Goal: Task Accomplishment & Management: Complete application form

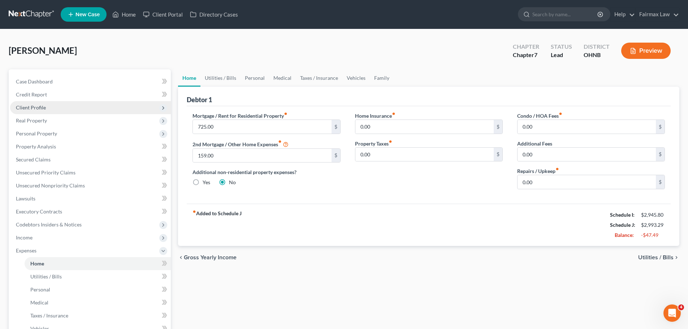
click at [41, 104] on span "Client Profile" at bounding box center [31, 107] width 30 height 6
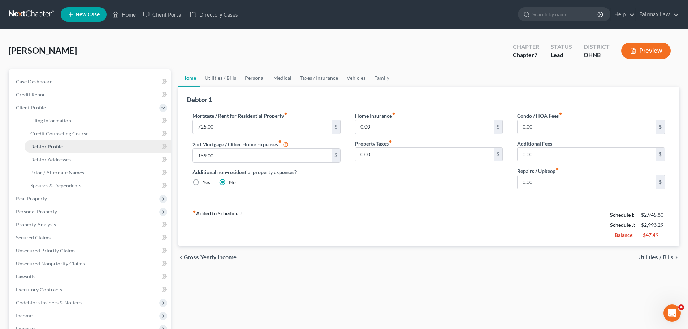
click at [57, 148] on span "Debtor Profile" at bounding box center [46, 146] width 32 height 6
select select "0"
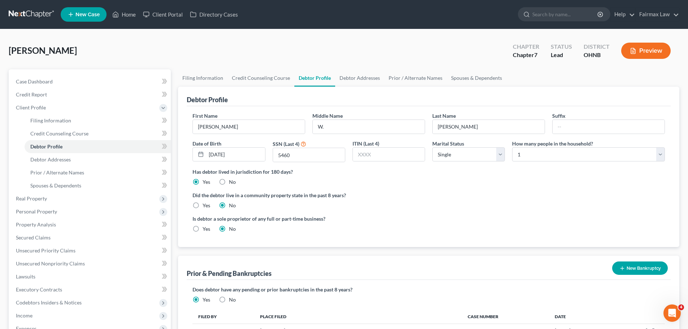
click at [394, 204] on div "Did the debtor live in a community property state in the past 8 years? Yes No" at bounding box center [428, 200] width 472 height 18
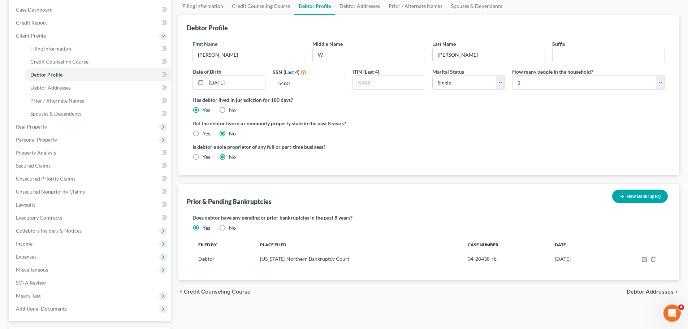
scroll to position [72, 0]
click at [652, 258] on icon "button" at bounding box center [653, 259] width 6 height 6
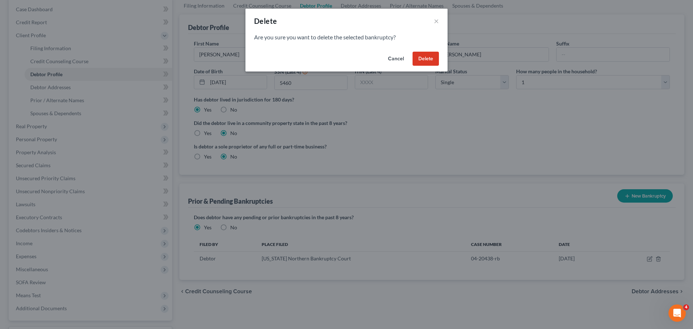
click at [431, 58] on button "Delete" at bounding box center [426, 59] width 26 height 14
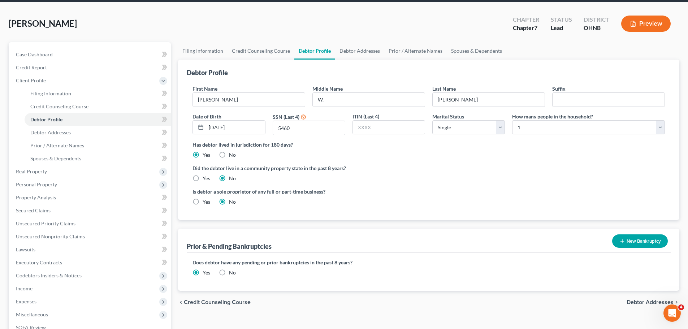
scroll to position [0, 0]
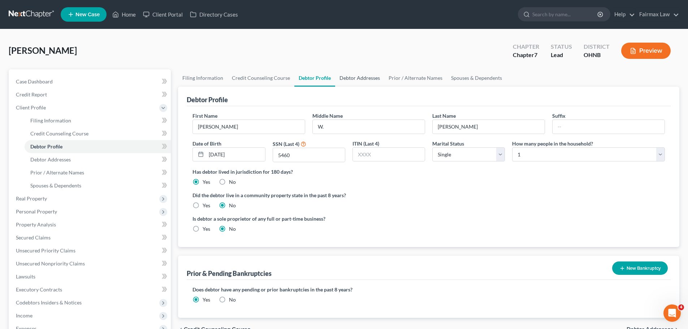
click at [357, 74] on link "Debtor Addresses" at bounding box center [359, 77] width 49 height 17
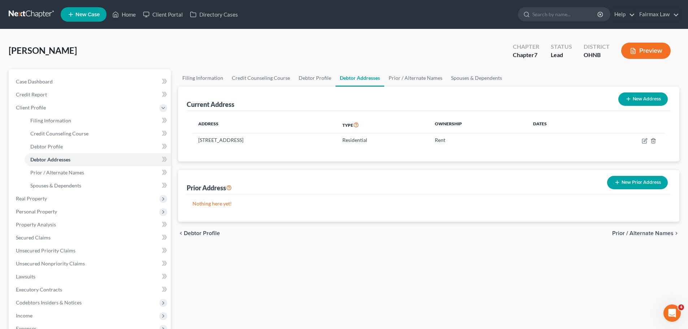
click at [646, 182] on button "New Prior Address" at bounding box center [637, 182] width 61 height 13
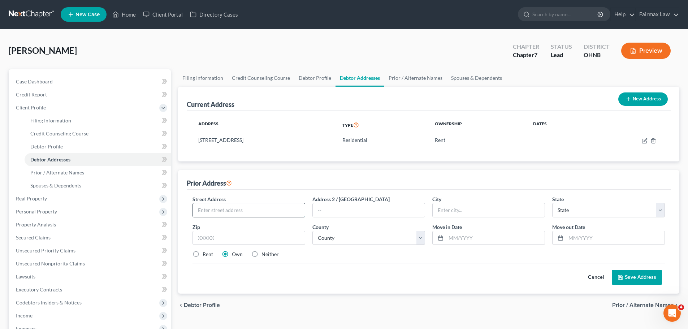
click at [257, 208] on input "text" at bounding box center [249, 210] width 112 height 14
type input "25400 Euclid Ave"
type input "44117"
click at [349, 258] on div "Street Address * 25400 Euclid Ave Address 2 / PO Box City * State * State AL AK…" at bounding box center [428, 229] width 479 height 69
type input "Euclid"
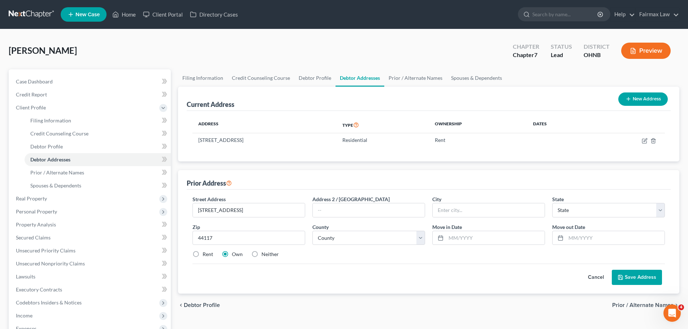
select select "36"
click at [357, 240] on select "County" at bounding box center [368, 238] width 113 height 14
click at [357, 240] on select "County Adams County Allen County Ashland County Ashtabula County Athens County …" at bounding box center [368, 238] width 113 height 14
click at [281, 208] on input "25400 Euclid Ave" at bounding box center [249, 210] width 112 height 14
type input "25400 Euclid Ave Apt 365"
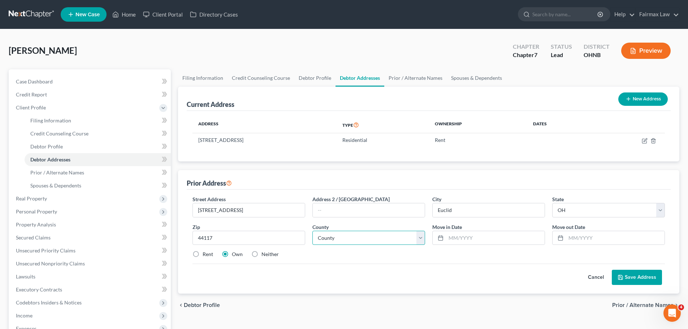
click at [353, 232] on select "County Adams County Allen County Ashland County Ashtabula County Athens County …" at bounding box center [368, 238] width 113 height 14
select select "17"
click at [312, 231] on select "County Adams County Allen County Ashland County Ashtabula County Athens County …" at bounding box center [368, 238] width 113 height 14
click at [462, 234] on input "text" at bounding box center [495, 238] width 99 height 14
type input "04/01/2021"
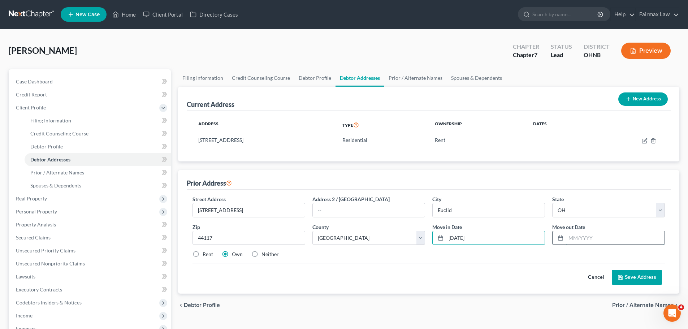
click at [576, 236] on input "text" at bounding box center [615, 238] width 99 height 14
type input "0"
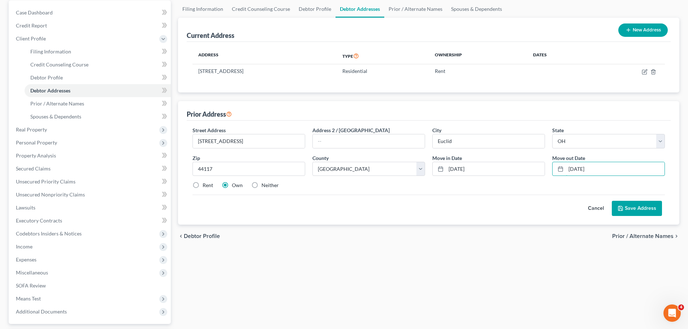
scroll to position [72, 0]
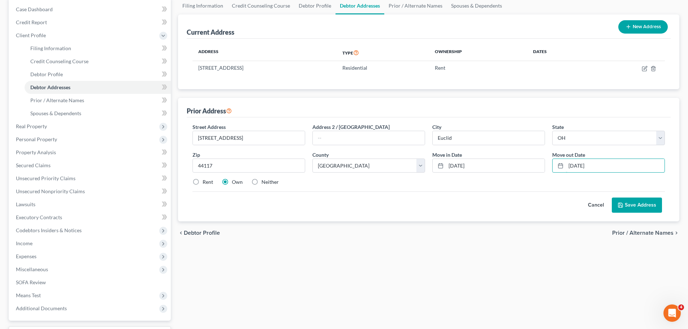
type input "06/01/2022"
click at [203, 182] on label "Rent" at bounding box center [208, 181] width 10 height 7
click at [205, 182] on input "Rent" at bounding box center [207, 180] width 5 height 5
radio input "true"
click at [261, 179] on label "Neither" at bounding box center [269, 181] width 17 height 7
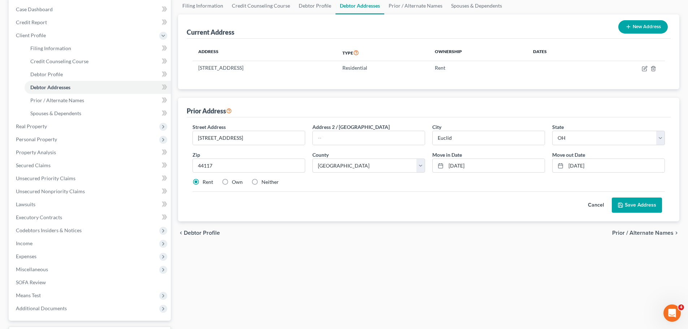
click at [264, 179] on input "Neither" at bounding box center [266, 180] width 5 height 5
radio input "true"
click at [630, 206] on button "Save Address" at bounding box center [637, 204] width 50 height 15
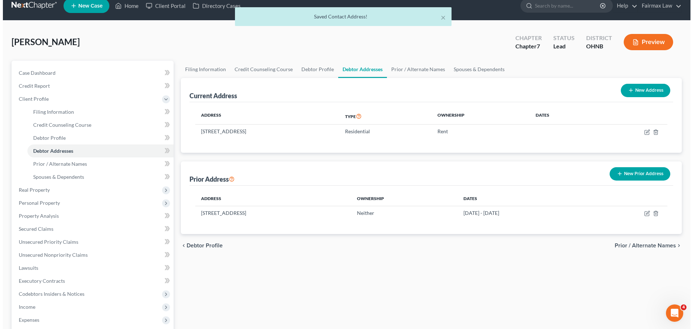
scroll to position [0, 0]
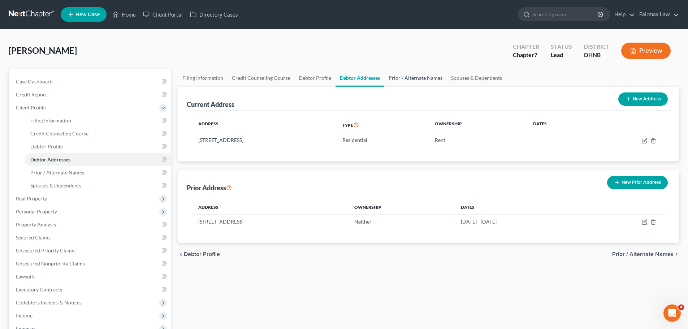
click at [397, 76] on link "Prior / Alternate Names" at bounding box center [415, 77] width 62 height 17
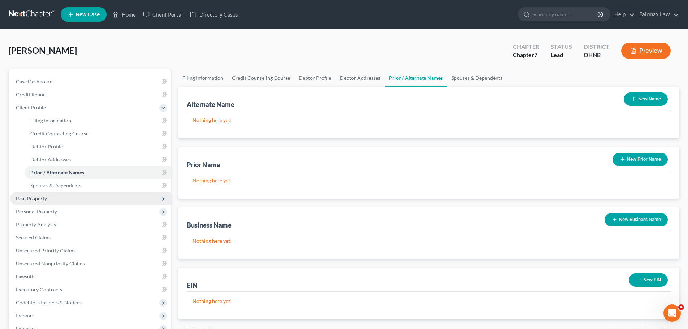
click at [56, 195] on span "Real Property" at bounding box center [90, 198] width 161 height 13
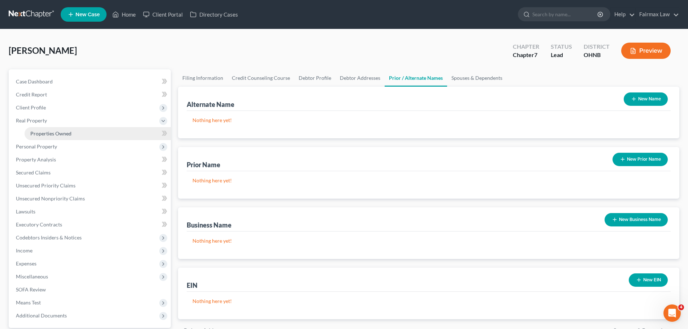
click at [54, 133] on span "Properties Owned" at bounding box center [50, 133] width 41 height 6
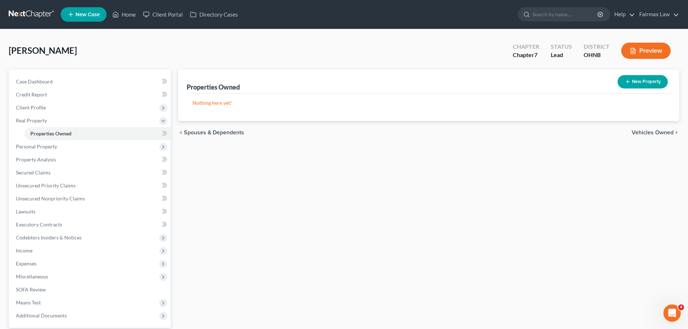
click at [644, 77] on button "New Property" at bounding box center [642, 81] width 50 height 13
select select "36"
select select "17"
select select "0"
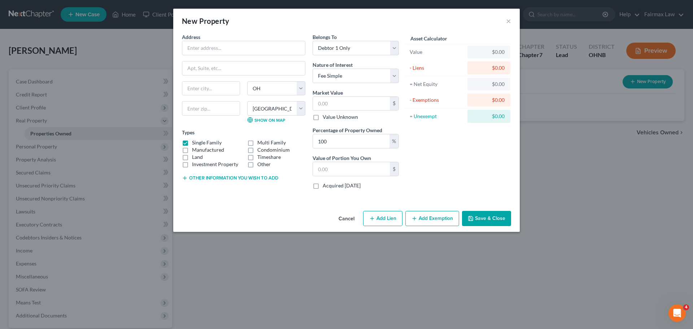
click at [257, 157] on label "Timeshare" at bounding box center [268, 156] width 23 height 7
click at [260, 157] on input "Timeshare" at bounding box center [262, 155] width 5 height 5
checkbox input "true"
click at [192, 143] on label "Single Family" at bounding box center [207, 142] width 30 height 7
click at [195, 143] on input "Single Family" at bounding box center [197, 141] width 5 height 5
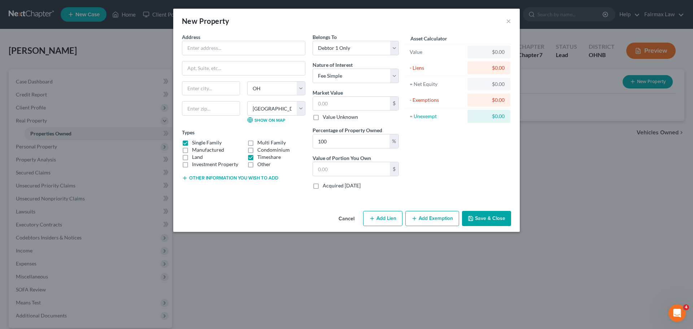
checkbox input "false"
click at [245, 52] on input "text" at bounding box center [243, 48] width 123 height 14
type input "Need to know"
click at [374, 48] on select "Select Debtor 1 Only Debtor 2 Only Debtor 1 And Debtor 2 Only At Least One Of T…" at bounding box center [356, 48] width 86 height 14
select select "4"
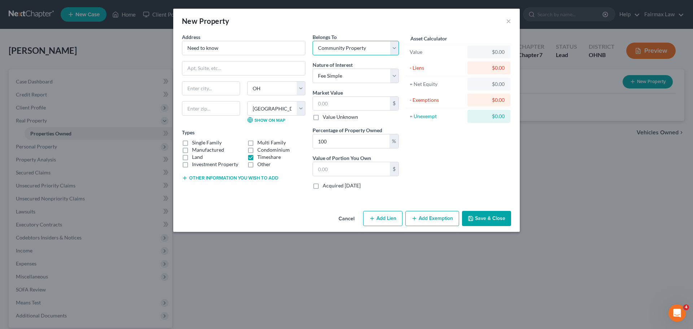
click at [313, 41] on select "Select Debtor 1 Only Debtor 2 Only Debtor 1 And Debtor 2 Only At Least One Of T…" at bounding box center [356, 48] width 86 height 14
click at [491, 213] on button "Save & Close" at bounding box center [486, 218] width 49 height 15
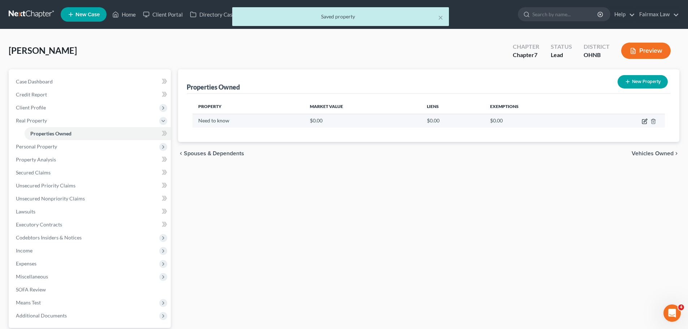
click at [647, 118] on icon "button" at bounding box center [645, 121] width 6 height 6
select select "36"
select select "17"
select select "4"
select select "0"
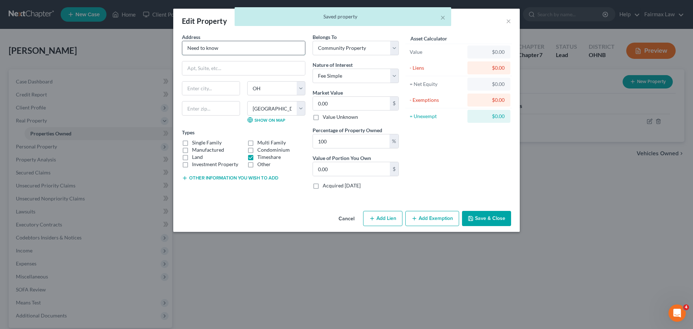
click at [243, 51] on input "Need to know" at bounding box center [243, 48] width 123 height 14
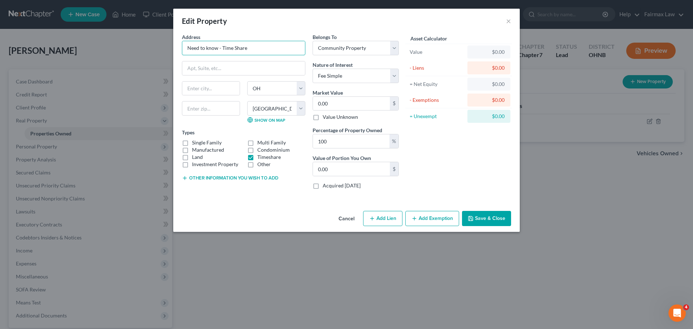
type input "Need to know - Time Share"
click at [485, 215] on button "Save & Close" at bounding box center [486, 218] width 49 height 15
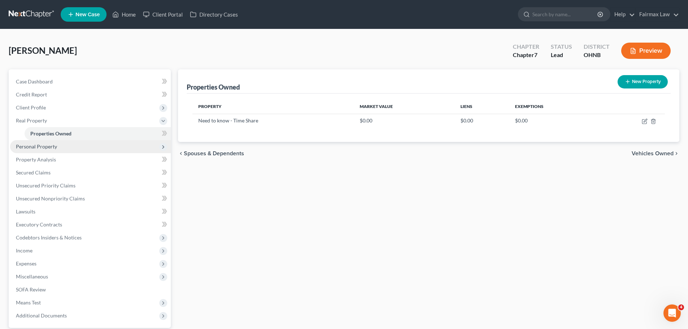
click at [77, 147] on span "Personal Property" at bounding box center [90, 146] width 161 height 13
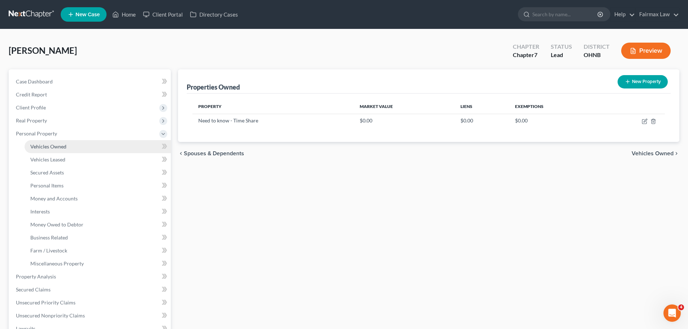
click at [64, 146] on span "Vehicles Owned" at bounding box center [48, 146] width 36 height 6
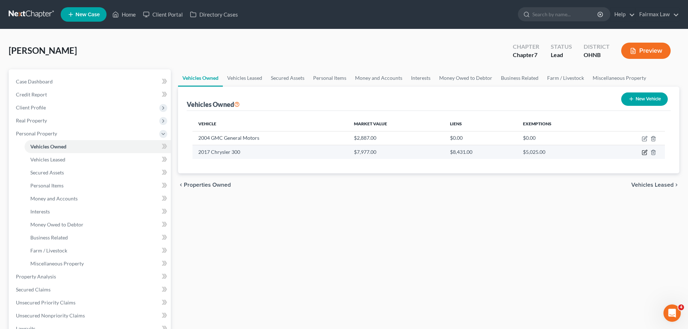
click at [645, 155] on icon "button" at bounding box center [644, 153] width 4 height 4
select select "0"
select select "9"
select select "2"
select select "0"
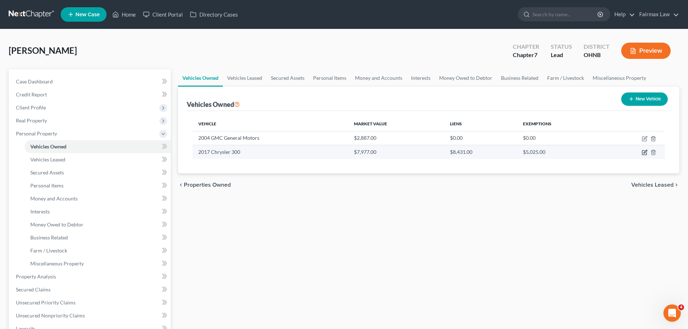
select select "23"
select select "0"
select select "2"
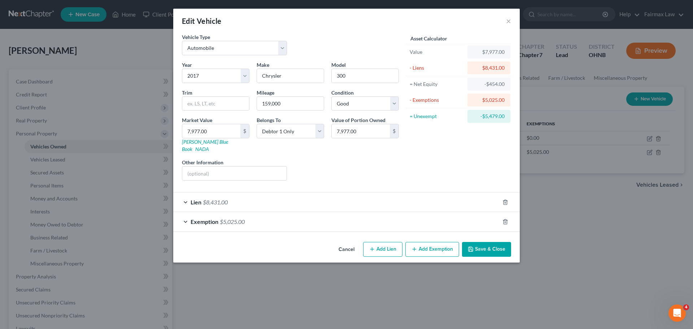
click at [228, 199] on span "$8,431.00" at bounding box center [215, 202] width 25 height 7
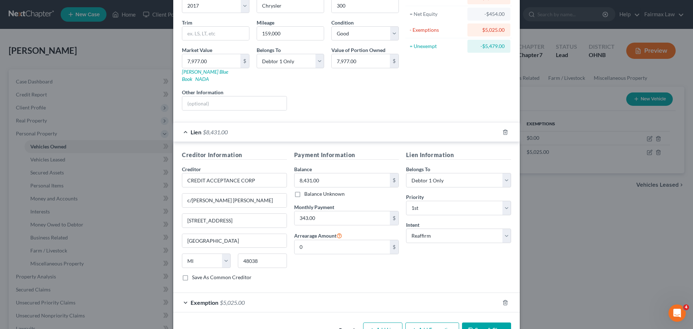
scroll to position [86, 0]
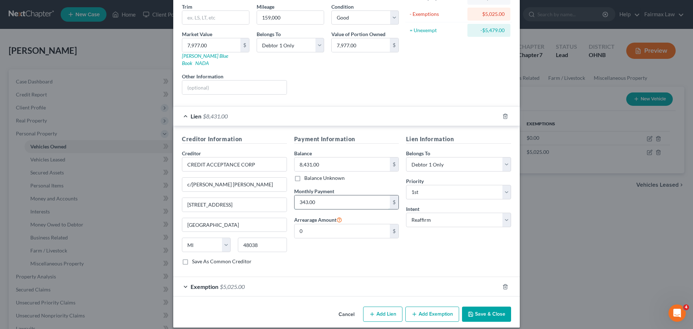
click at [302, 197] on input "343.00" at bounding box center [343, 202] width 96 height 14
type input "617.00"
click at [304, 224] on input "0" at bounding box center [343, 231] width 96 height 14
type input "3,085.00"
click at [439, 214] on select "Select Surrender Redeem Reaffirm Avoid Other" at bounding box center [458, 220] width 105 height 14
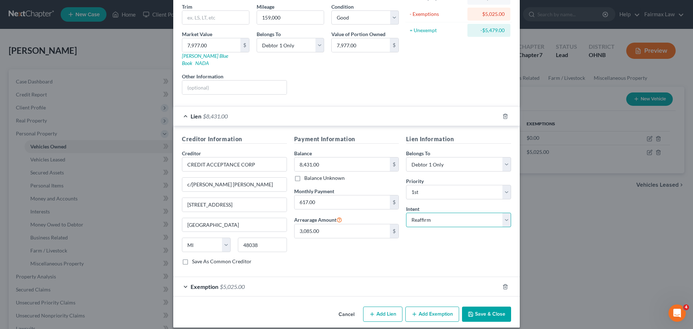
select select "0"
click at [406, 213] on select "Select Surrender Redeem Reaffirm Avoid Other" at bounding box center [458, 220] width 105 height 14
click at [484, 307] on button "Save & Close" at bounding box center [486, 314] width 49 height 15
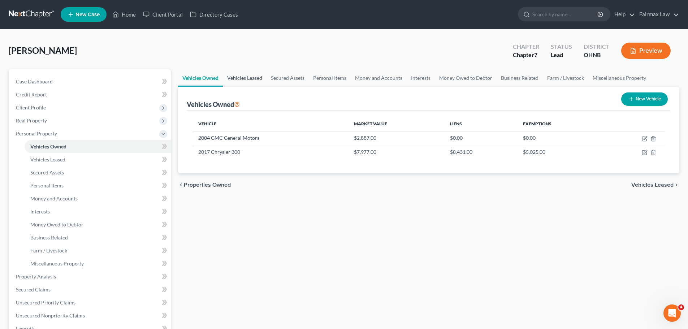
click at [255, 80] on link "Vehicles Leased" at bounding box center [245, 77] width 44 height 17
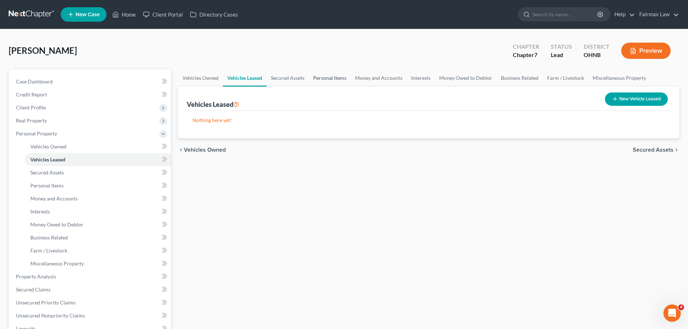
click at [327, 83] on link "Personal Items" at bounding box center [330, 77] width 42 height 17
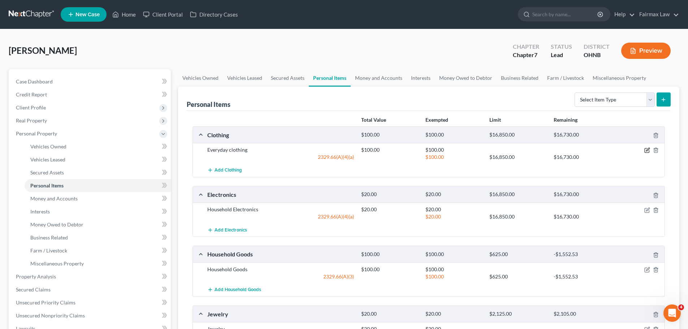
click at [646, 151] on icon "button" at bounding box center [647, 150] width 6 height 6
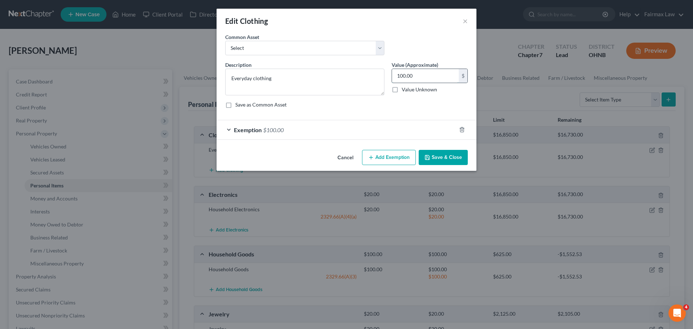
click at [405, 79] on input "100.00" at bounding box center [425, 76] width 67 height 14
type input "1,000.00"
click at [280, 127] on span "$100.00" at bounding box center [273, 129] width 21 height 7
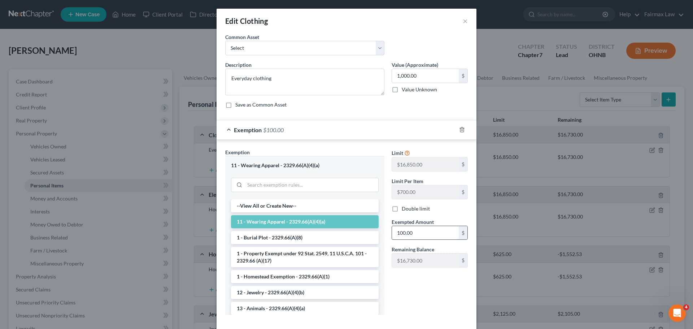
click at [403, 230] on input "100.00" at bounding box center [425, 233] width 67 height 14
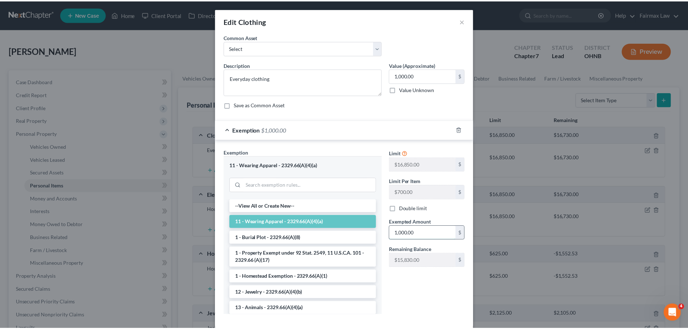
scroll to position [37, 0]
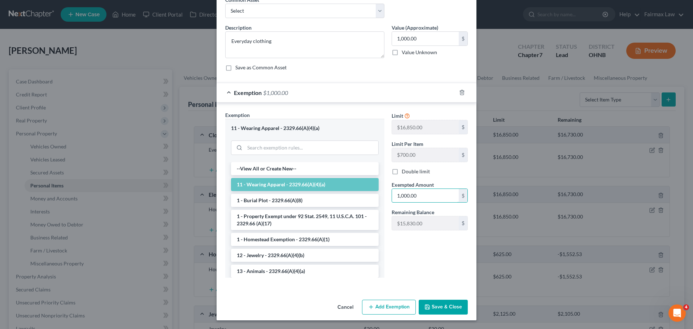
type input "1,000.00"
click at [429, 303] on button "Save & Close" at bounding box center [443, 307] width 49 height 15
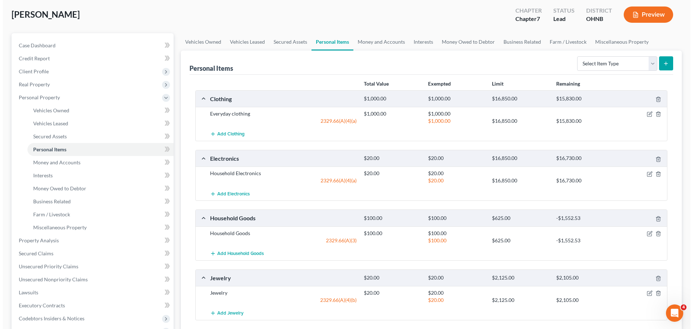
scroll to position [72, 0]
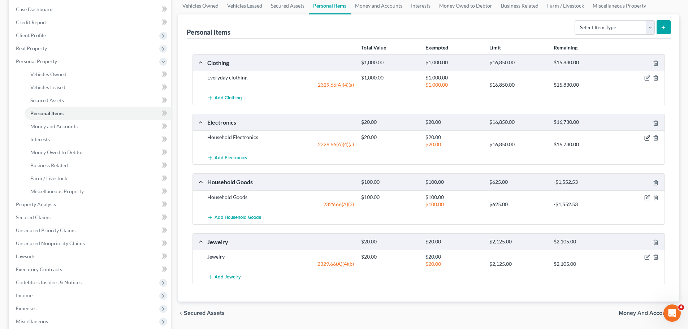
click at [644, 138] on icon "button" at bounding box center [646, 138] width 4 height 4
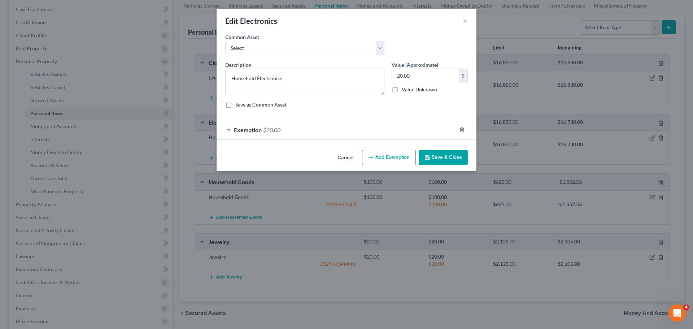
click at [273, 130] on span "$20.00" at bounding box center [271, 129] width 17 height 7
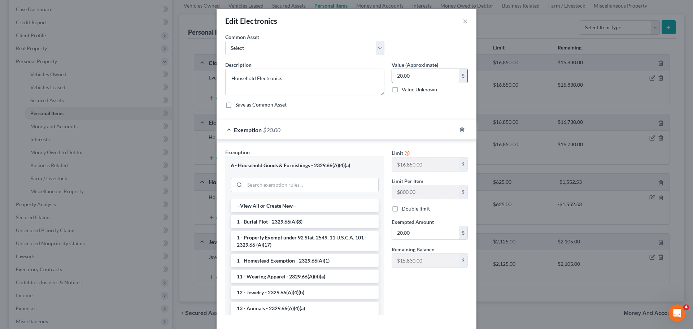
click at [417, 75] on input "20.00" at bounding box center [425, 76] width 67 height 14
type input "800.00"
click at [406, 231] on input "20.00" at bounding box center [425, 233] width 67 height 14
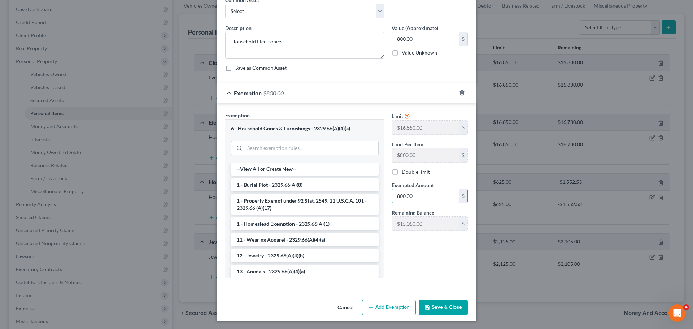
scroll to position [37, 0]
type input "800.00"
click at [447, 303] on button "Save & Close" at bounding box center [443, 307] width 49 height 15
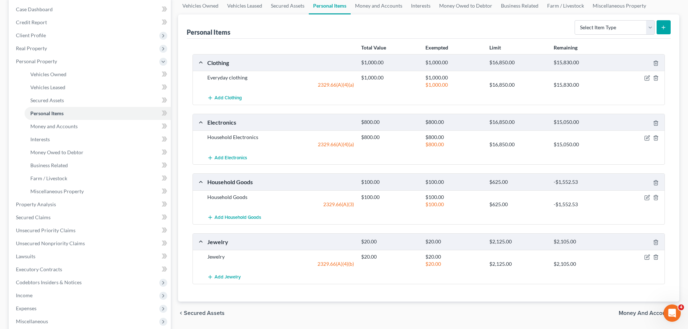
click at [642, 200] on div at bounding box center [639, 197] width 51 height 7
click at [646, 196] on icon "button" at bounding box center [646, 198] width 4 height 4
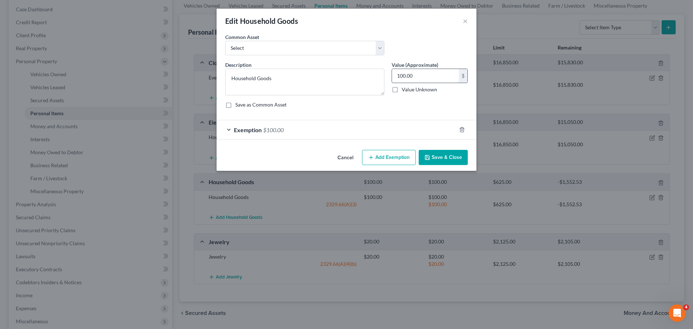
click at [410, 69] on input "100.00" at bounding box center [425, 76] width 67 height 14
type input "1,300.00"
click at [283, 130] on span "$100.00" at bounding box center [273, 129] width 21 height 7
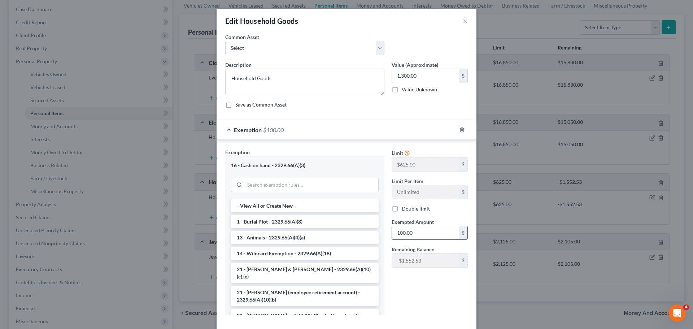
click at [400, 232] on input "100.00" at bounding box center [425, 233] width 67 height 14
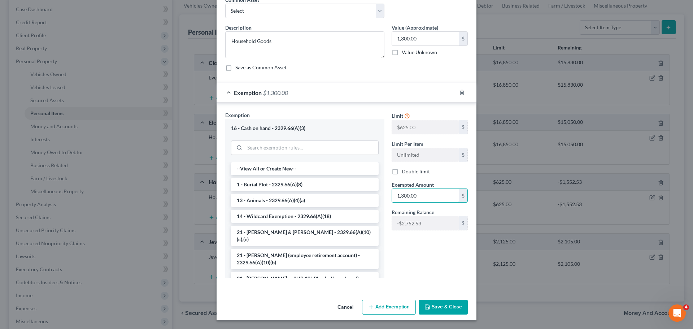
type input "1,300.00"
click at [443, 309] on button "Save & Close" at bounding box center [443, 307] width 49 height 15
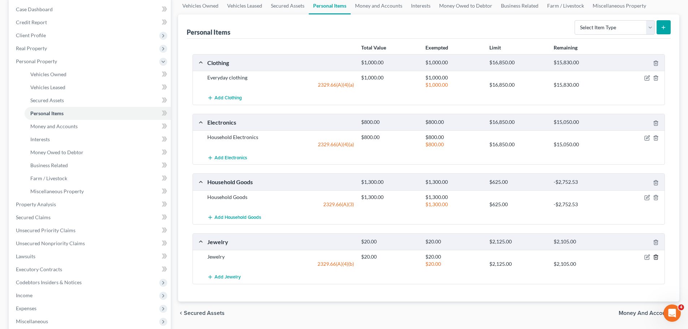
click at [657, 257] on icon "button" at bounding box center [655, 257] width 3 height 5
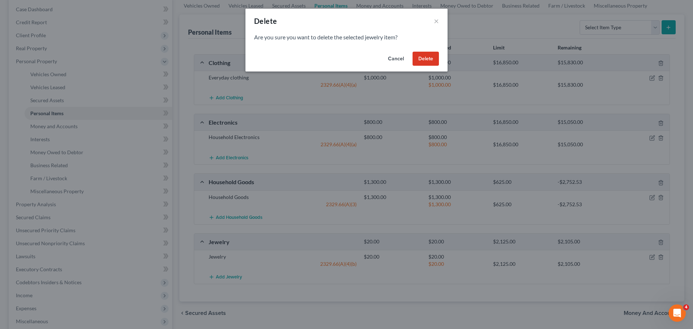
click at [434, 61] on button "Delete" at bounding box center [426, 59] width 26 height 14
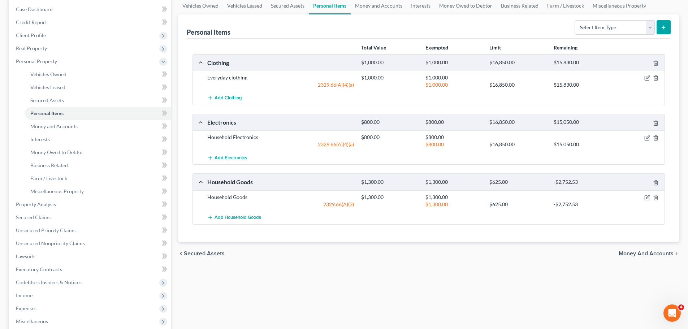
scroll to position [36, 0]
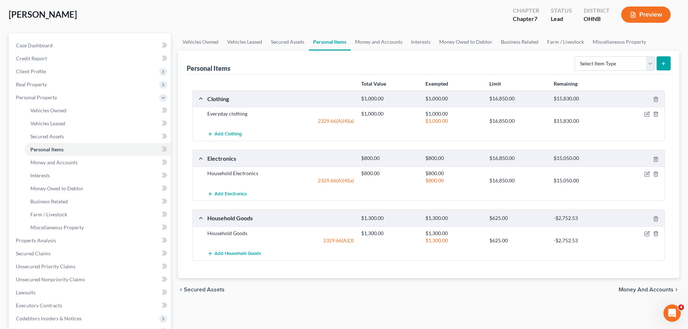
click at [640, 71] on form "Select Item Type Clothing Collectibles Of Value Electronics Firearms Household …" at bounding box center [622, 63] width 96 height 15
click at [637, 65] on select "Select Item Type Clothing Collectibles Of Value Electronics Firearms Household …" at bounding box center [614, 63] width 80 height 14
click at [378, 44] on link "Money and Accounts" at bounding box center [379, 41] width 56 height 17
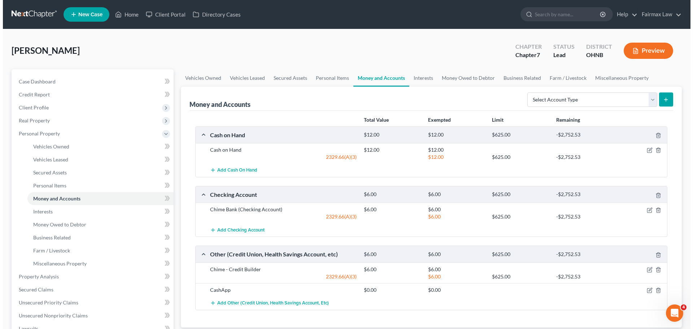
scroll to position [72, 0]
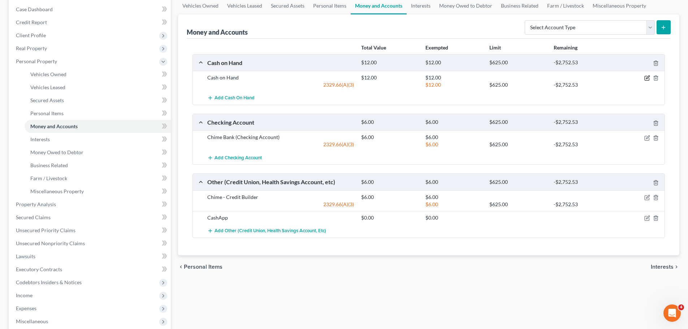
click at [645, 79] on icon "button" at bounding box center [647, 78] width 6 height 6
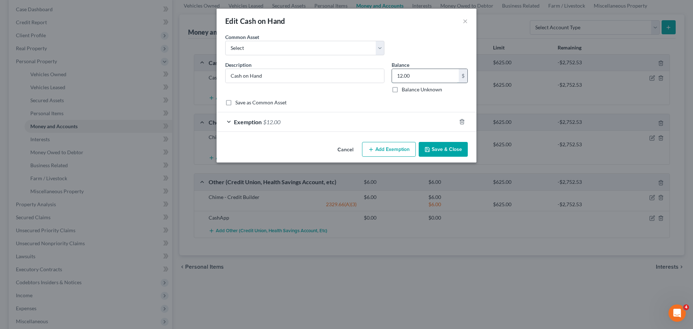
click at [413, 73] on input "12.00" at bounding box center [425, 76] width 67 height 14
type input "0.00"
click at [276, 116] on div "Exemption $12.00" at bounding box center [337, 121] width 240 height 19
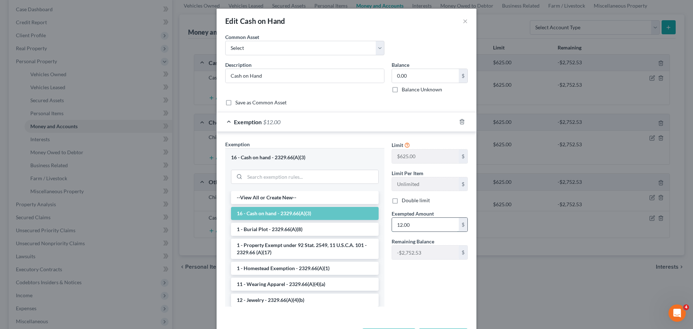
click at [417, 225] on input "12.00" at bounding box center [425, 225] width 67 height 14
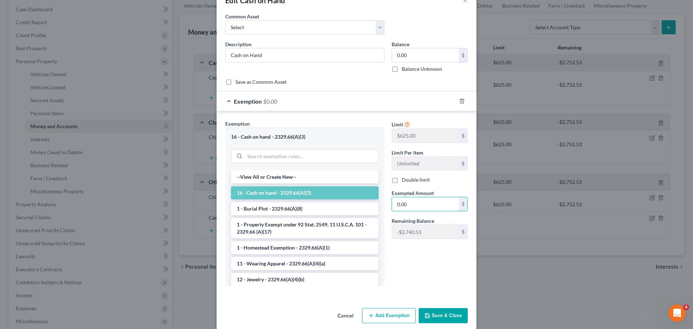
scroll to position [29, 0]
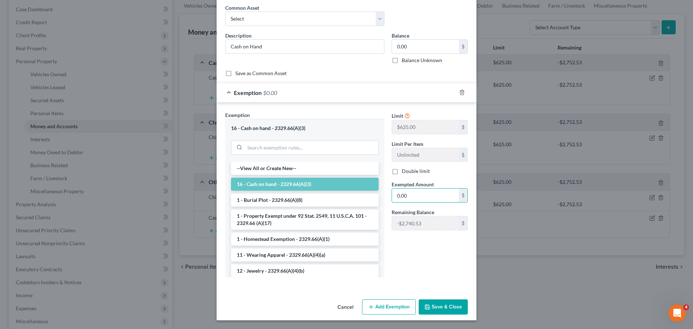
type input "0.00"
click at [442, 306] on button "Save & Close" at bounding box center [443, 306] width 49 height 15
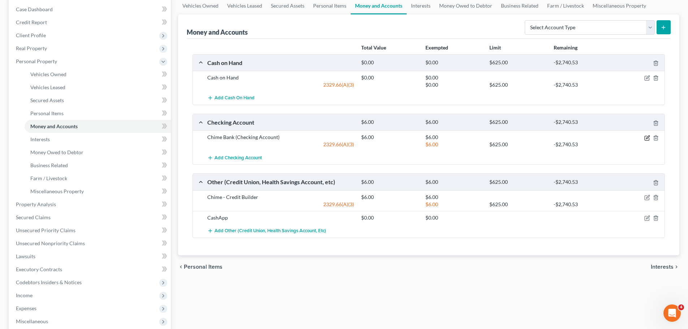
click at [647, 140] on icon "button" at bounding box center [646, 138] width 4 height 4
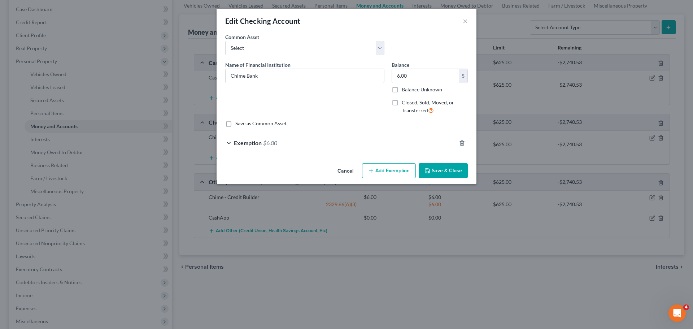
click at [268, 144] on span "$6.00" at bounding box center [270, 142] width 14 height 7
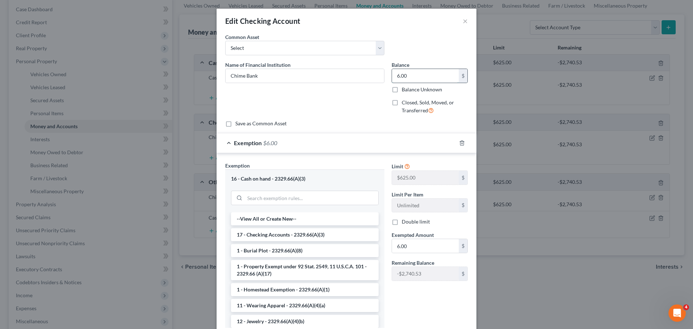
click at [447, 74] on input "6.00" at bounding box center [425, 76] width 67 height 14
type input "0.00"
click at [402, 248] on input "6.00" at bounding box center [425, 246] width 67 height 14
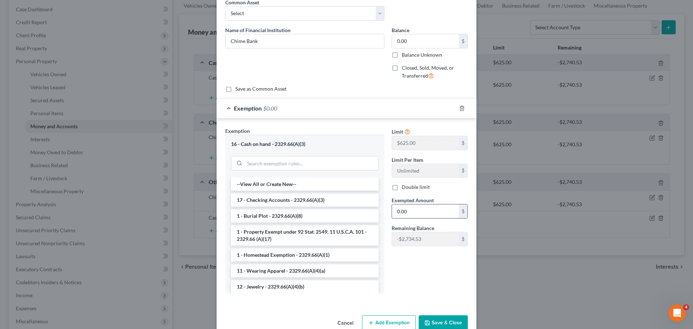
scroll to position [51, 0]
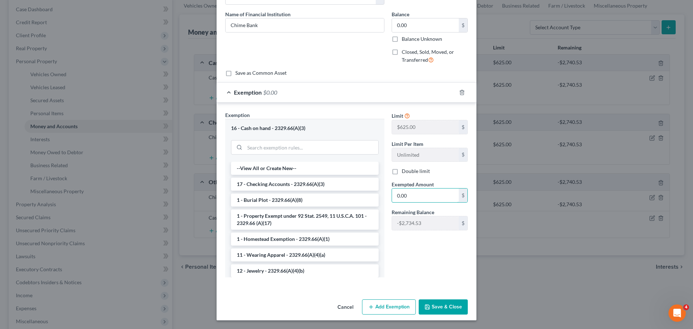
type input "0.00"
click at [449, 305] on button "Save & Close" at bounding box center [443, 306] width 49 height 15
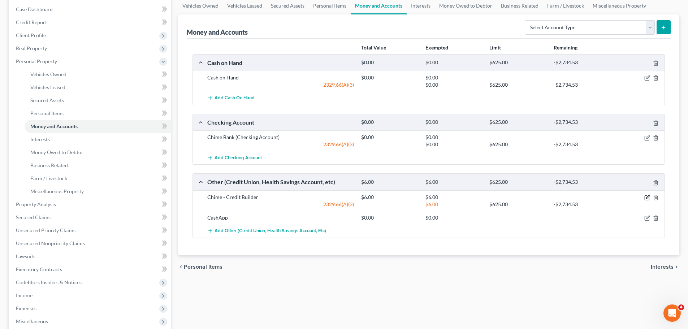
click at [648, 199] on icon "button" at bounding box center [647, 198] width 6 height 6
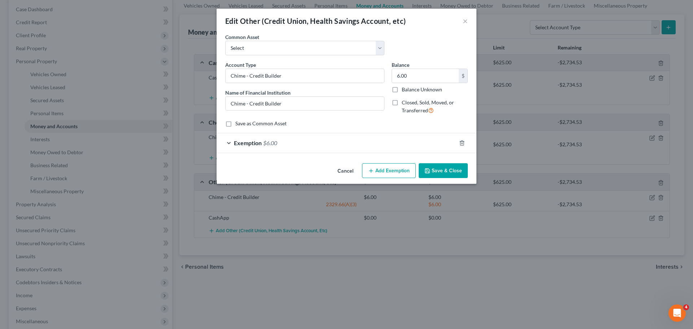
click at [272, 146] on span "$6.00" at bounding box center [270, 142] width 14 height 7
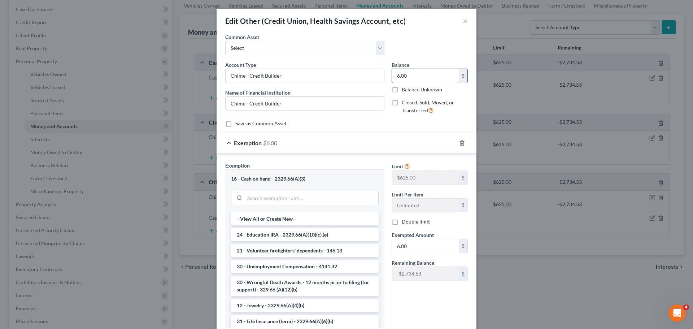
click at [410, 77] on input "6.00" at bounding box center [425, 76] width 67 height 14
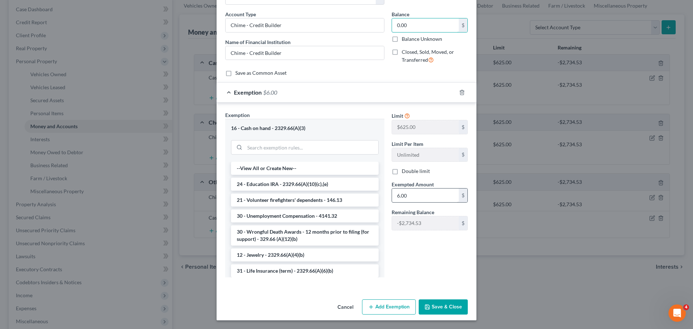
type input "0.00"
click at [405, 195] on input "6.00" at bounding box center [425, 195] width 67 height 14
type input "0.00"
click at [442, 310] on button "Save & Close" at bounding box center [443, 306] width 49 height 15
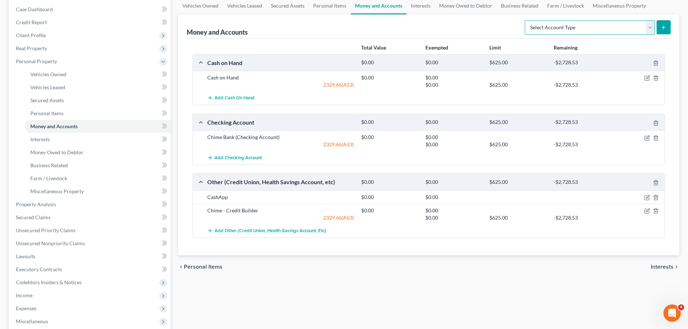
click at [551, 32] on select "Select Account Type Brokerage Cash on Hand Certificates of Deposit Checking Acc…" at bounding box center [590, 27] width 130 height 14
select select "checking"
click at [526, 20] on select "Select Account Type Brokerage Cash on Hand Certificates of Deposit Checking Acc…" at bounding box center [590, 27] width 130 height 14
click at [658, 30] on button "submit" at bounding box center [663, 27] width 14 height 14
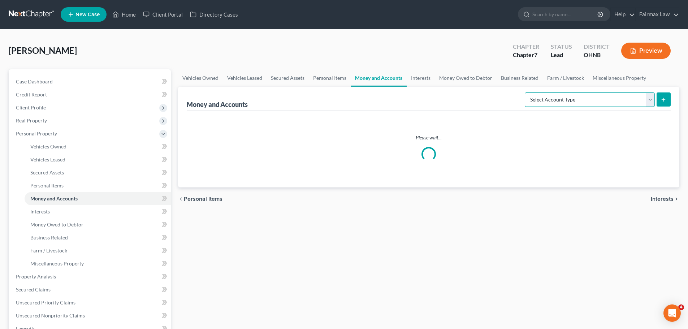
click at [587, 103] on select "Select Account Type Brokerage Cash on Hand Certificates of Deposit Checking Acc…" at bounding box center [590, 99] width 130 height 14
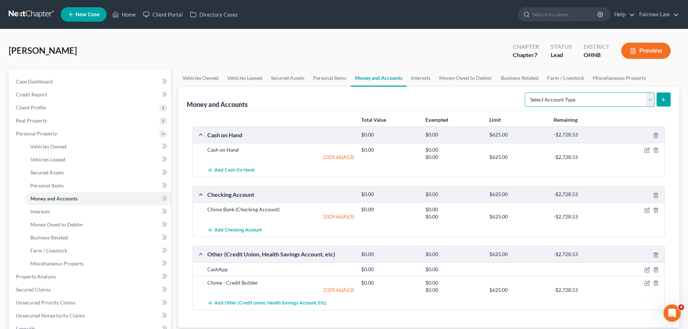
select select "checking"
click at [526, 92] on select "Select Account Type Brokerage Cash on Hand Certificates of Deposit Checking Acc…" at bounding box center [590, 99] width 130 height 14
click at [661, 102] on icon "submit" at bounding box center [663, 100] width 6 height 6
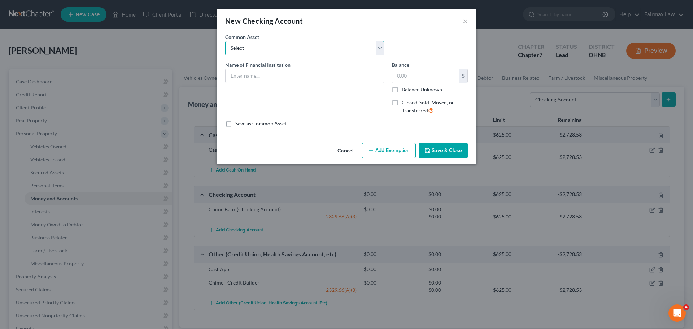
click at [280, 45] on select "Select Day Air FCU Daily Pay So-Fi Adventure Credit Union So-Fi Mountain Credit…" at bounding box center [304, 48] width 159 height 14
select select "6"
type input "Consumer Credit Union"
type input "742.00"
click at [280, 45] on select "Select Day Air FCU Daily Pay So-Fi Adventure Credit Union So-Fi Mountain Credit…" at bounding box center [304, 48] width 159 height 14
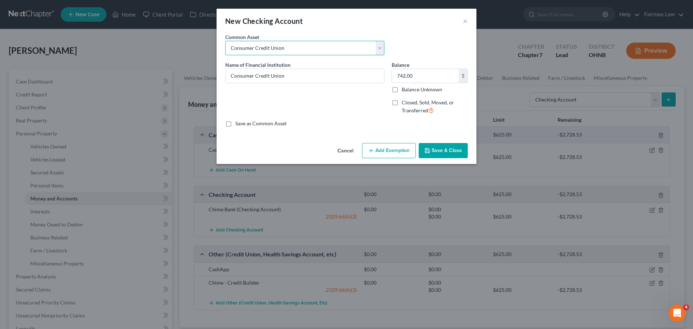
click at [286, 48] on select "Select Day Air FCU Daily Pay So-Fi Adventure Credit Union So-Fi Mountain Credit…" at bounding box center [304, 48] width 159 height 14
select select "29"
click at [225, 41] on select "Select Day Air FCU Daily Pay So-Fi Adventure Credit Union So-Fi Mountain Credit…" at bounding box center [304, 48] width 159 height 14
type input "Capital One Bank"
click at [404, 71] on input "19.00" at bounding box center [425, 76] width 67 height 14
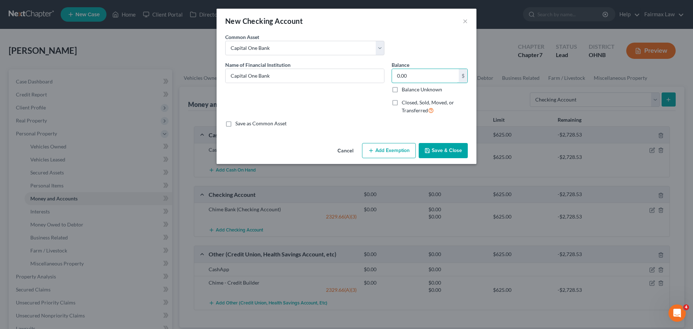
type input "0.00"
click at [458, 150] on button "Save & Close" at bounding box center [443, 150] width 49 height 15
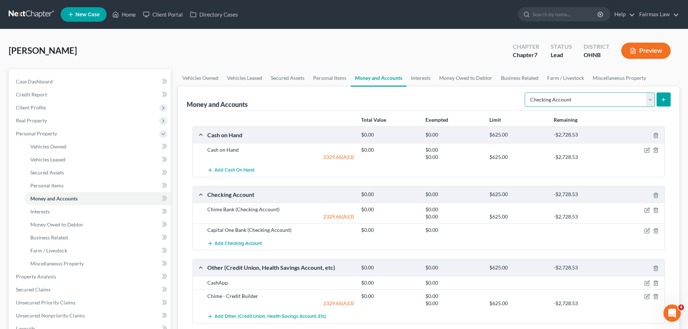
click at [597, 99] on select "Select Account Type Brokerage Cash on Hand Certificates of Deposit Checking Acc…" at bounding box center [590, 99] width 130 height 14
select select "savings"
click at [526, 92] on select "Select Account Type Brokerage Cash on Hand Certificates of Deposit Checking Acc…" at bounding box center [590, 99] width 130 height 14
click at [670, 101] on button "submit" at bounding box center [663, 99] width 14 height 14
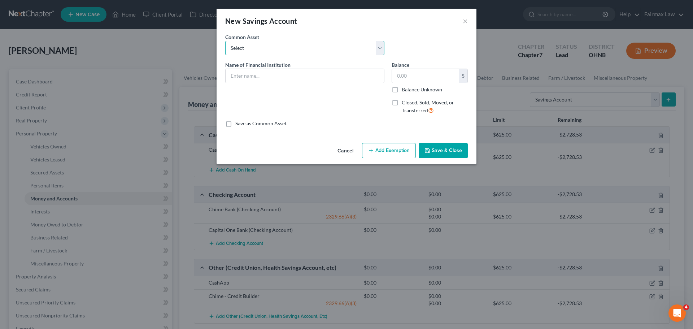
click at [277, 51] on select "Select Current So-Fi Savings Wright-Patt Credit Union - Savings Adventure Credi…" at bounding box center [304, 48] width 159 height 14
select select "16"
click at [225, 41] on select "Select Current So-Fi Savings Wright-Patt Credit Union - Savings Adventure Credi…" at bounding box center [304, 48] width 159 height 14
type input "Capital One Bank"
click at [404, 78] on input "19.00" at bounding box center [425, 76] width 67 height 14
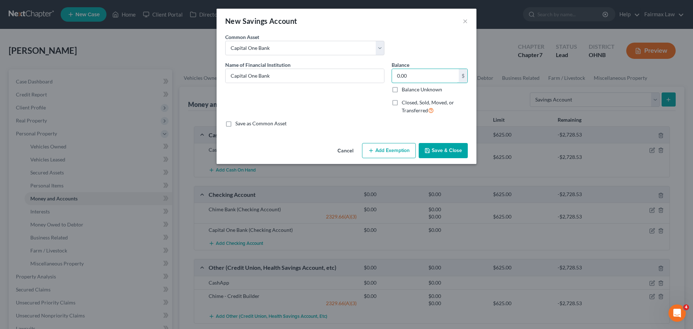
type input "0.00"
click at [447, 147] on button "Save & Close" at bounding box center [443, 150] width 49 height 15
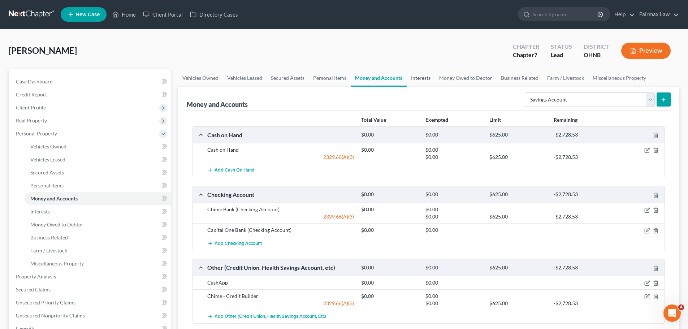
drag, startPoint x: 422, startPoint y: 79, endPoint x: 418, endPoint y: 82, distance: 4.6
click at [422, 79] on link "Interests" at bounding box center [421, 77] width 28 height 17
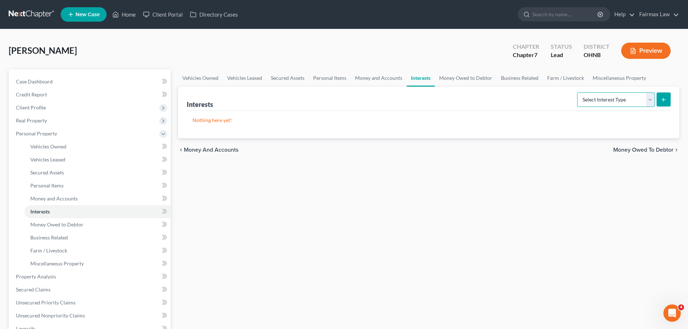
click at [601, 102] on select "Select Interest Type 401K Annuity Bond Education IRA Government Bond Government…" at bounding box center [616, 99] width 78 height 14
select select "401k"
click at [578, 92] on select "Select Interest Type 401K Annuity Bond Education IRA Government Bond Government…" at bounding box center [616, 99] width 78 height 14
click at [665, 100] on line "submit" at bounding box center [663, 100] width 3 height 0
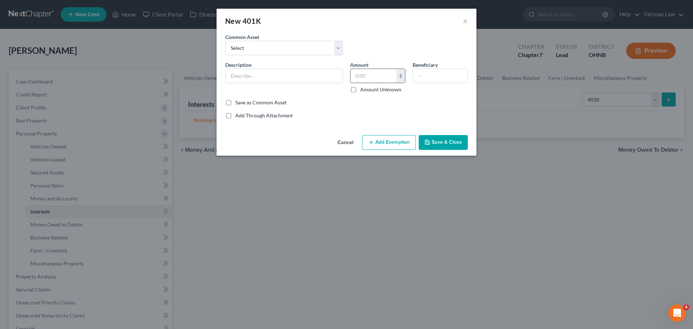
click at [382, 79] on input "text" at bounding box center [374, 76] width 46 height 14
type input "138.00"
click at [289, 42] on select "Select Mission Square State of Michigan Empower Paychex Flex Alight Guideline O…" at bounding box center [284, 48] width 118 height 14
click at [294, 50] on select "Select Mission Square State of Michigan Empower Paychex Flex Alight Guideline O…" at bounding box center [284, 48] width 118 height 14
select select "2"
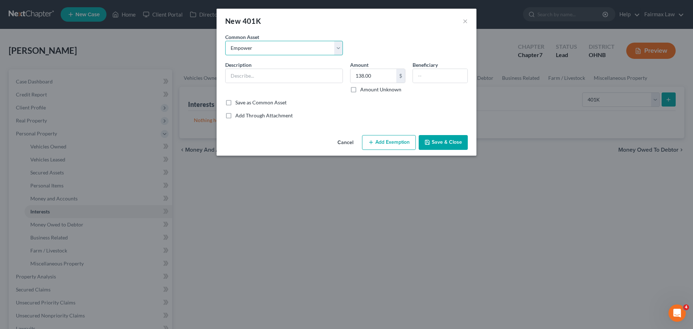
click at [225, 41] on select "Select Mission Square State of Michigan Empower Paychex Flex Alight Guideline O…" at bounding box center [284, 48] width 118 height 14
type input "Empower"
type input "303.00"
click at [294, 47] on select "Select Mission Square State of Michigan Empower Paychex Flex Alight Guideline O…" at bounding box center [284, 48] width 118 height 14
click at [364, 113] on div "Add Through Attachment" at bounding box center [346, 115] width 243 height 7
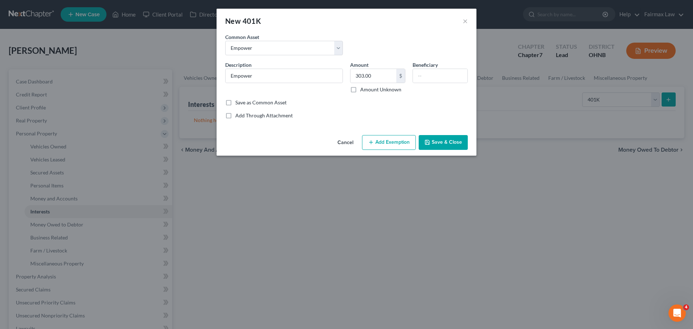
click at [385, 139] on button "Add Exemption" at bounding box center [389, 142] width 54 height 15
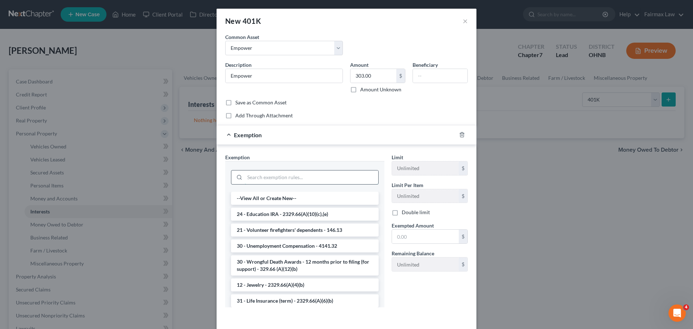
click at [310, 174] on input "search" at bounding box center [312, 177] width 134 height 14
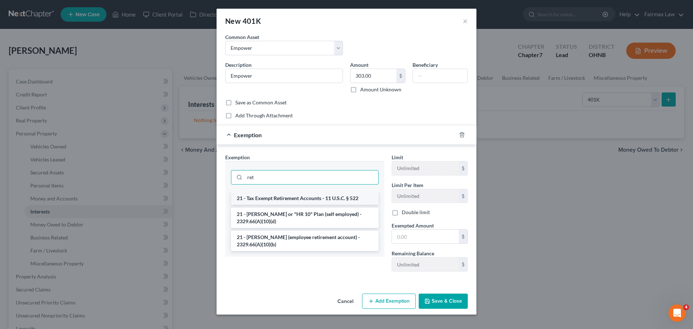
type input "ret"
click at [308, 199] on li "21 - Tax Exempt Retirement Accounts - 11 U.S.C. § 522" at bounding box center [305, 198] width 148 height 13
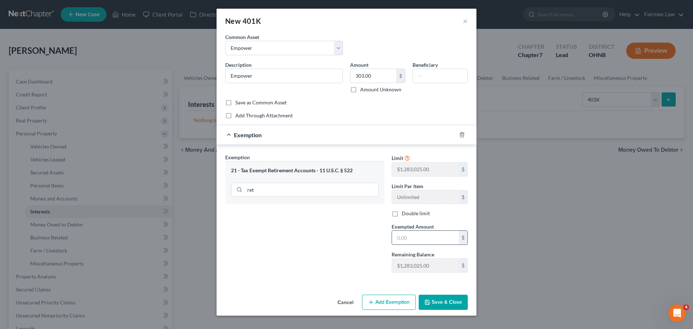
click at [405, 237] on input "text" at bounding box center [425, 238] width 67 height 14
type input "138.00"
click at [437, 300] on button "Save & Close" at bounding box center [443, 302] width 49 height 15
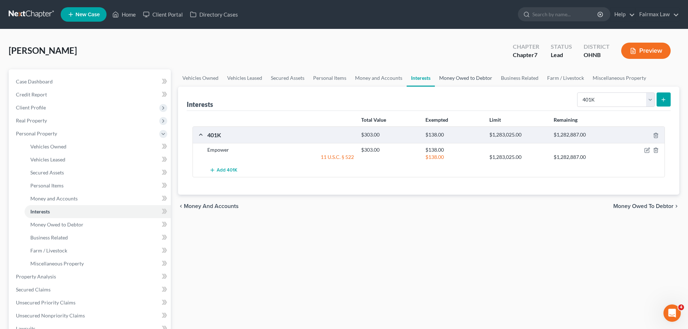
click at [453, 75] on link "Money Owed to Debtor" at bounding box center [466, 77] width 62 height 17
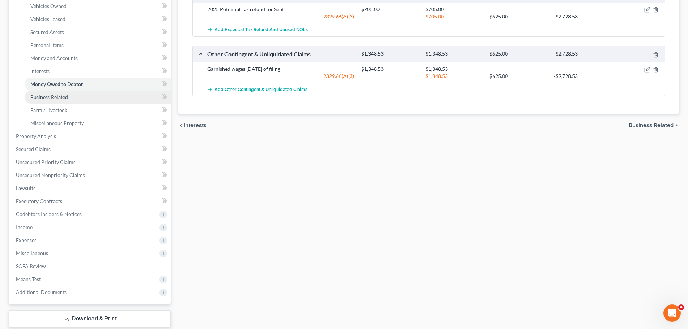
scroll to position [144, 0]
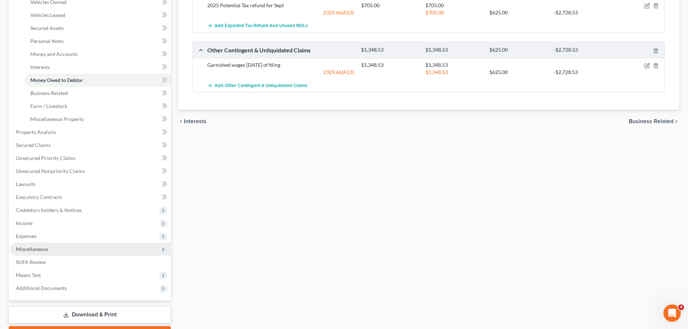
click at [38, 247] on span "Miscellaneous" at bounding box center [32, 249] width 32 height 6
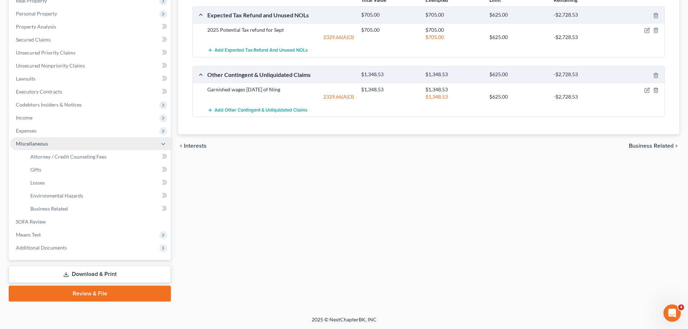
scroll to position [120, 0]
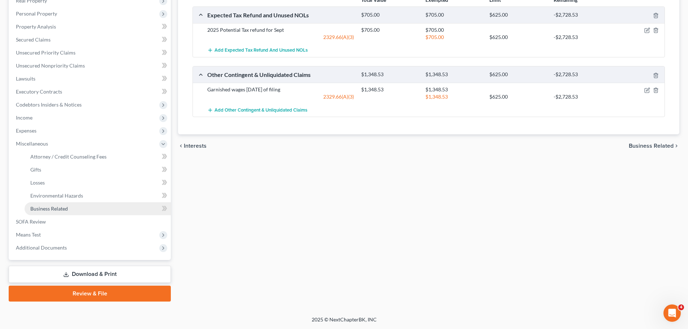
click at [57, 206] on span "Business Related" at bounding box center [49, 208] width 38 height 6
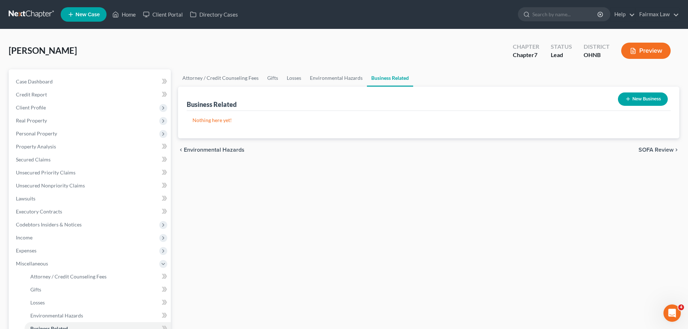
click at [631, 94] on button "New Business" at bounding box center [643, 98] width 50 height 13
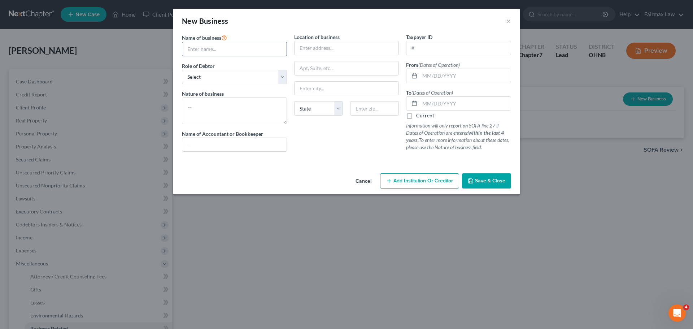
click at [239, 49] on input "text" at bounding box center [234, 49] width 104 height 14
type input "Mr Glenns Mobile Wash LLC"
click at [242, 74] on select "Select A member of a limited liability company (LLC) or limited liability partn…" at bounding box center [234, 77] width 105 height 14
select select "member"
click at [182, 70] on select "Select A member of a limited liability company (LLC) or limited liability partn…" at bounding box center [234, 77] width 105 height 14
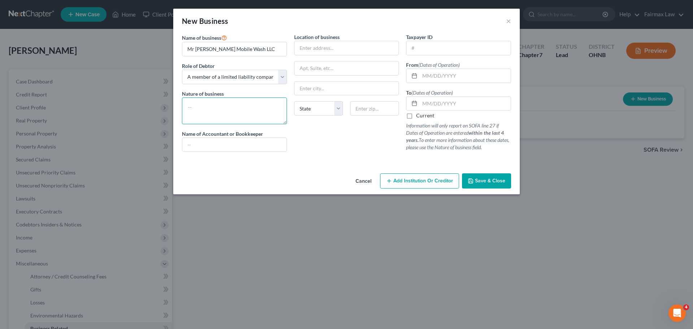
click at [237, 108] on textarea at bounding box center [234, 110] width 105 height 27
type textarea "D"
type textarea "C"
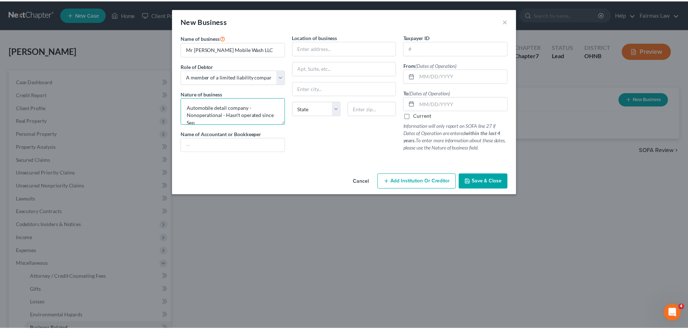
scroll to position [1, 0]
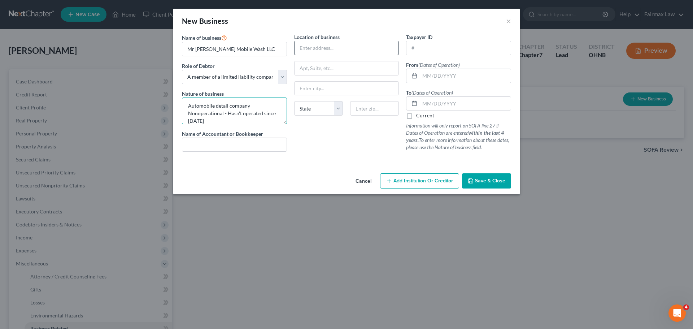
type textarea "Automobile detail company - Nonoperational - Hasn't operated since September 20…"
click at [329, 49] on input "text" at bounding box center [347, 48] width 104 height 14
paste input "1633 E 49th St #2, Cleveland, OH 44103"
click at [377, 49] on input "1633 E 49th St #2, Cleveland, OH 44103" at bounding box center [347, 48] width 104 height 14
drag, startPoint x: 374, startPoint y: 49, endPoint x: 395, endPoint y: 53, distance: 20.9
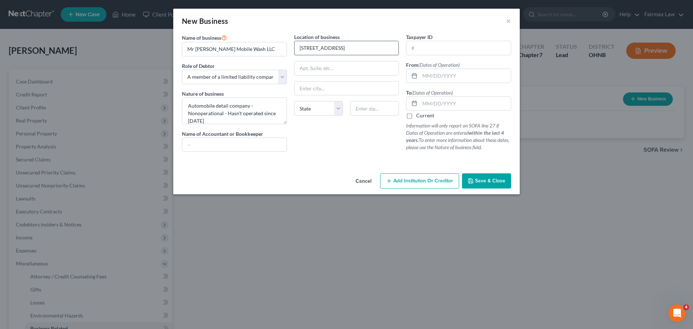
click at [395, 53] on input "1633 E 49th St #2, Cleveland, OH 44103" at bounding box center [347, 48] width 104 height 14
type input "1633 E 49th St #2, Cleveland, OH"
type input "44103"
type input "[GEOGRAPHIC_DATA]"
select select "36"
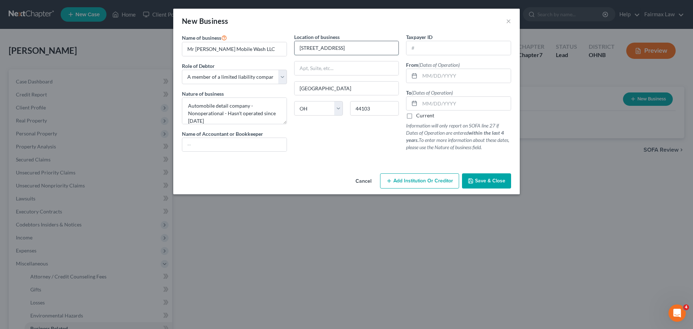
click at [378, 45] on input "1633 E 49th St #2, Cleveland, OH" at bounding box center [347, 48] width 104 height 14
drag, startPoint x: 378, startPoint y: 49, endPoint x: 340, endPoint y: 49, distance: 37.2
click at [340, 49] on input "1633 E 49th St #2, Cleveland, OH" at bounding box center [347, 48] width 104 height 14
type input "1633 E 49th St #2"
click at [480, 184] on span "Save & Close" at bounding box center [490, 181] width 30 height 6
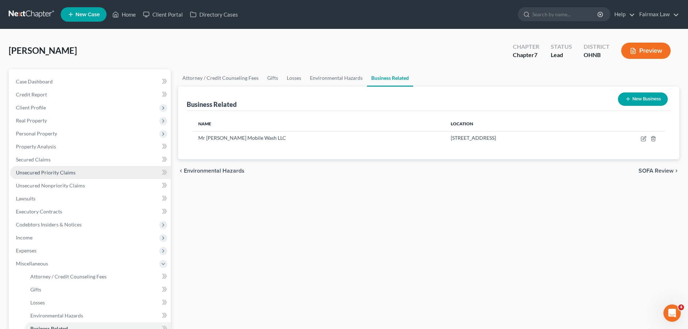
click at [52, 168] on link "Unsecured Priority Claims" at bounding box center [90, 172] width 161 height 13
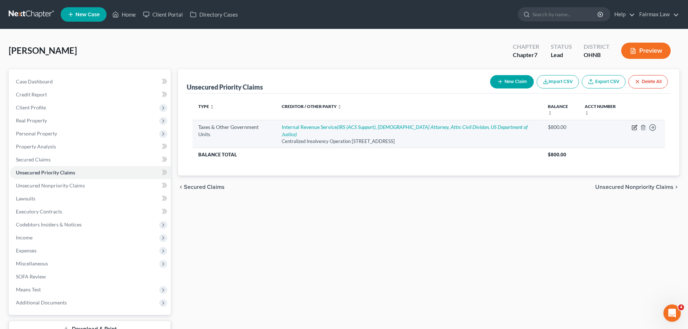
click at [635, 125] on icon "button" at bounding box center [634, 128] width 6 height 6
select select "0"
select select "39"
select select "0"
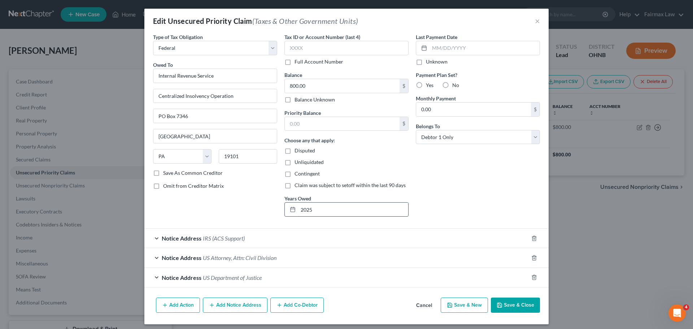
click at [328, 211] on input "2025" at bounding box center [353, 210] width 110 height 14
type input "2020 & 2021"
click at [502, 302] on button "Save & Close" at bounding box center [515, 304] width 49 height 15
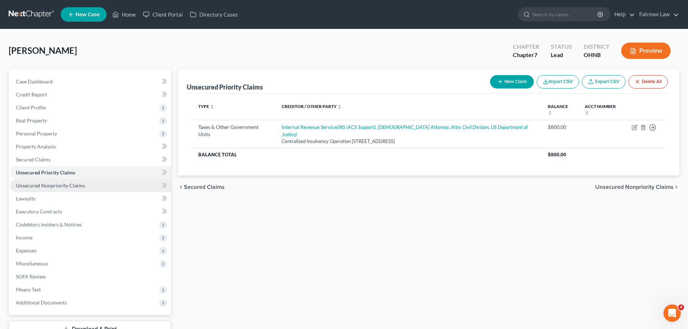
click at [80, 183] on span "Unsecured Nonpriority Claims" at bounding box center [50, 185] width 69 height 6
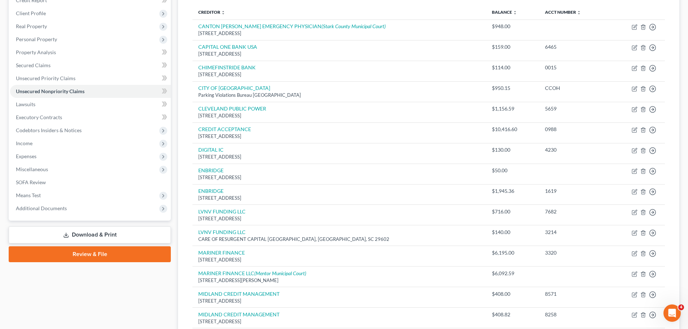
scroll to position [89, 0]
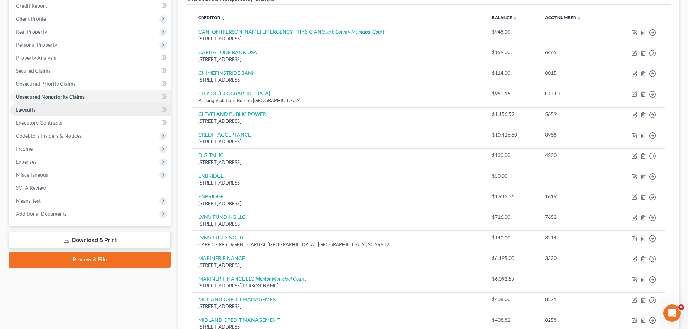
click at [35, 106] on link "Lawsuits" at bounding box center [90, 109] width 161 height 13
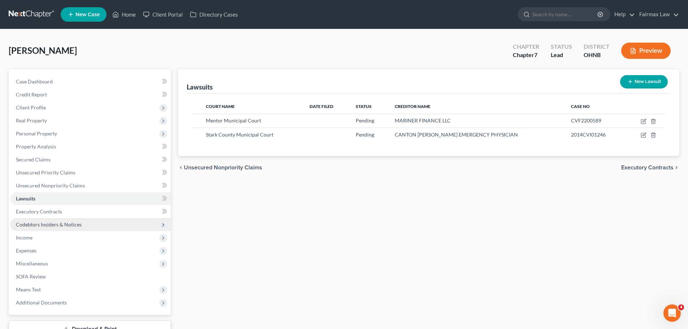
click at [76, 223] on span "Codebtors Insiders & Notices" at bounding box center [49, 224] width 66 height 6
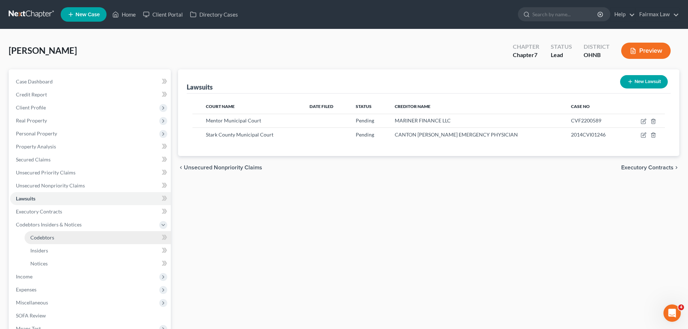
click at [57, 237] on link "Codebtors" at bounding box center [98, 237] width 146 height 13
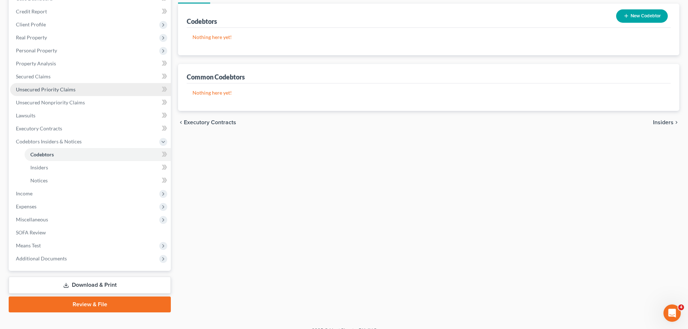
scroll to position [94, 0]
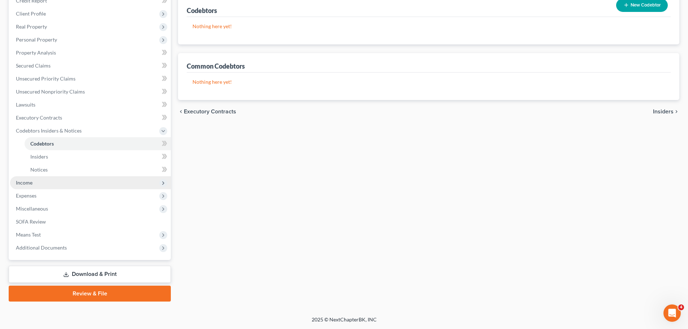
click at [33, 182] on span "Income" at bounding box center [90, 182] width 161 height 13
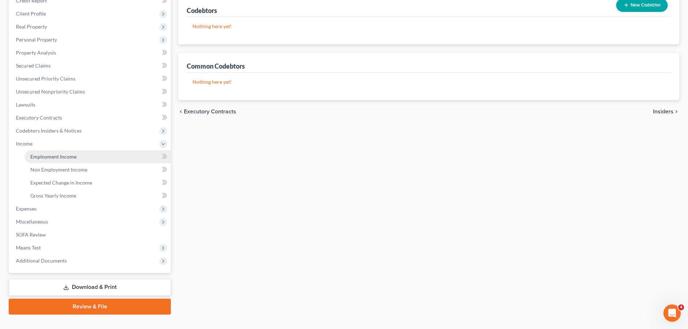
click at [66, 154] on span "Employment Income" at bounding box center [53, 156] width 46 height 6
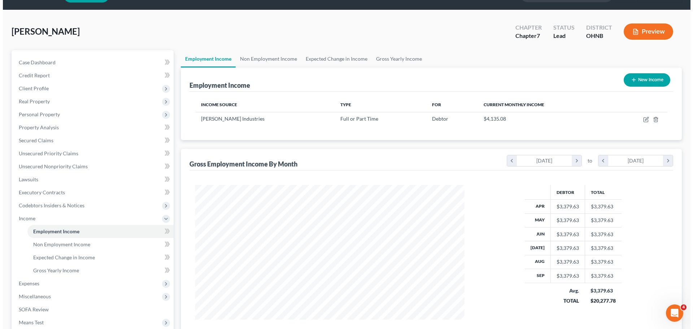
scroll to position [36, 0]
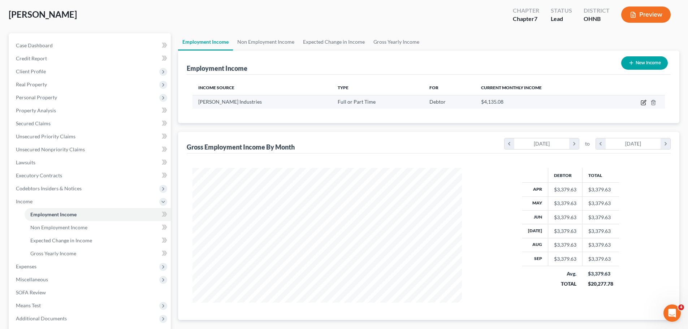
click at [641, 102] on icon "button" at bounding box center [643, 103] width 4 height 4
select select "0"
select select "36"
select select "3"
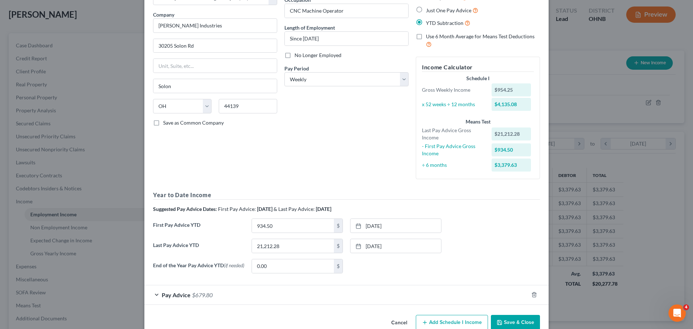
scroll to position [67, 0]
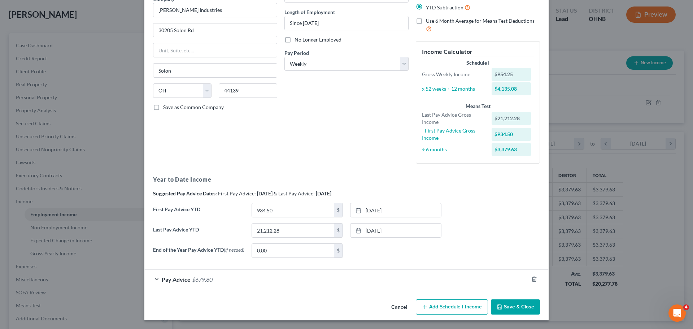
click at [204, 278] on span "$679.80" at bounding box center [202, 279] width 21 height 7
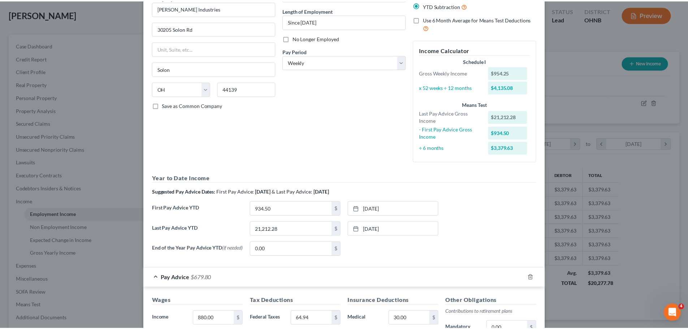
scroll to position [244, 0]
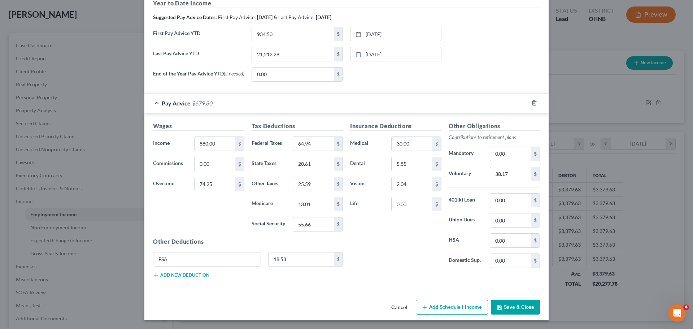
click at [522, 307] on button "Save & Close" at bounding box center [515, 307] width 49 height 15
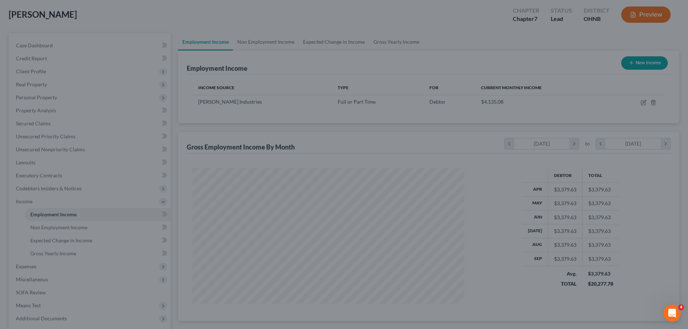
scroll to position [360887, 360738]
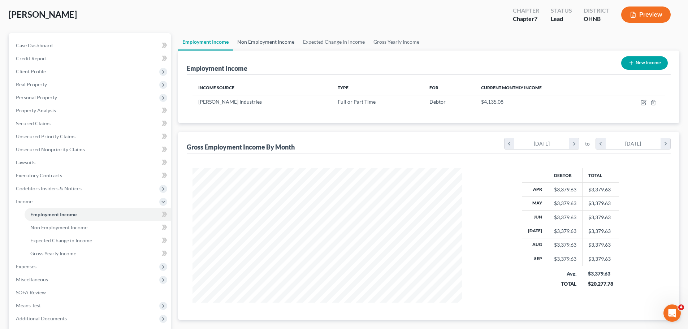
click at [265, 41] on link "Non Employment Income" at bounding box center [266, 41] width 66 height 17
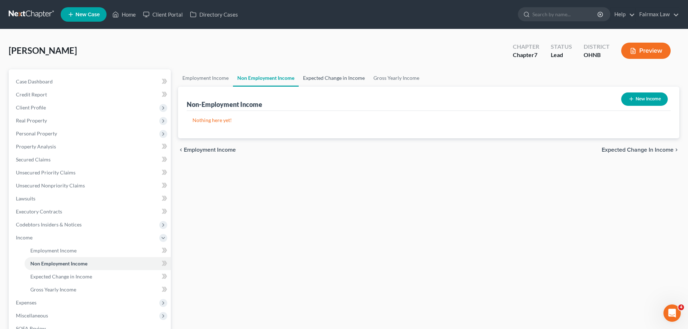
click at [326, 75] on link "Expected Change in Income" at bounding box center [334, 77] width 70 height 17
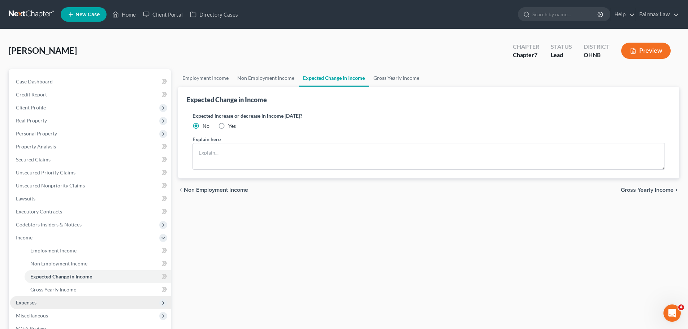
click at [33, 297] on span "Expenses" at bounding box center [90, 302] width 161 height 13
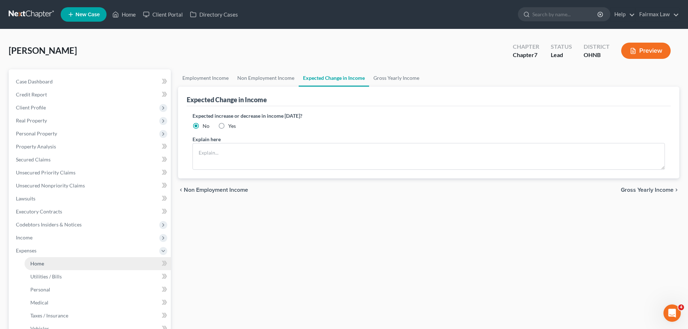
click at [38, 266] on span "Home" at bounding box center [37, 263] width 14 height 6
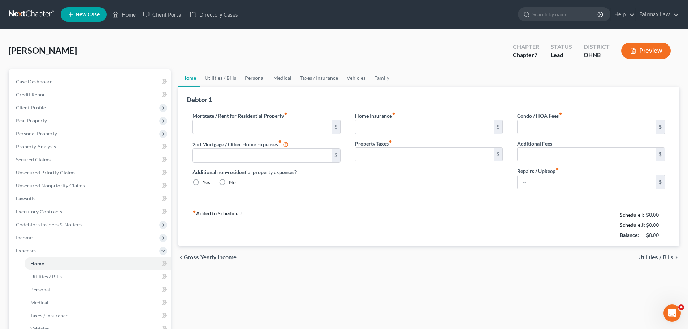
type input "725.00"
type input "159.00"
radio input "true"
type input "0.00"
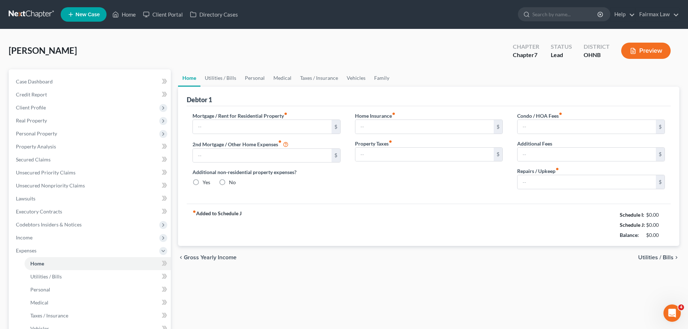
type input "0.00"
click at [231, 125] on input "725.00" at bounding box center [262, 127] width 138 height 14
click at [291, 180] on div "Additional non-residential property expenses? Yes No" at bounding box center [266, 177] width 148 height 18
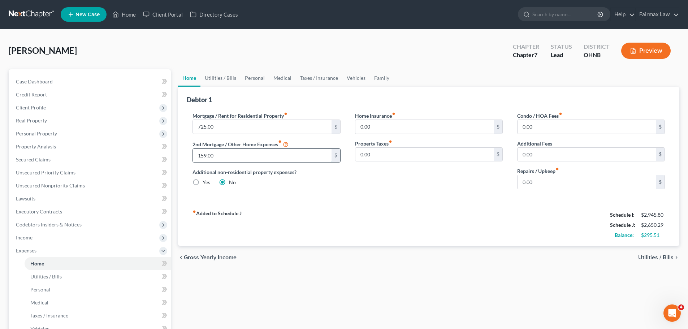
click at [222, 157] on input "159.00" at bounding box center [262, 156] width 138 height 14
type input "0.00"
click at [394, 239] on div "fiber_manual_record Added to Schedule J Schedule I: $2,945.80 Schedule J: $2,49…" at bounding box center [429, 225] width 484 height 42
click at [389, 128] on input "0.00" at bounding box center [424, 127] width 138 height 14
type input "13.00"
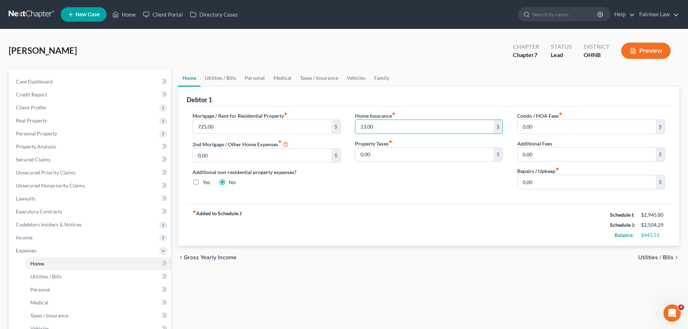
click at [412, 199] on div "Mortgage / Rent for Residential Property fiber_manual_record 725.00 $ 2nd Mortg…" at bounding box center [429, 154] width 484 height 97
click at [230, 77] on link "Utilities / Bills" at bounding box center [220, 77] width 40 height 17
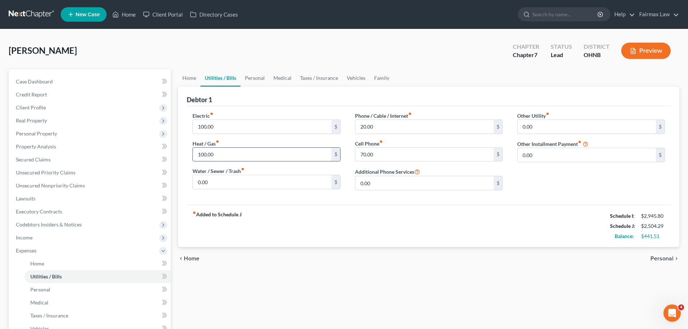
click at [225, 158] on input "100.00" at bounding box center [262, 155] width 138 height 14
type input "120.00"
click at [275, 249] on div "chevron_left Home Personal chevron_right" at bounding box center [428, 258] width 501 height 23
click at [256, 79] on link "Personal" at bounding box center [254, 77] width 29 height 17
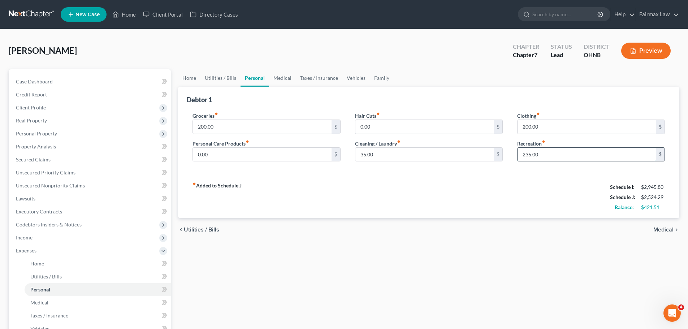
click at [523, 159] on input "235.00" at bounding box center [586, 155] width 138 height 14
type input "100.00"
click at [270, 126] on input "200.00" at bounding box center [262, 127] width 138 height 14
type input "300.00"
click at [311, 202] on div "fiber_manual_record Added to Schedule J Schedule I: $2,945.80 Schedule J: $2,48…" at bounding box center [429, 197] width 484 height 42
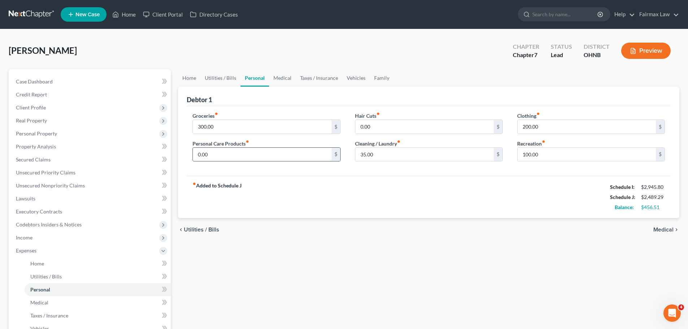
click at [234, 157] on input "0.00" at bounding box center [262, 155] width 138 height 14
click at [331, 212] on div "fiber_manual_record Added to Schedule J Schedule I: $2,945.80 Schedule J: $2,58…" at bounding box center [429, 197] width 484 height 42
click at [216, 151] on input "100.00" at bounding box center [262, 155] width 138 height 14
type input "30.00"
click at [324, 205] on div "fiber_manual_record Added to Schedule J Schedule I: $2,945.80 Schedule J: $2,51…" at bounding box center [429, 197] width 484 height 42
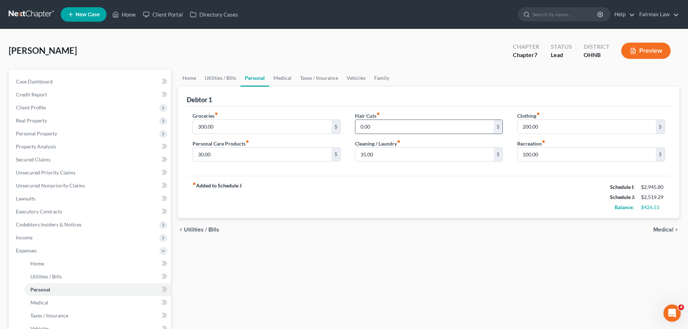
click at [374, 126] on input "0.00" at bounding box center [424, 127] width 138 height 14
type input "20.00"
click at [394, 208] on div "fiber_manual_record Added to Schedule J Schedule I: $2,945.80 Schedule J: $2,53…" at bounding box center [429, 197] width 484 height 42
click at [571, 129] on input "200.00" at bounding box center [586, 127] width 138 height 14
type input "100.00"
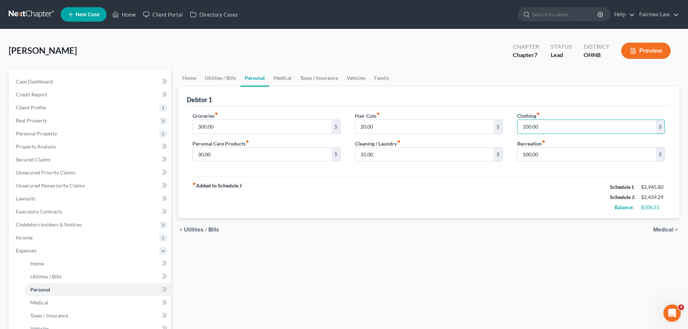
click at [521, 199] on div "fiber_manual_record Added to Schedule J Schedule I: $2,945.80 Schedule J: $2,43…" at bounding box center [429, 197] width 484 height 42
click at [283, 81] on link "Medical" at bounding box center [282, 77] width 27 height 17
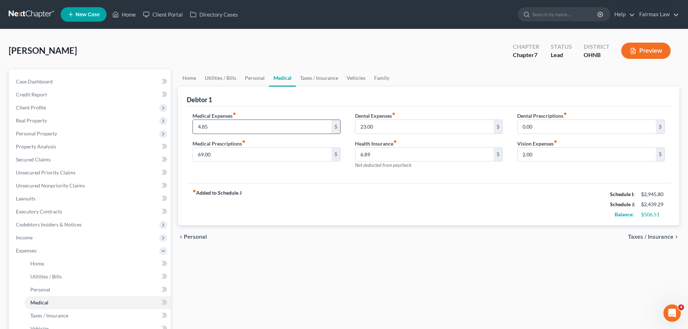
click at [203, 123] on input "4.85" at bounding box center [262, 127] width 138 height 14
type input "0.00"
click at [209, 153] on input "69.00" at bounding box center [262, 155] width 138 height 14
click at [228, 154] on input "69.00" at bounding box center [262, 155] width 138 height 14
click at [216, 156] on input "69.00" at bounding box center [262, 155] width 138 height 14
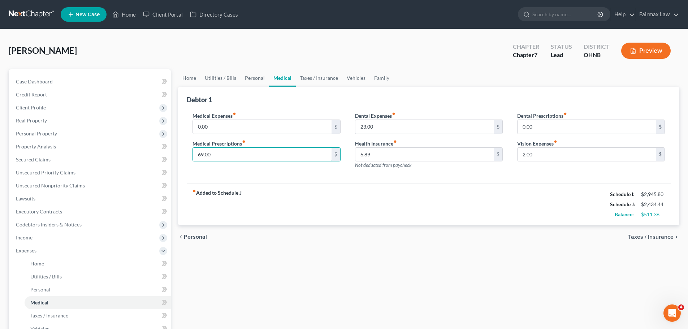
drag, startPoint x: 216, startPoint y: 156, endPoint x: 192, endPoint y: 156, distance: 23.5
click at [192, 156] on div "Medical Expenses fiber_manual_record 0.00 $ Medical Prescriptions fiber_manual_…" at bounding box center [266, 143] width 162 height 63
click at [218, 156] on input "50.00" at bounding box center [262, 155] width 138 height 14
click at [216, 154] on input "50.00" at bounding box center [262, 155] width 138 height 14
type input "5"
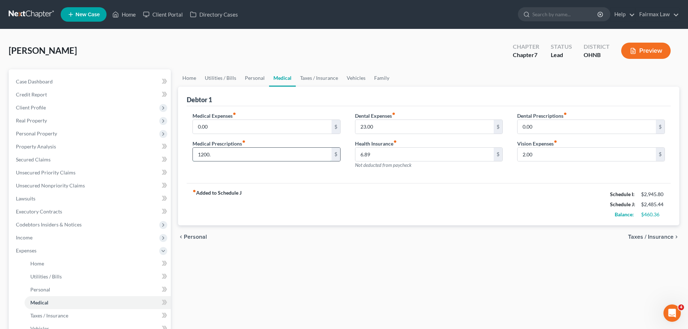
click at [206, 152] on input "1200." at bounding box center [262, 155] width 138 height 14
type input "120.00"
click at [294, 210] on div "fiber_manual_record Added to Schedule J Schedule I: $2,945.80 Schedule J: $2,48…" at bounding box center [429, 204] width 484 height 42
click at [371, 126] on input "23.00" at bounding box center [424, 127] width 138 height 14
type input "100.00"
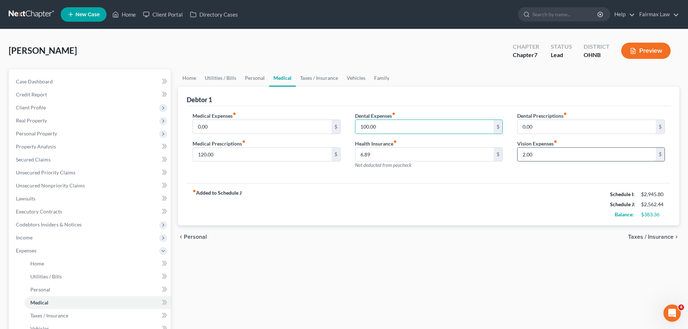
click at [551, 156] on input "2.00" at bounding box center [586, 155] width 138 height 14
type input "100.00"
click at [381, 151] on input "6.89" at bounding box center [424, 155] width 138 height 14
type input "0.00"
click at [387, 203] on div "fiber_manual_record Added to Schedule J Schedule I: $2,945.80 Schedule J: $2,65…" at bounding box center [429, 204] width 484 height 42
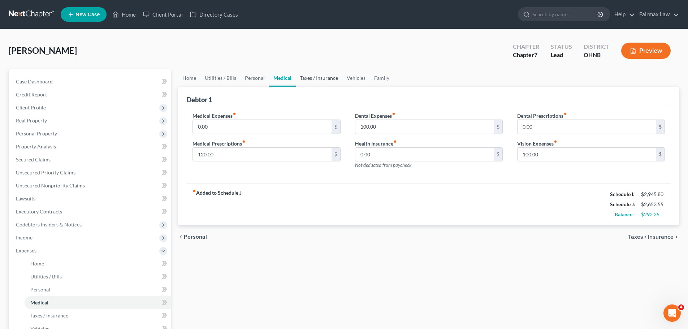
click at [320, 77] on link "Taxes / Insurance" at bounding box center [319, 77] width 47 height 17
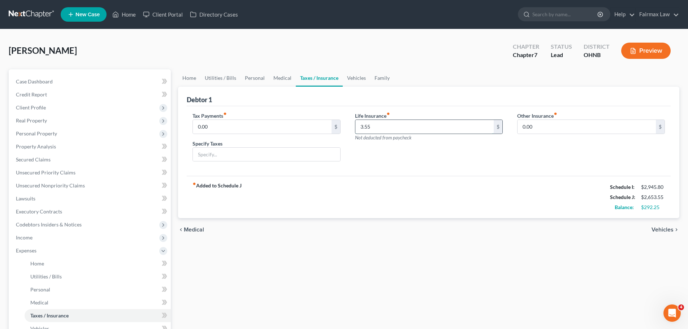
click at [373, 127] on input "3.55" at bounding box center [424, 127] width 138 height 14
type input "0.00"
click at [369, 174] on div "Tax Payments fiber_manual_record 0.00 $ Specify Taxes Life Insurance fiber_manu…" at bounding box center [429, 141] width 484 height 70
click at [354, 81] on link "Vehicles" at bounding box center [356, 77] width 27 height 17
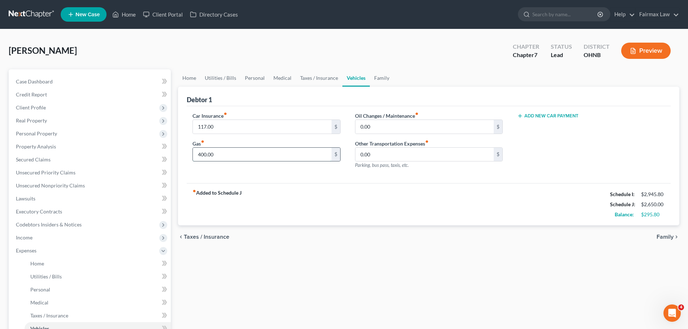
click at [211, 155] on input "400.00" at bounding box center [262, 155] width 138 height 14
type input "100.00"
click at [338, 194] on div "fiber_manual_record Added to Schedule J Schedule I: $2,945.80 Schedule J: $2,35…" at bounding box center [429, 204] width 484 height 42
click at [383, 121] on input "0.00" at bounding box center [424, 127] width 138 height 14
type input "40.00"
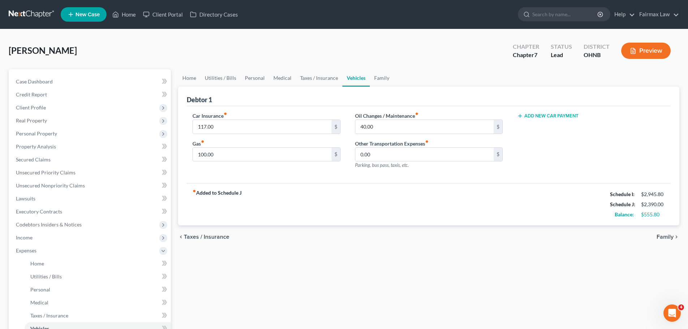
click at [422, 219] on div "fiber_manual_record Added to Schedule J Schedule I: $2,945.80 Schedule J: $2,39…" at bounding box center [429, 204] width 484 height 42
click at [381, 77] on link "Family" at bounding box center [382, 77] width 24 height 17
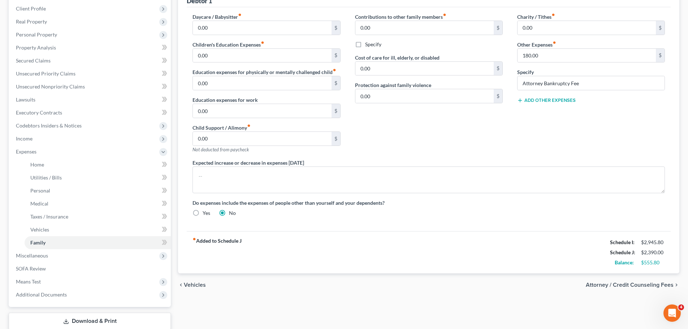
scroll to position [108, 0]
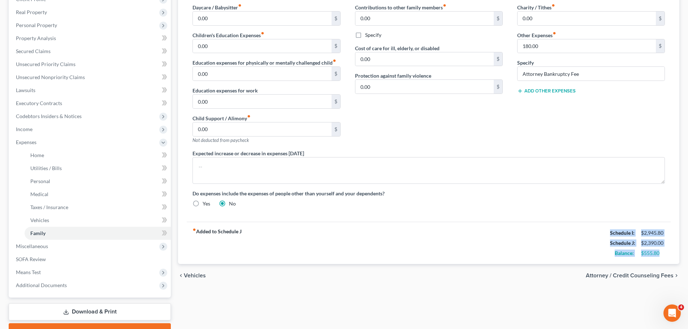
drag, startPoint x: 598, startPoint y: 231, endPoint x: 663, endPoint y: 253, distance: 68.5
click at [663, 253] on div "fiber_manual_record Added to Schedule J Schedule I: $2,945.80 Schedule J: $2,39…" at bounding box center [429, 243] width 484 height 42
click at [663, 253] on div "$555.80" at bounding box center [653, 252] width 24 height 7
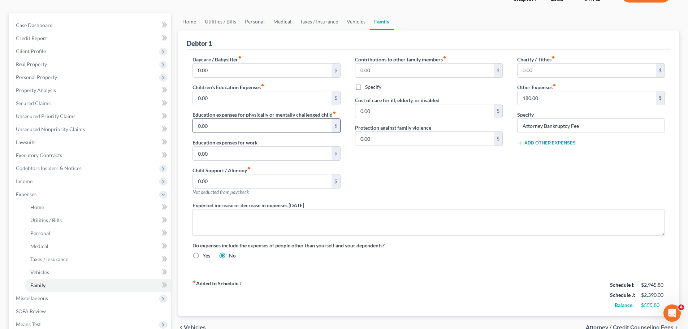
scroll to position [72, 0]
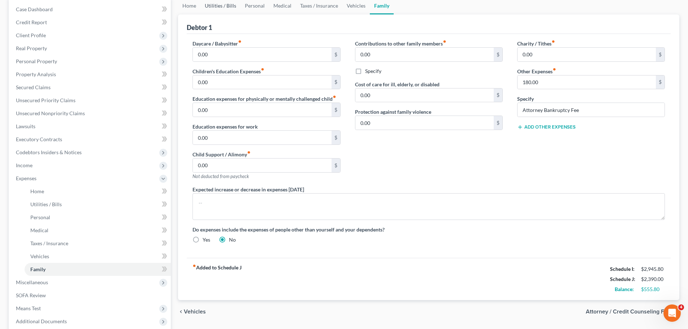
click at [230, 7] on link "Utilities / Bills" at bounding box center [220, 5] width 40 height 17
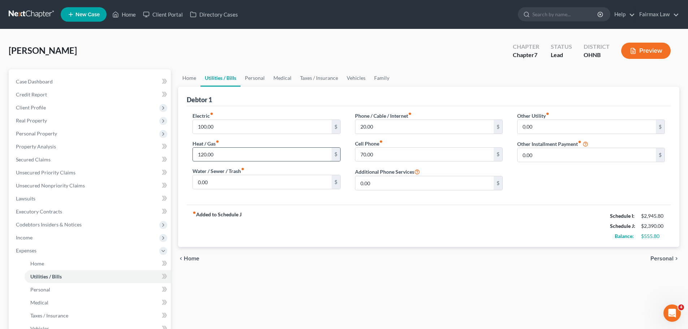
click at [228, 153] on input "120.00" at bounding box center [262, 155] width 138 height 14
type input "150.00"
click at [317, 225] on div "fiber_manual_record Added to Schedule J Schedule I: $2,945.80 Schedule J: $2,42…" at bounding box center [429, 226] width 484 height 42
click at [258, 76] on link "Personal" at bounding box center [254, 77] width 29 height 17
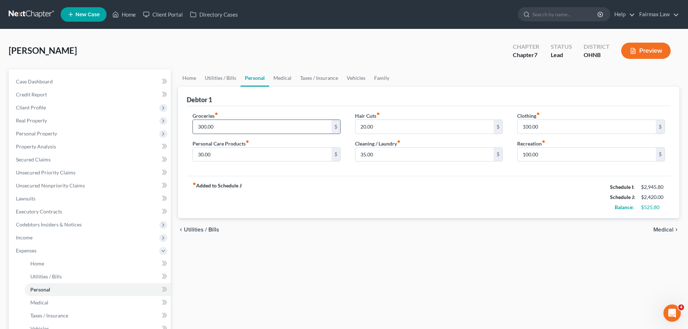
click at [219, 127] on input "300.00" at bounding box center [262, 127] width 138 height 14
type input "400.00"
click at [218, 158] on input "30.00" at bounding box center [262, 155] width 138 height 14
type input "100.00"
click at [383, 190] on div "fiber_manual_record Added to Schedule J Schedule I: $2,945.80 Schedule J: $2,59…" at bounding box center [429, 197] width 484 height 42
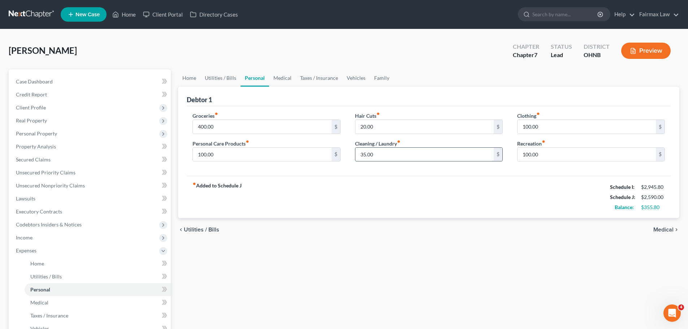
click at [373, 156] on input "35.00" at bounding box center [424, 155] width 138 height 14
type input "80.00"
drag, startPoint x: 342, startPoint y: 75, endPoint x: 335, endPoint y: 85, distance: 12.2
click at [342, 75] on link "Vehicles" at bounding box center [355, 77] width 27 height 17
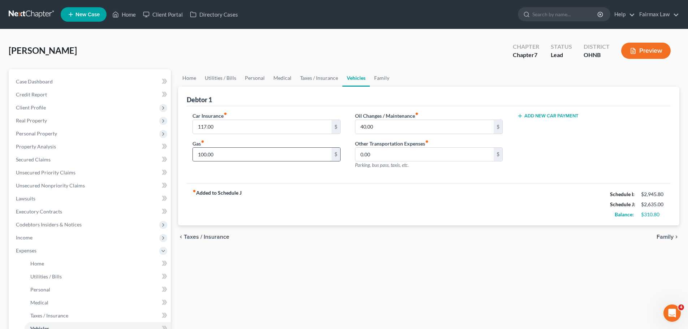
click at [226, 150] on input "100.00" at bounding box center [262, 155] width 138 height 14
drag, startPoint x: 228, startPoint y: 154, endPoint x: 197, endPoint y: 156, distance: 31.5
click at [197, 156] on input "200.00" at bounding box center [262, 155] width 138 height 14
type input "250.00"
click at [332, 248] on div "chevron_left Taxes / Insurance Family chevron_right" at bounding box center [428, 236] width 501 height 23
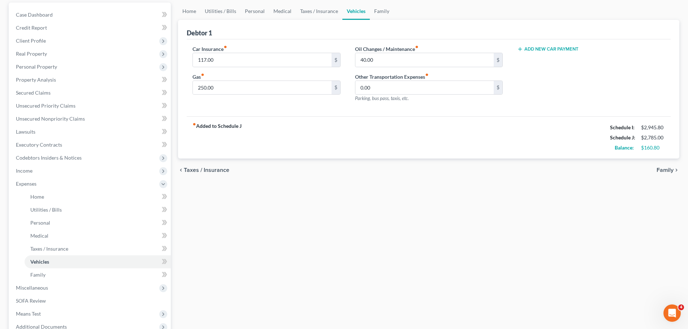
scroll to position [72, 0]
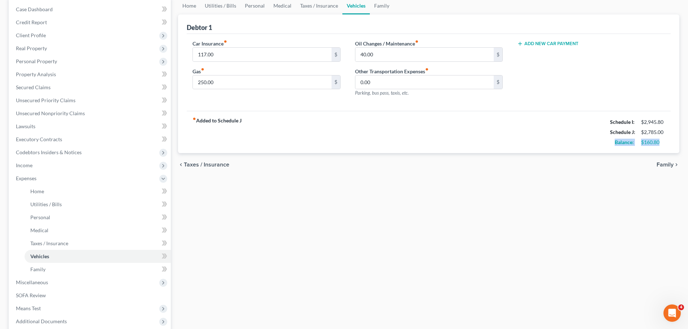
drag, startPoint x: 669, startPoint y: 140, endPoint x: 613, endPoint y: 144, distance: 55.4
click at [613, 144] on div "fiber_manual_record Added to Schedule J Schedule I: $2,945.80 Schedule J: $2,78…" at bounding box center [429, 132] width 484 height 42
click at [607, 151] on div "fiber_manual_record Added to Schedule J Schedule I: $2,945.80 Schedule J: $2,78…" at bounding box center [429, 132] width 484 height 42
drag, startPoint x: 611, startPoint y: 142, endPoint x: 674, endPoint y: 141, distance: 63.5
click at [674, 141] on div "Debtor 1 Car Insurance fiber_manual_record 117.00 $ Gas fiber_manual_record 250…" at bounding box center [428, 83] width 501 height 139
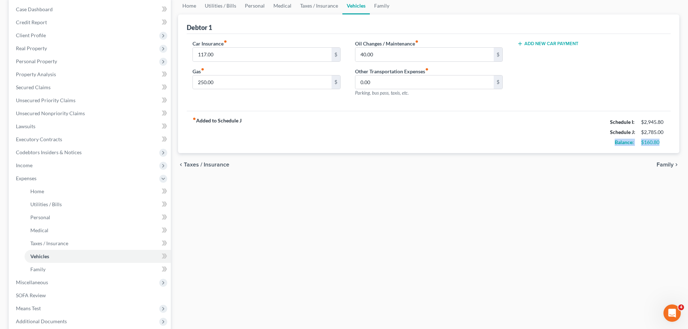
click at [667, 145] on div "$160.80" at bounding box center [652, 142] width 31 height 7
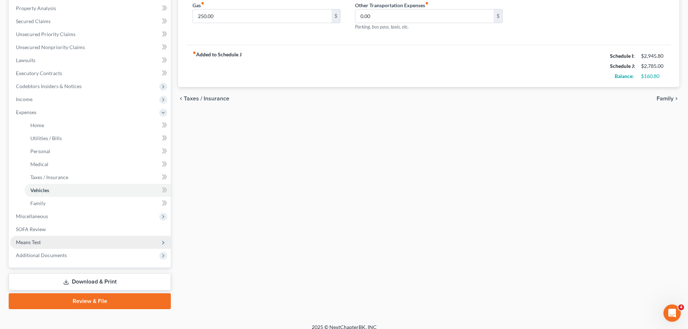
scroll to position [146, 0]
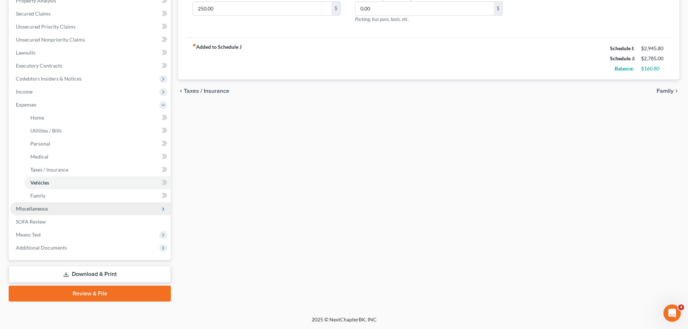
click at [48, 211] on span "Miscellaneous" at bounding box center [90, 208] width 161 height 13
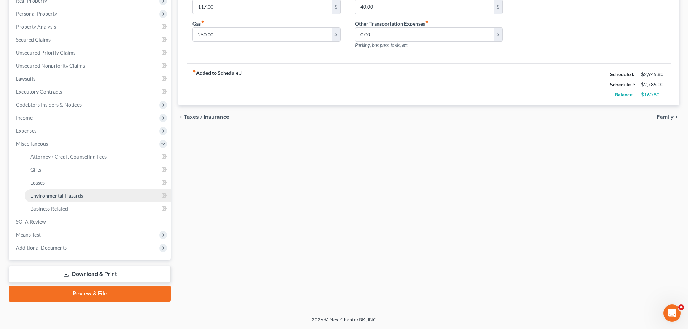
scroll to position [120, 0]
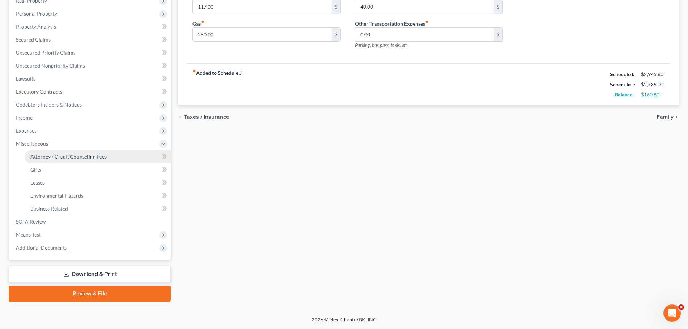
click at [67, 156] on span "Attorney / Credit Counseling Fees" at bounding box center [68, 156] width 76 height 6
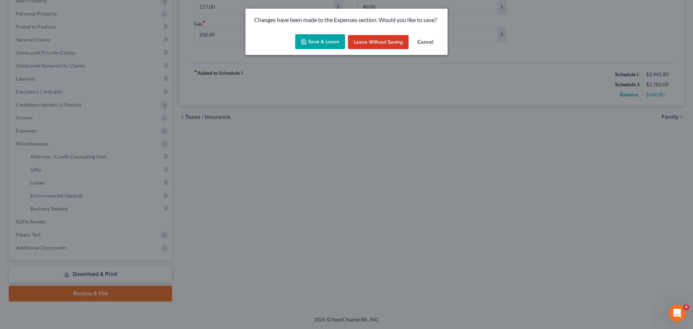
click at [313, 38] on button "Save & Leave" at bounding box center [320, 41] width 50 height 15
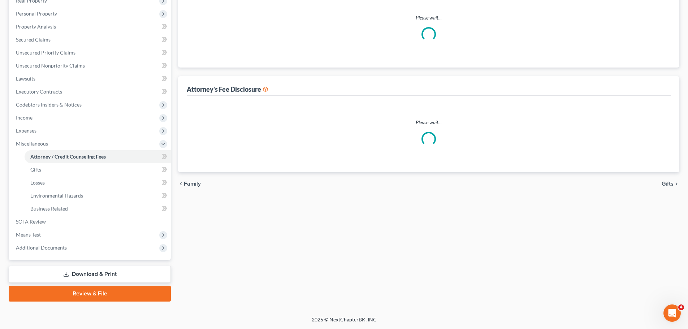
select select "5"
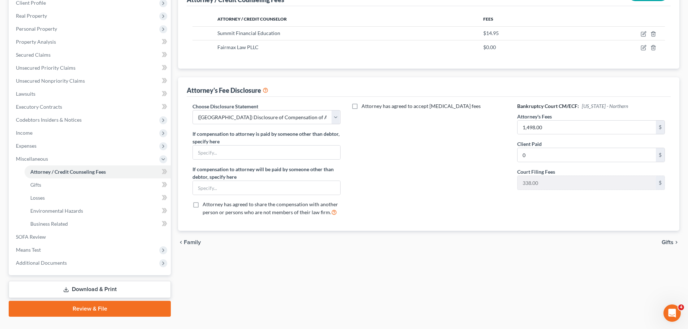
scroll to position [108, 0]
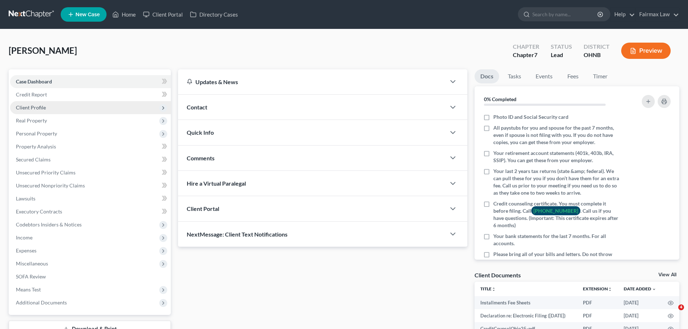
click at [41, 106] on span "Client Profile" at bounding box center [31, 107] width 30 height 6
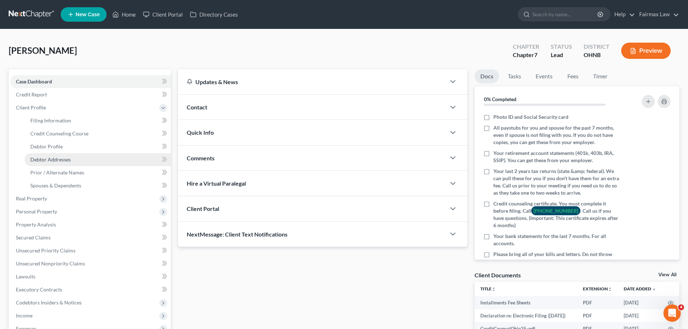
click at [48, 158] on span "Debtor Addresses" at bounding box center [50, 159] width 40 height 6
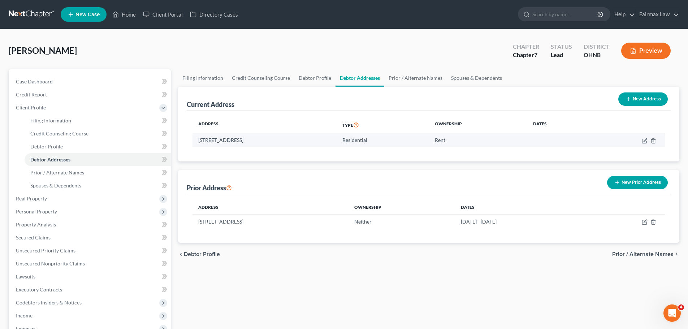
drag, startPoint x: 196, startPoint y: 142, endPoint x: 292, endPoint y: 140, distance: 95.7
click at [292, 140] on td "[STREET_ADDRESS]" at bounding box center [264, 140] width 144 height 14
copy td "[STREET_ADDRESS]"
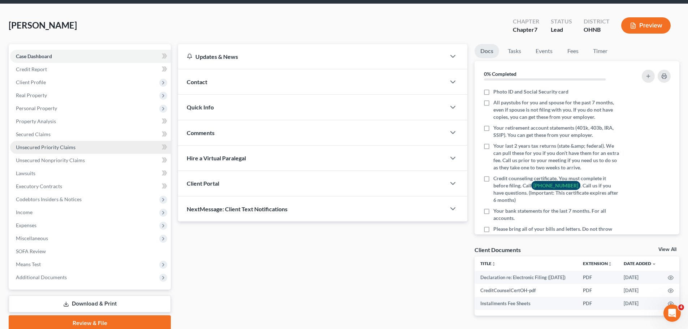
scroll to position [36, 0]
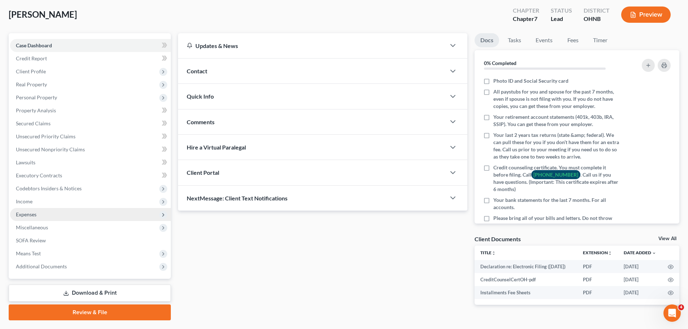
click at [34, 209] on span "Expenses" at bounding box center [90, 214] width 161 height 13
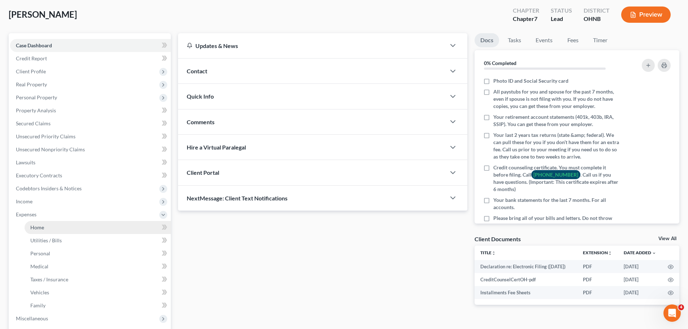
click at [36, 228] on span "Home" at bounding box center [37, 227] width 14 height 6
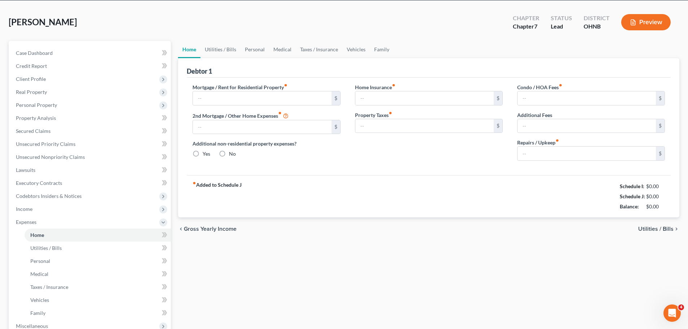
type input "990.00"
type input "0.00"
radio input "true"
type input "0.00"
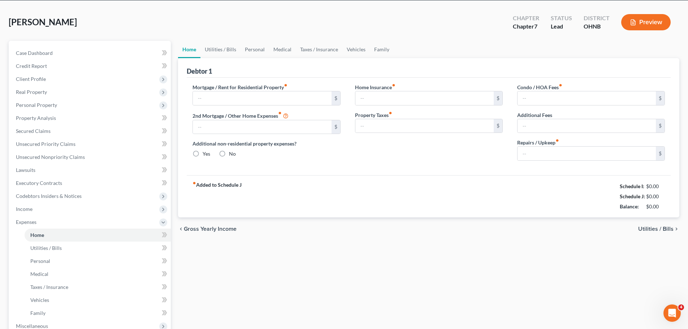
type input "0.00"
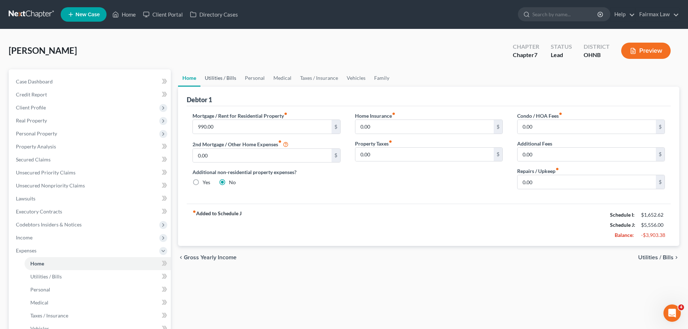
click at [221, 81] on link "Utilities / Bills" at bounding box center [220, 77] width 40 height 17
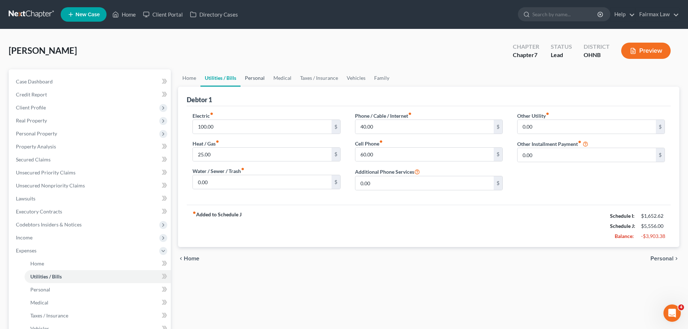
click at [246, 82] on link "Personal" at bounding box center [254, 77] width 29 height 17
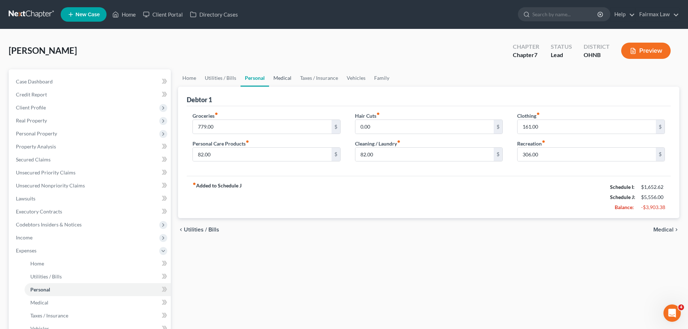
click at [292, 76] on link "Medical" at bounding box center [282, 77] width 27 height 17
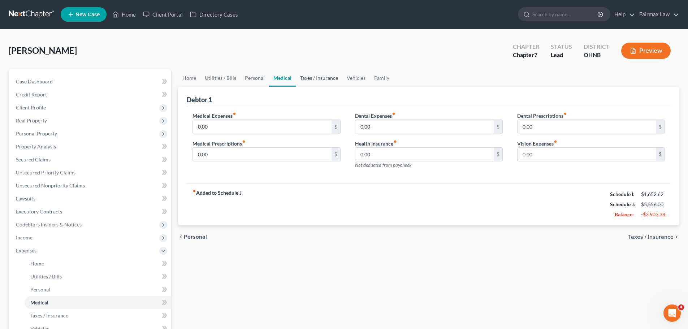
click at [307, 78] on link "Taxes / Insurance" at bounding box center [319, 77] width 47 height 17
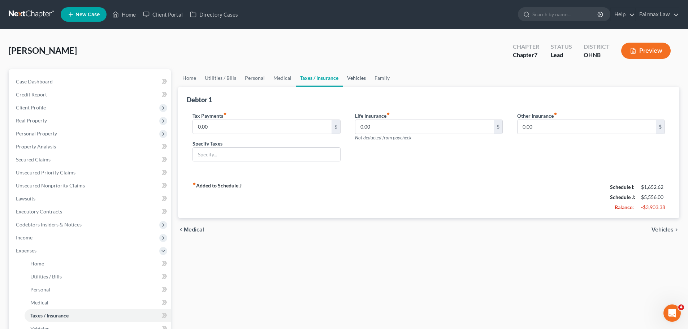
click at [349, 81] on link "Vehicles" at bounding box center [356, 77] width 27 height 17
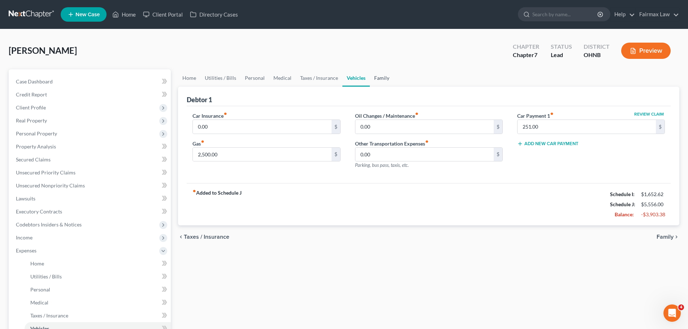
click at [375, 79] on link "Family" at bounding box center [382, 77] width 24 height 17
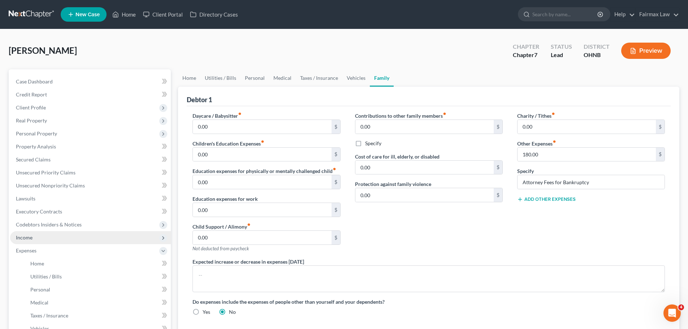
click at [38, 237] on span "Income" at bounding box center [90, 237] width 161 height 13
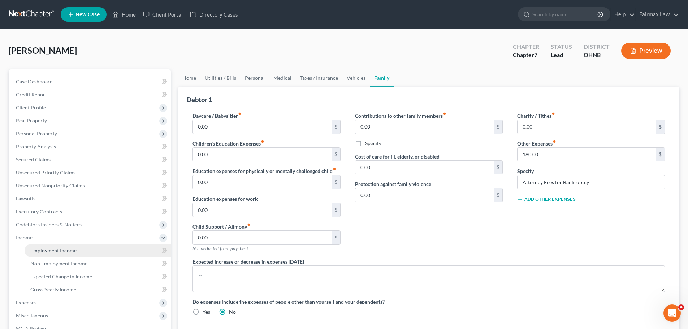
click at [49, 248] on span "Employment Income" at bounding box center [53, 250] width 46 height 6
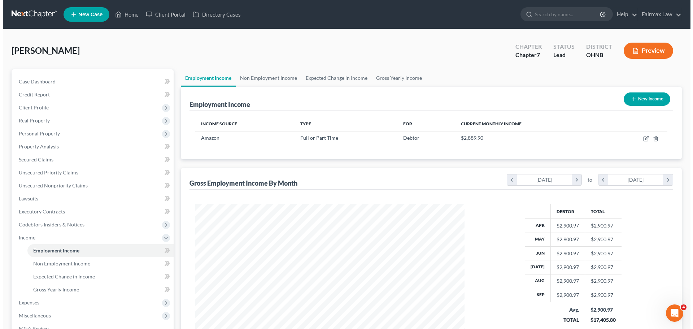
scroll to position [135, 284]
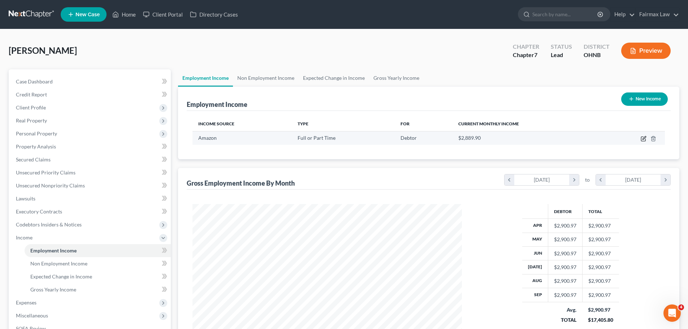
click at [642, 138] on icon "button" at bounding box center [643, 139] width 6 height 6
select select "0"
select select "36"
select select "3"
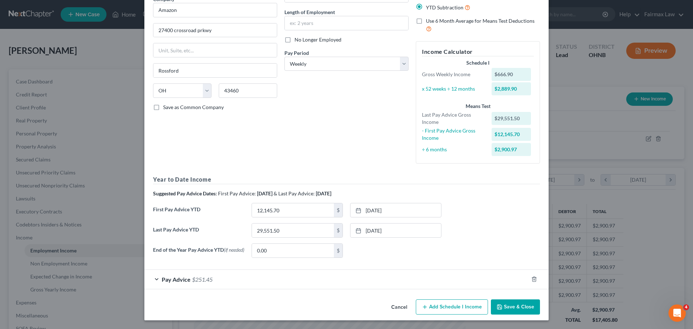
scroll to position [67, 0]
click at [204, 276] on span "$251.45" at bounding box center [202, 279] width 21 height 7
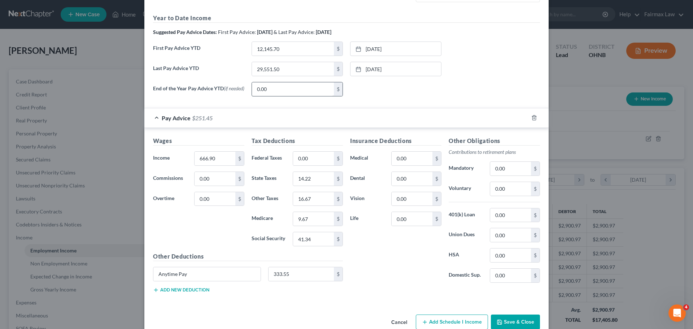
scroll to position [244, 0]
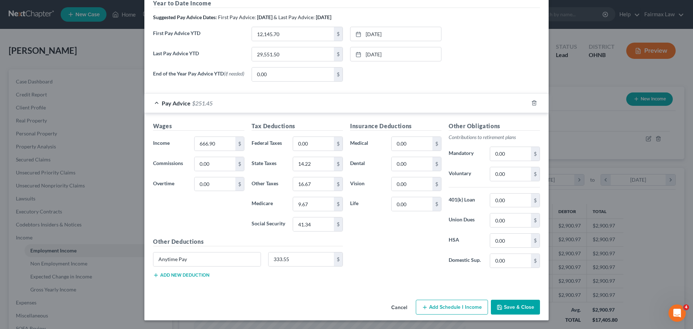
click at [595, 90] on div "Edit Income Source × Employment Type * Select Full or Part Time Employment Self…" at bounding box center [346, 164] width 693 height 329
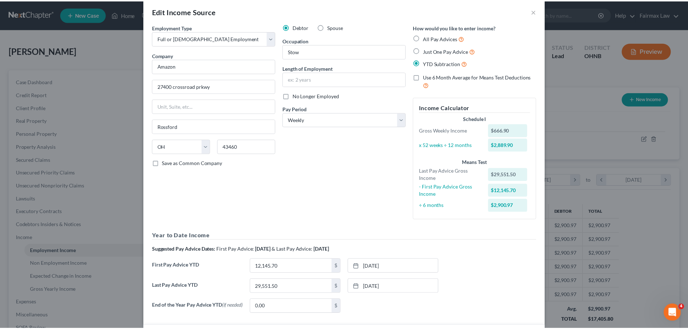
scroll to position [0, 0]
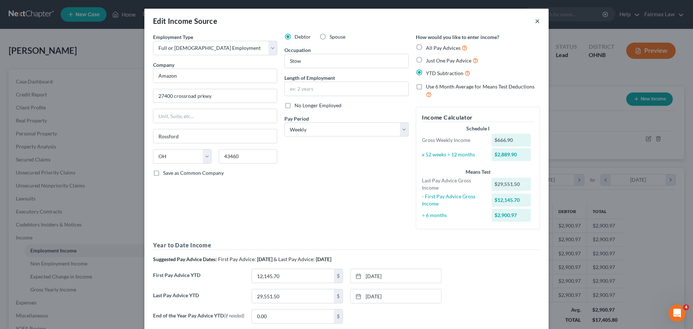
click at [535, 19] on button "×" at bounding box center [537, 21] width 5 height 9
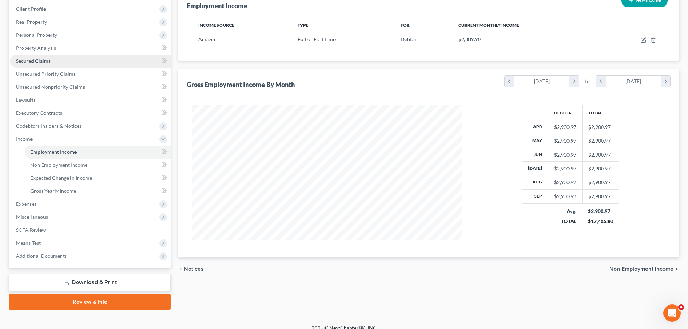
scroll to position [107, 0]
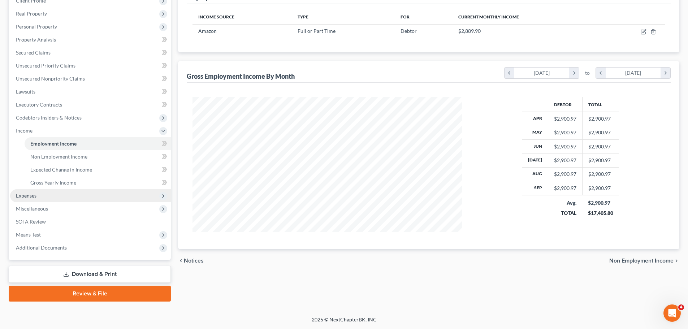
click at [55, 199] on span "Expenses" at bounding box center [90, 195] width 161 height 13
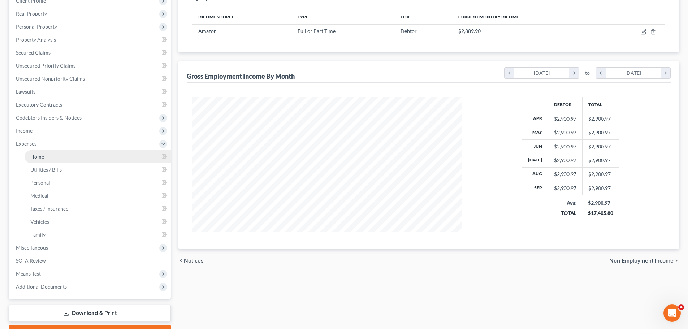
click at [57, 157] on link "Home" at bounding box center [98, 156] width 146 height 13
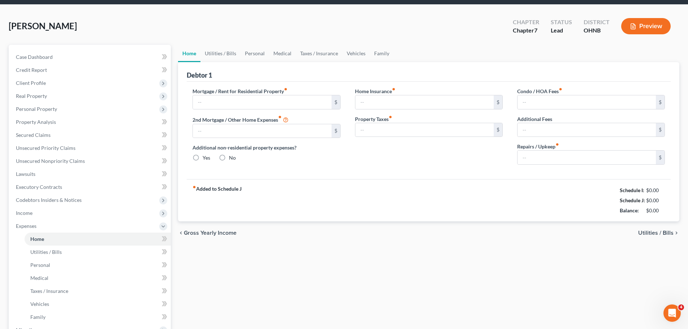
type input "990.00"
type input "0.00"
radio input "true"
type input "0.00"
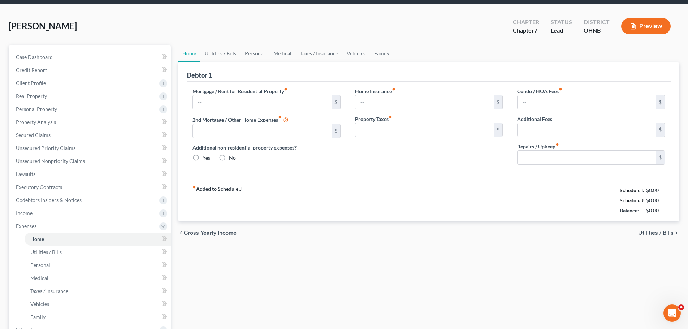
type input "0.00"
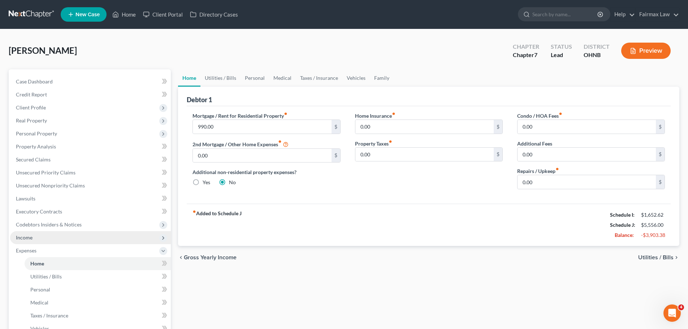
click at [38, 239] on span "Income" at bounding box center [90, 237] width 161 height 13
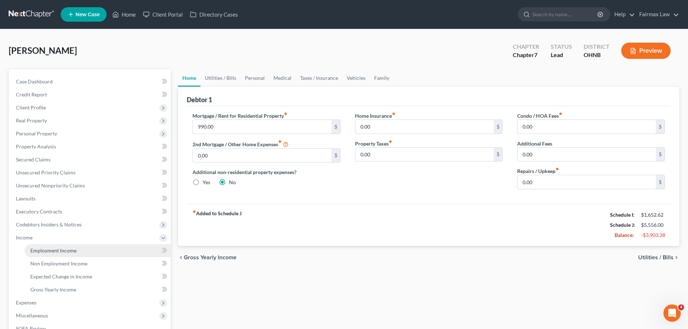
click at [59, 247] on link "Employment Income" at bounding box center [98, 250] width 146 height 13
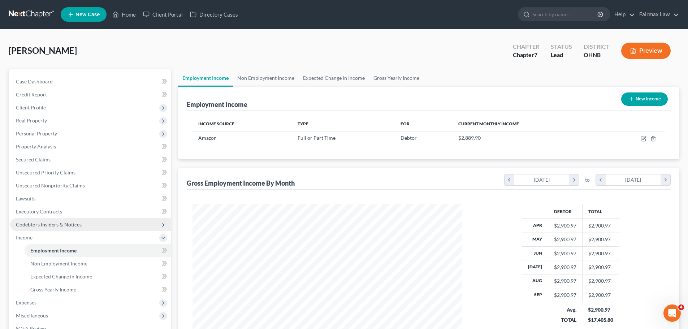
scroll to position [135, 284]
click at [244, 77] on link "Non Employment Income" at bounding box center [266, 77] width 66 height 17
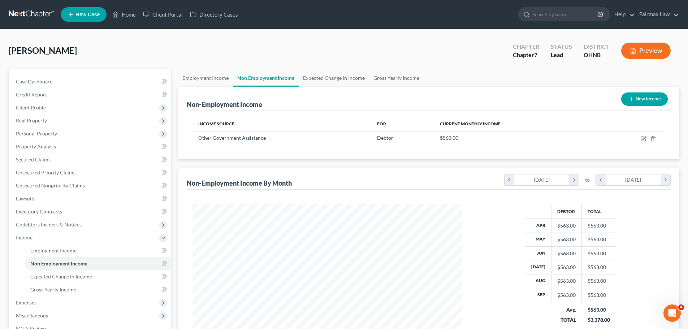
scroll to position [135, 284]
click at [205, 77] on link "Employment Income" at bounding box center [205, 77] width 55 height 17
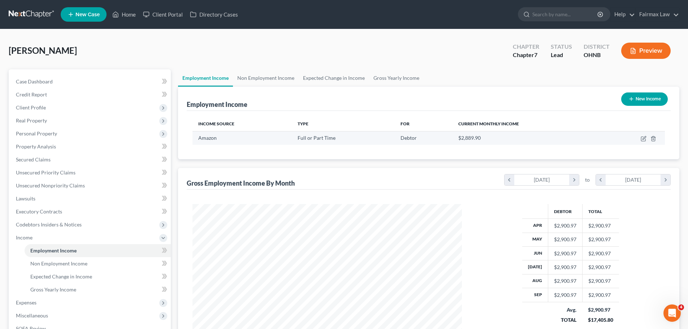
click at [640, 140] on td at bounding box center [633, 138] width 62 height 14
click at [644, 140] on icon "button" at bounding box center [643, 139] width 6 height 6
select select "0"
select select "36"
select select "3"
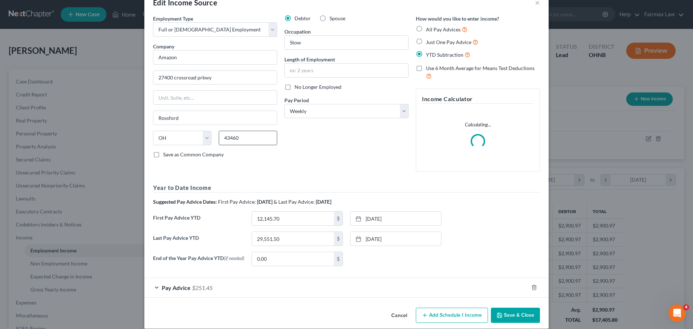
scroll to position [28, 0]
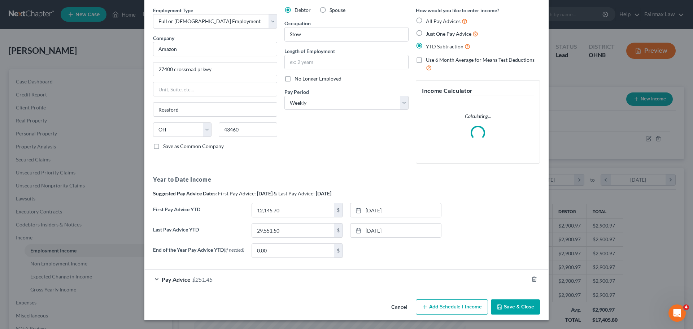
click at [200, 272] on div "Pay Advice $251.45" at bounding box center [336, 279] width 384 height 19
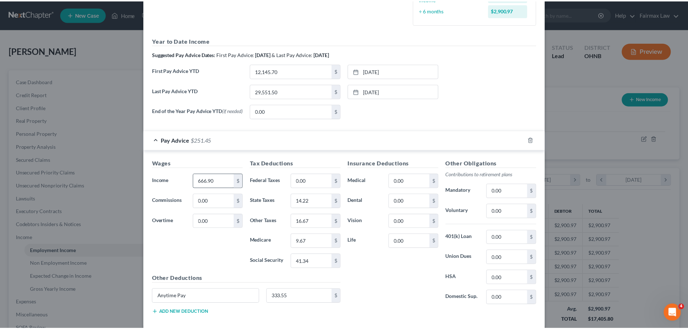
scroll to position [244, 0]
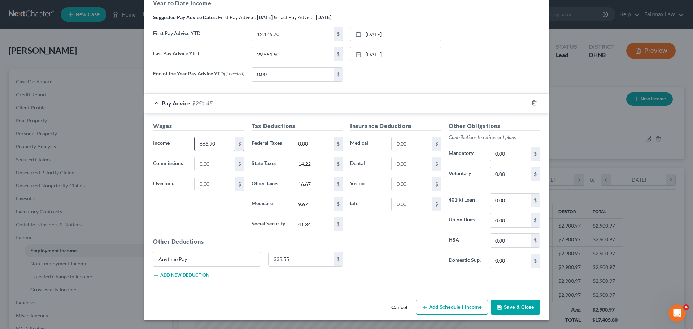
click at [217, 143] on input "666.90" at bounding box center [215, 144] width 41 height 14
type input "720.00"
click at [200, 181] on input "0.00" at bounding box center [215, 184] width 41 height 14
type input "159.30"
click at [304, 225] on input "41.34" at bounding box center [313, 224] width 41 height 14
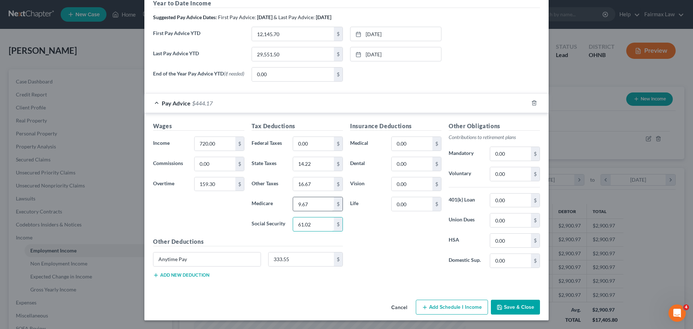
type input "61.02"
click at [308, 207] on input "9.67" at bounding box center [313, 204] width 41 height 14
type input "14.27"
click at [308, 164] on input "14.22" at bounding box center [313, 164] width 41 height 14
type input "23.71"
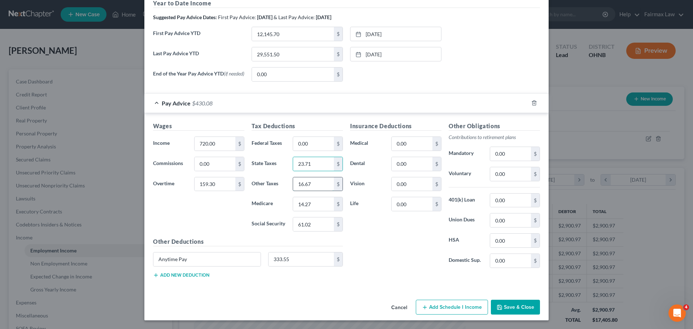
click at [307, 182] on input "16.67" at bounding box center [313, 184] width 41 height 14
type input "22.14"
click at [290, 258] on input "333.55" at bounding box center [302, 259] width 66 height 14
click at [219, 262] on input "Anytime Pay" at bounding box center [206, 259] width 107 height 14
drag, startPoint x: 219, startPoint y: 262, endPoint x: 151, endPoint y: 260, distance: 67.9
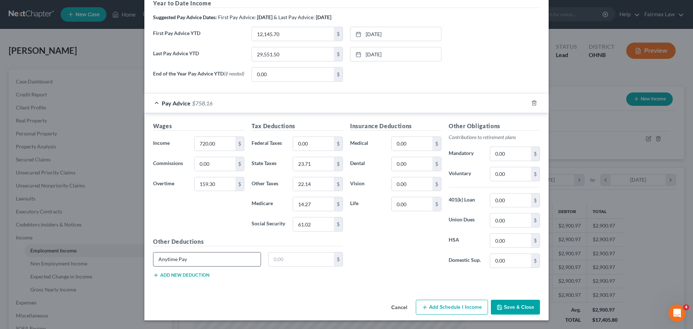
click at [153, 260] on input "Anytime Pay" at bounding box center [206, 259] width 107 height 14
click at [499, 305] on icon "button" at bounding box center [499, 307] width 4 height 4
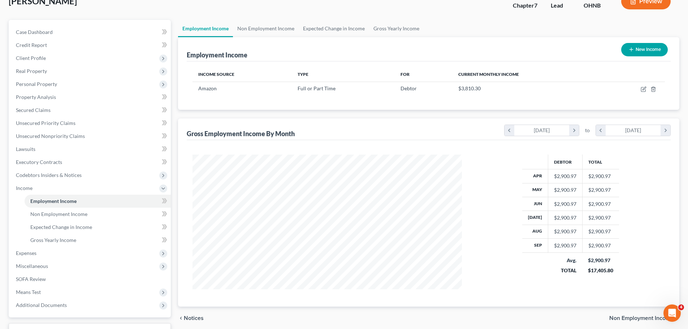
scroll to position [107, 0]
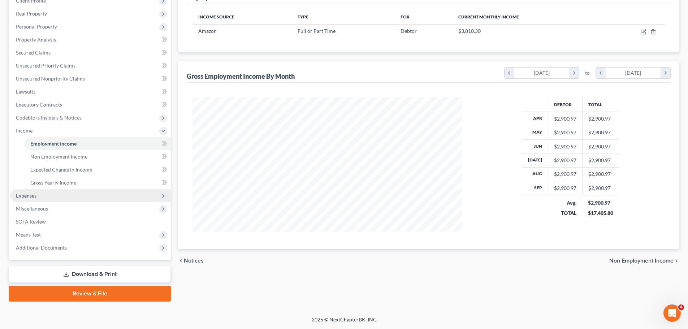
click at [77, 200] on span "Expenses" at bounding box center [90, 195] width 161 height 13
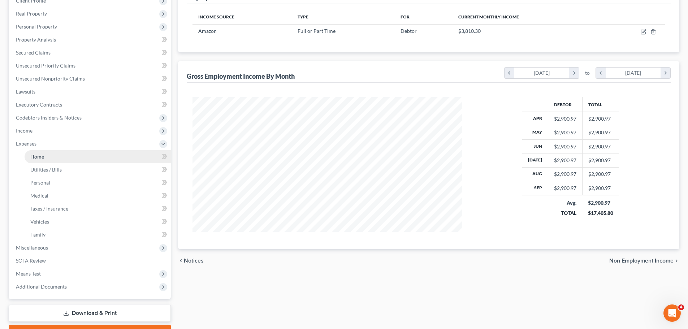
click at [48, 158] on link "Home" at bounding box center [98, 156] width 146 height 13
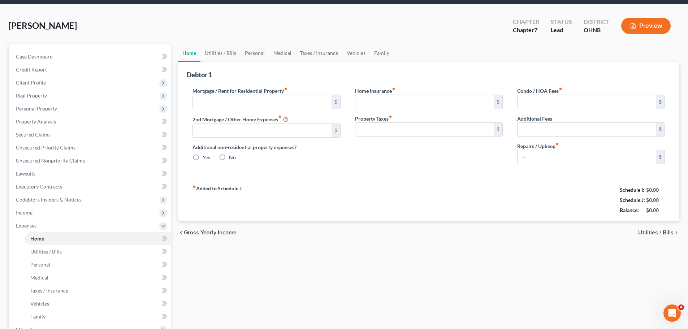
type input "990.00"
type input "0.00"
radio input "true"
type input "0.00"
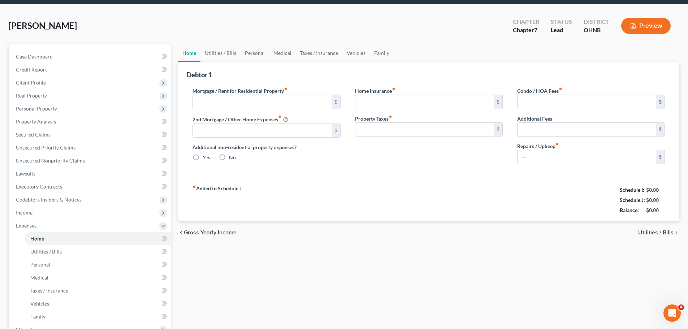
type input "0.00"
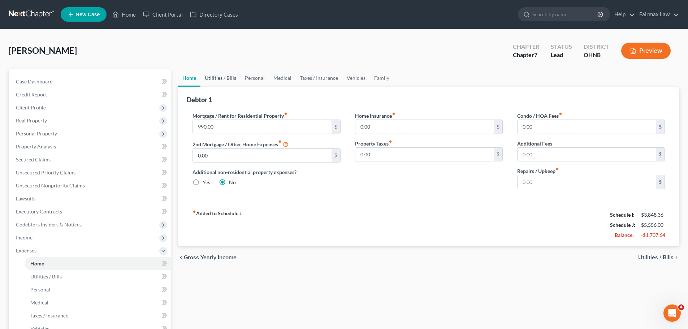
click at [229, 80] on link "Utilities / Bills" at bounding box center [220, 77] width 40 height 17
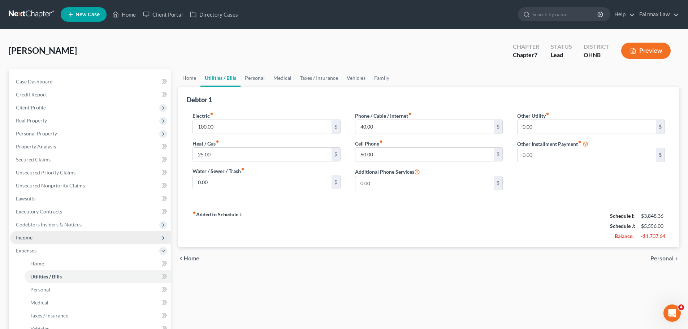
click at [30, 238] on span "Income" at bounding box center [24, 237] width 17 height 6
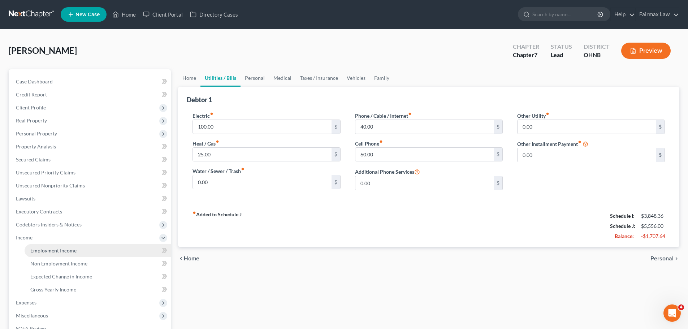
click at [48, 247] on span "Employment Income" at bounding box center [53, 250] width 46 height 6
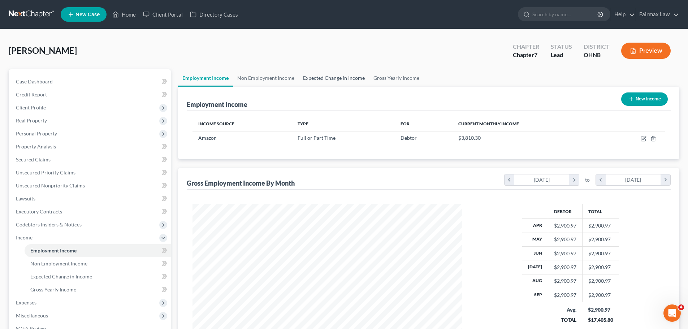
scroll to position [135, 284]
click at [274, 78] on link "Non Employment Income" at bounding box center [266, 77] width 66 height 17
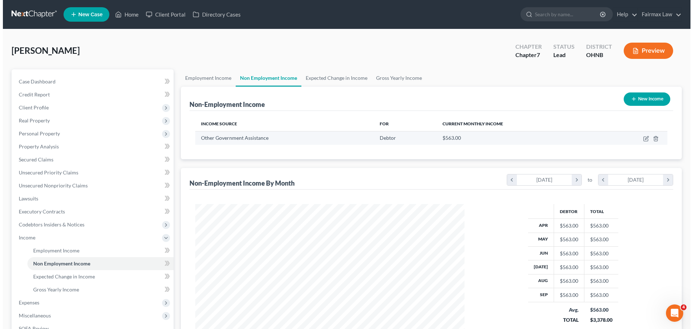
scroll to position [135, 284]
click at [641, 140] on icon "button" at bounding box center [643, 139] width 4 height 4
select select "5"
select select "0"
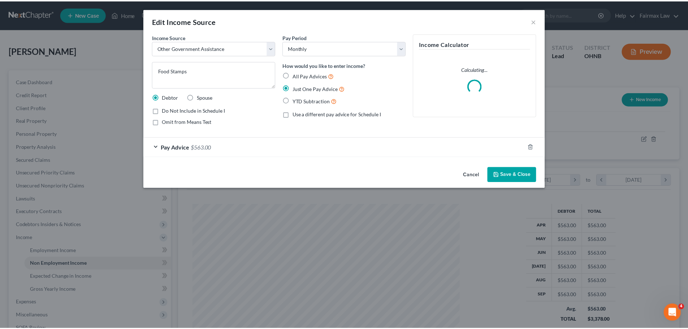
scroll to position [136, 286]
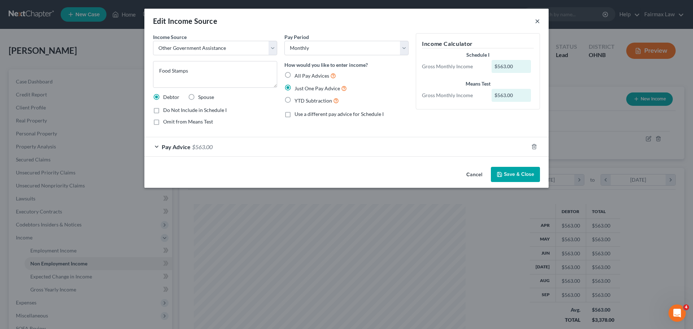
click at [538, 21] on button "×" at bounding box center [537, 21] width 5 height 9
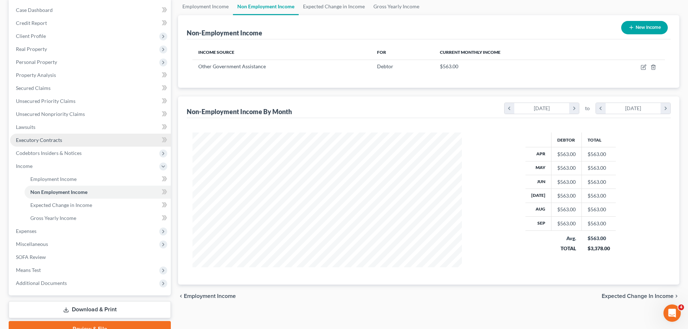
scroll to position [72, 0]
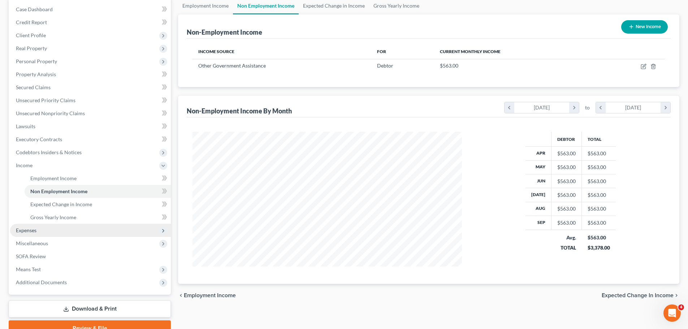
click at [44, 231] on span "Expenses" at bounding box center [90, 230] width 161 height 13
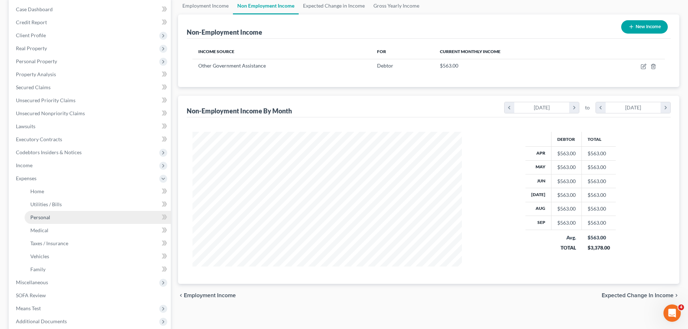
click at [42, 217] on span "Personal" at bounding box center [40, 217] width 20 height 6
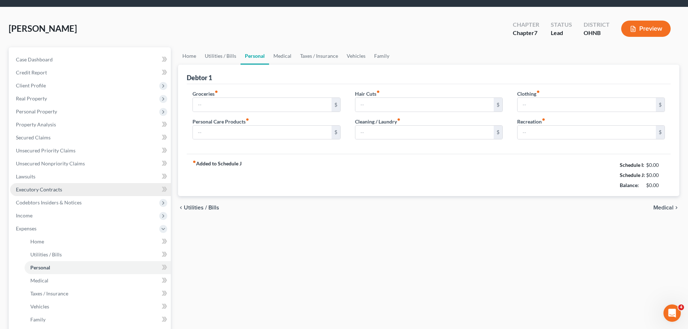
type input "779.00"
type input "82.00"
type input "0.00"
type input "82.00"
type input "161.00"
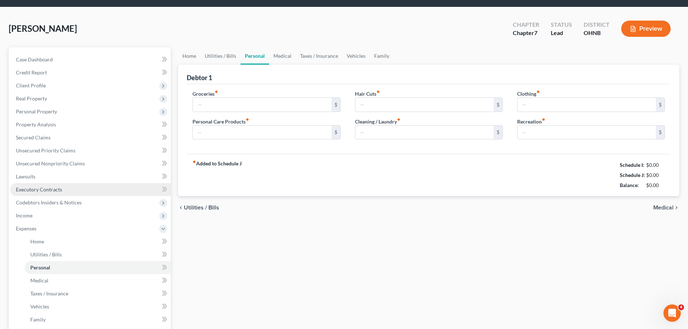
type input "306.00"
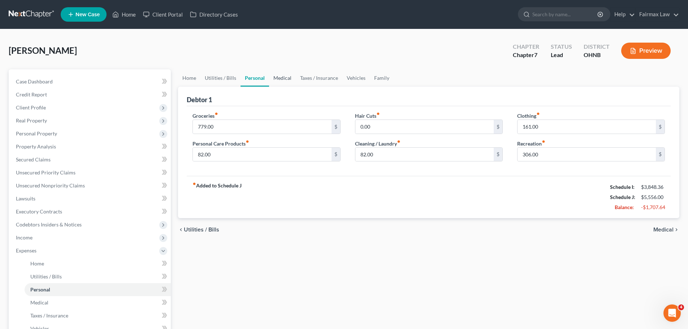
click at [283, 81] on link "Medical" at bounding box center [282, 77] width 27 height 17
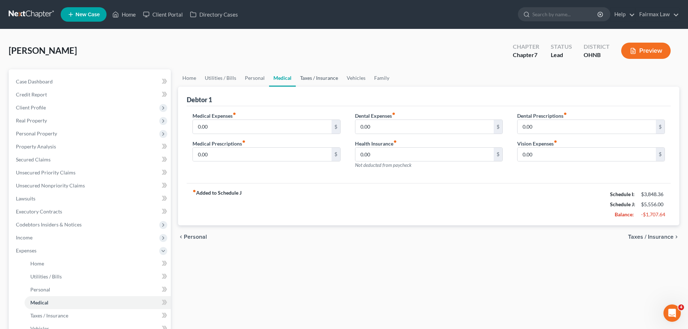
click at [303, 75] on link "Taxes / Insurance" at bounding box center [319, 77] width 47 height 17
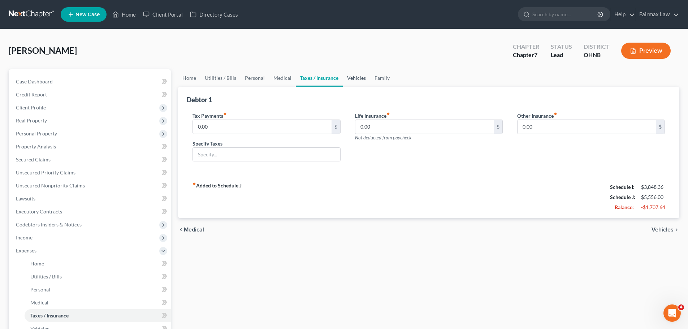
click at [353, 78] on link "Vehicles" at bounding box center [356, 77] width 27 height 17
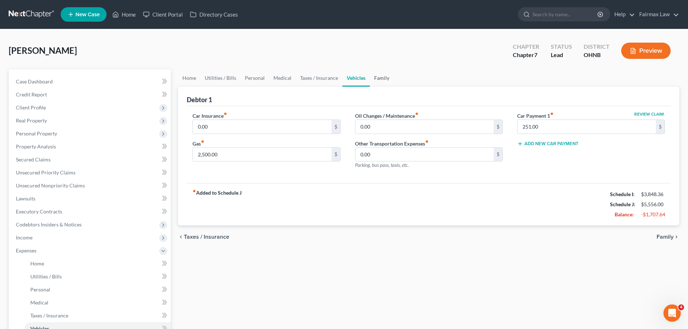
click at [382, 79] on link "Family" at bounding box center [382, 77] width 24 height 17
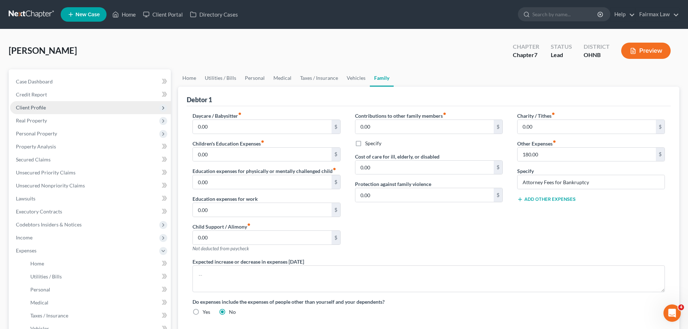
click at [47, 103] on span "Client Profile" at bounding box center [90, 107] width 161 height 13
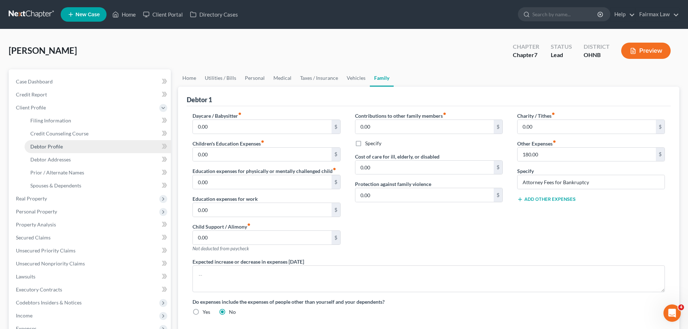
click at [51, 145] on span "Debtor Profile" at bounding box center [46, 146] width 32 height 6
select select "0"
select select "1"
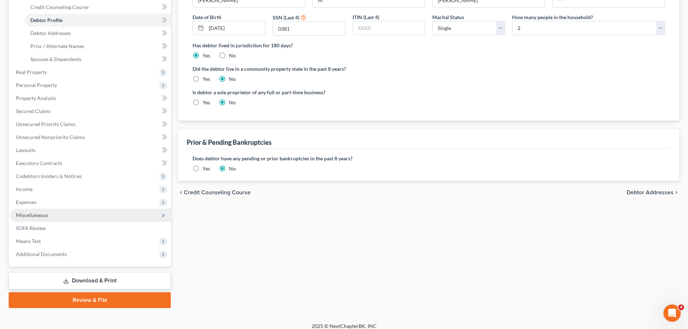
scroll to position [133, 0]
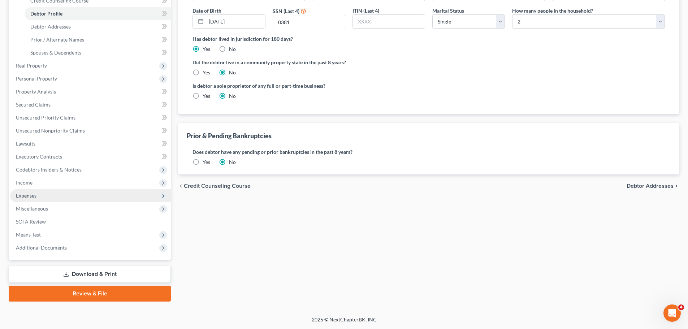
click at [40, 191] on span "Expenses" at bounding box center [90, 195] width 161 height 13
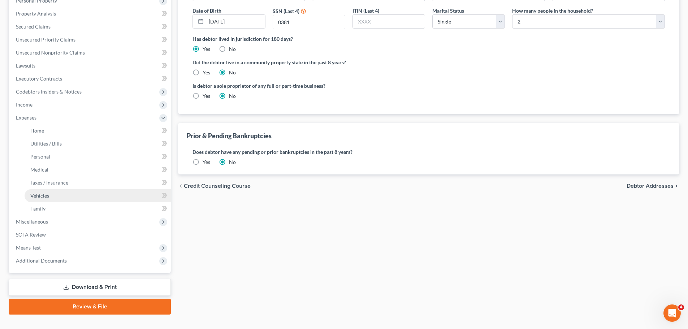
click at [42, 192] on span "Vehicles" at bounding box center [39, 195] width 19 height 6
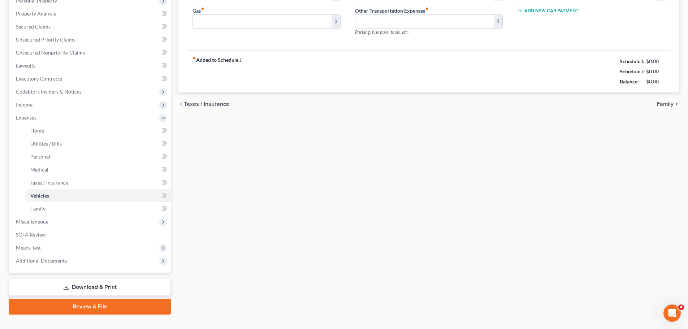
scroll to position [4, 0]
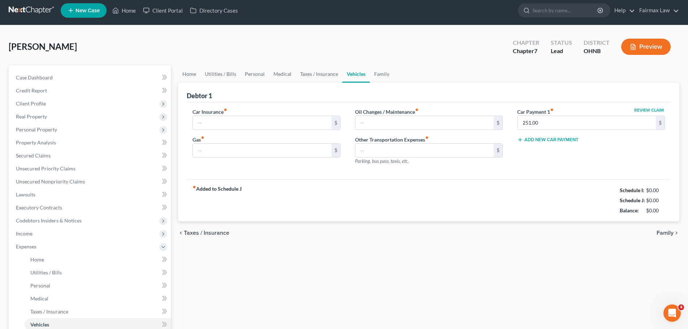
type input "0.00"
type input "2,500.00"
type input "0.00"
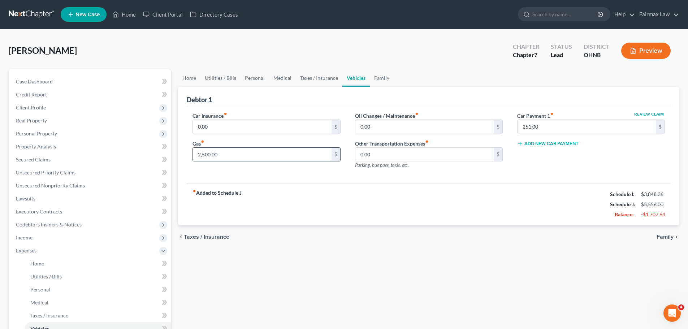
click at [240, 152] on input "2,500.00" at bounding box center [262, 155] width 138 height 14
type input "250.00"
click at [35, 240] on span "Income" at bounding box center [90, 237] width 161 height 13
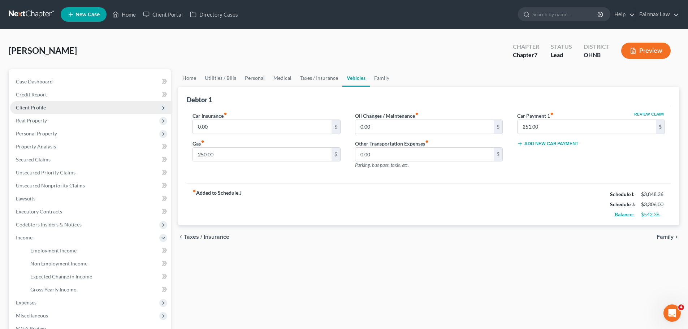
click at [43, 106] on span "Client Profile" at bounding box center [31, 107] width 30 height 6
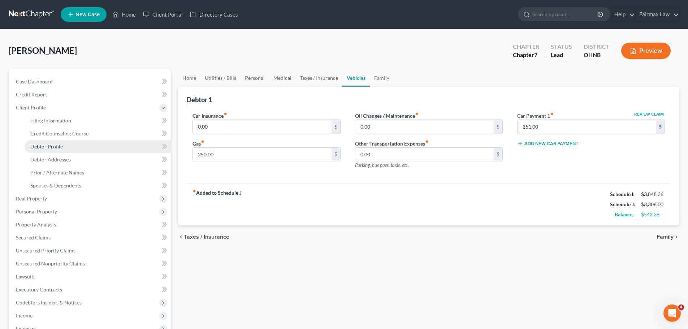
click at [65, 145] on link "Debtor Profile" at bounding box center [98, 146] width 146 height 13
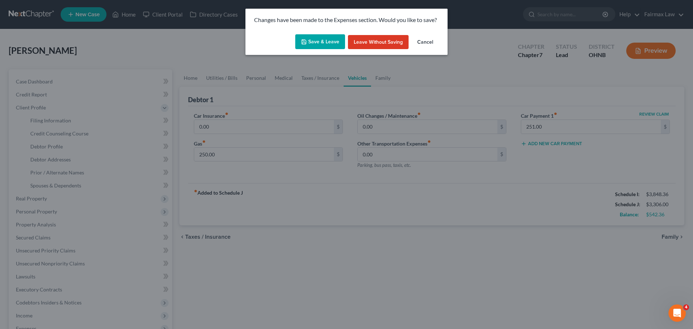
click at [325, 39] on button "Save & Leave" at bounding box center [320, 41] width 50 height 15
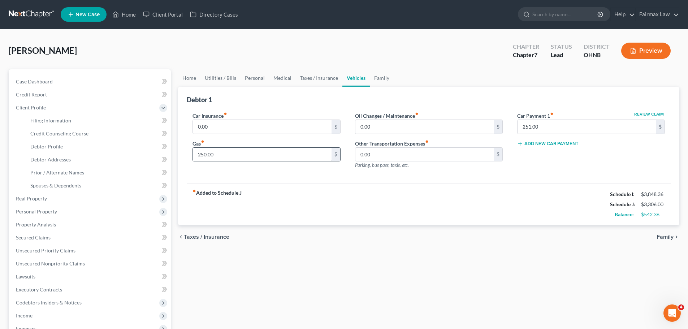
select select "0"
select select "1"
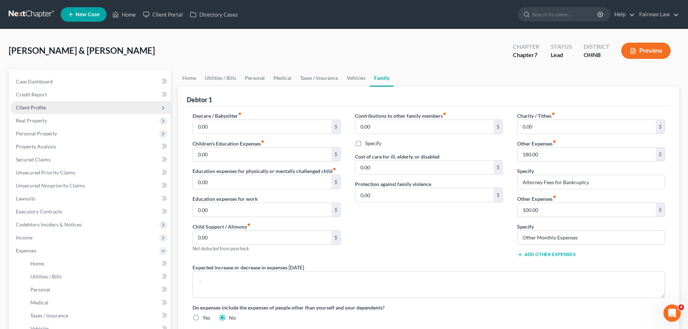
click at [34, 108] on span "Client Profile" at bounding box center [31, 107] width 30 height 6
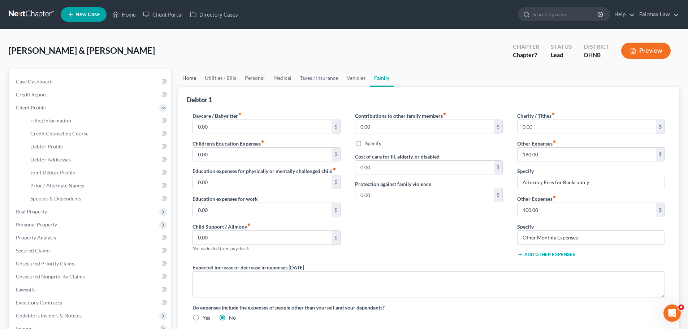
click at [192, 77] on link "Home" at bounding box center [189, 77] width 22 height 17
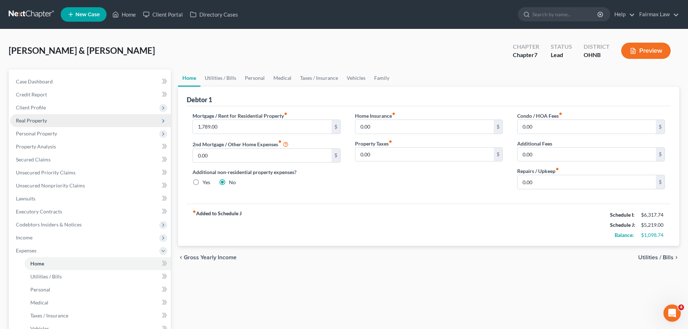
click at [32, 116] on span "Real Property" at bounding box center [90, 120] width 161 height 13
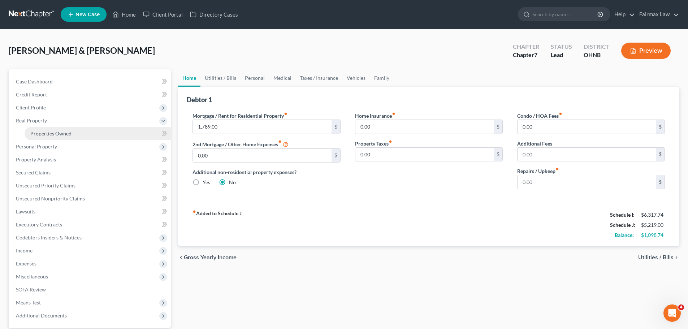
click at [47, 130] on span "Properties Owned" at bounding box center [50, 133] width 41 height 6
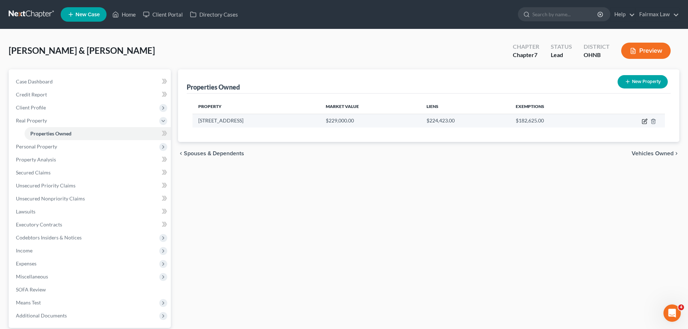
click at [643, 119] on icon "button" at bounding box center [644, 121] width 4 height 4
select select "36"
select select "2"
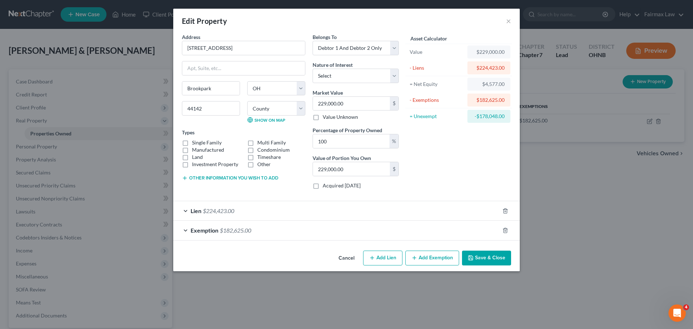
click at [231, 216] on div "Lien $224,423.00" at bounding box center [336, 210] width 326 height 19
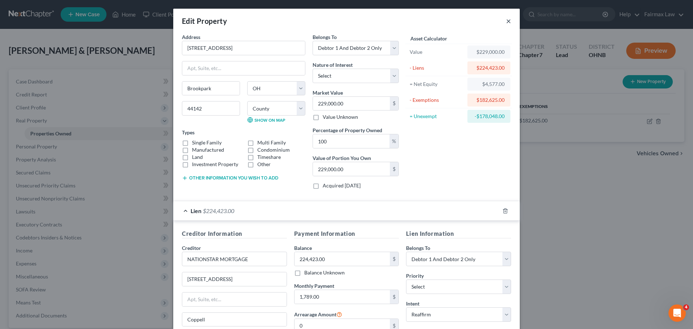
click at [507, 19] on button "×" at bounding box center [508, 21] width 5 height 9
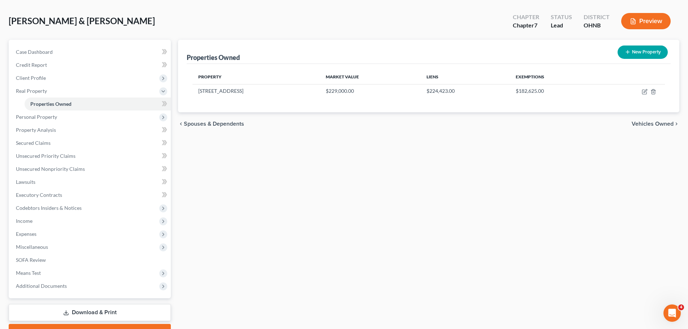
scroll to position [68, 0]
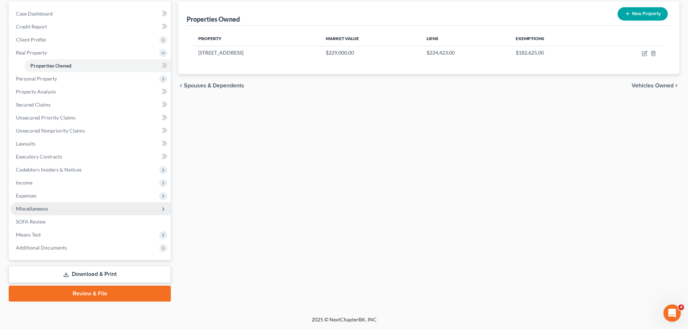
click at [40, 209] on span "Miscellaneous" at bounding box center [32, 208] width 32 height 6
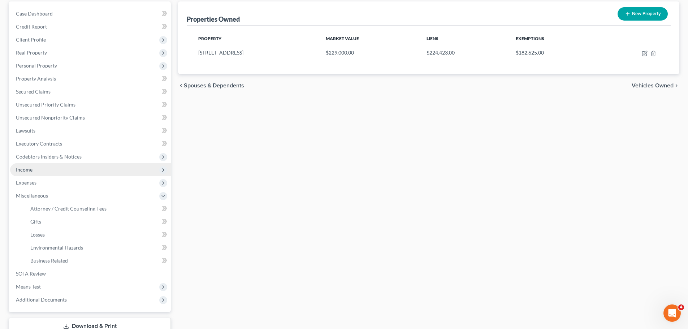
click at [33, 174] on span "Income" at bounding box center [90, 169] width 161 height 13
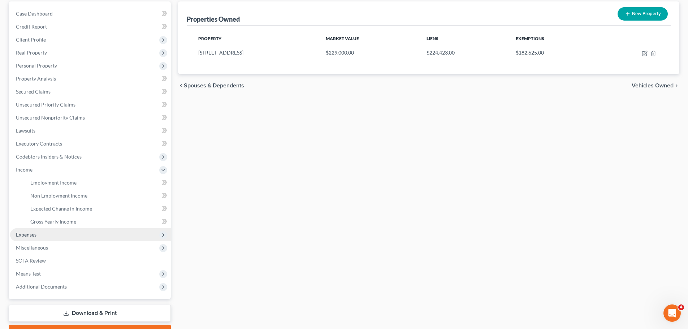
click at [23, 232] on span "Expenses" at bounding box center [26, 234] width 21 height 6
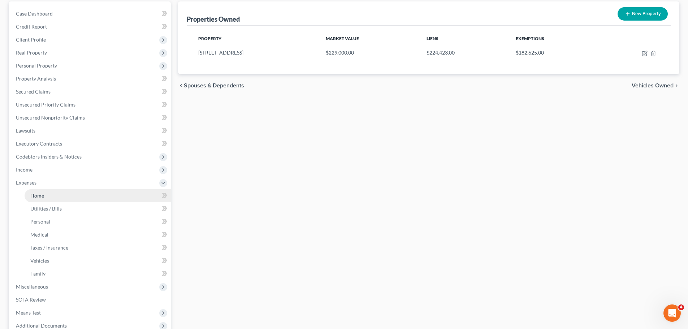
click at [40, 199] on link "Home" at bounding box center [98, 195] width 146 height 13
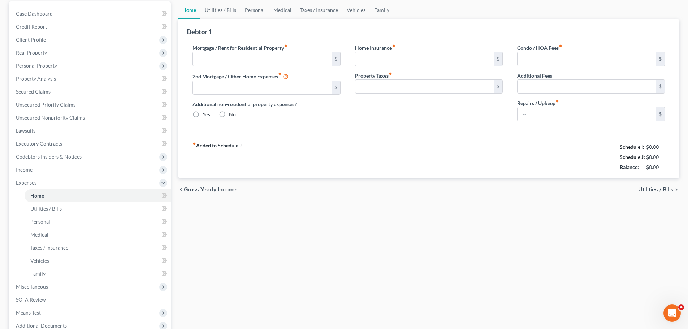
scroll to position [6, 0]
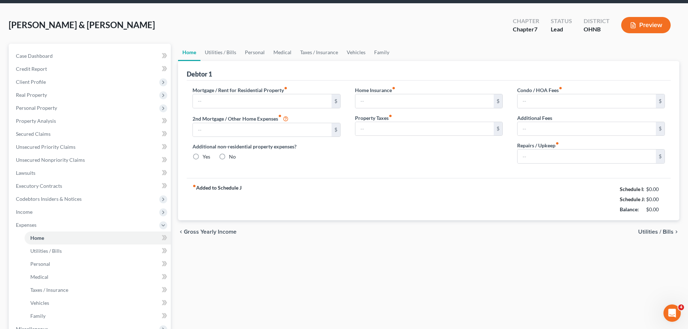
type input "1,789.00"
type input "0.00"
radio input "true"
type input "0.00"
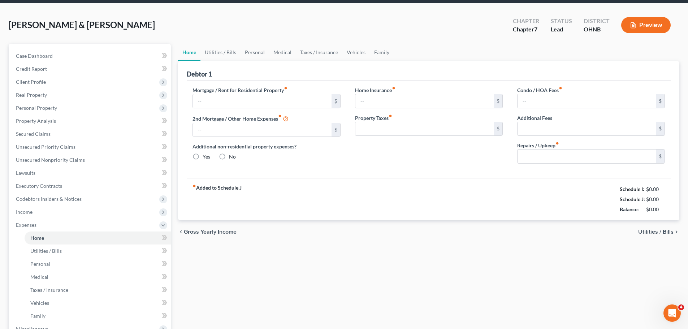
type input "0.00"
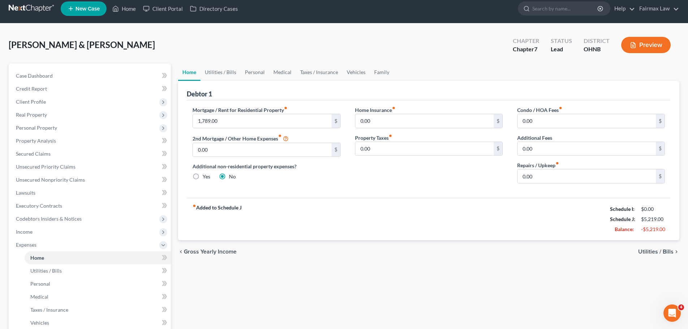
scroll to position [0, 0]
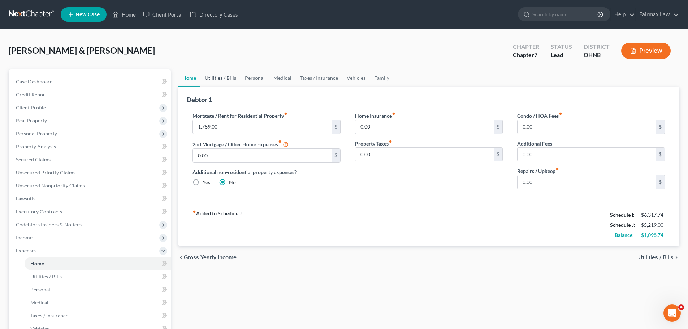
click at [229, 80] on link "Utilities / Bills" at bounding box center [220, 77] width 40 height 17
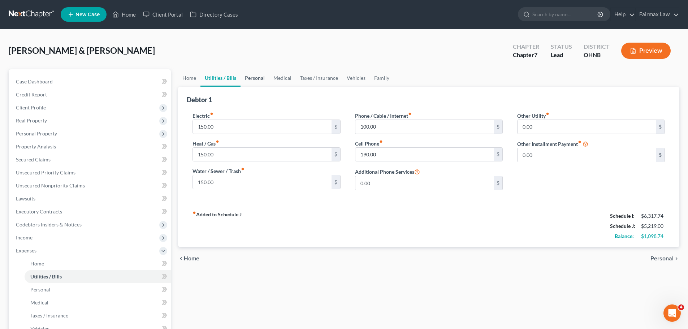
click at [265, 75] on link "Personal" at bounding box center [254, 77] width 29 height 17
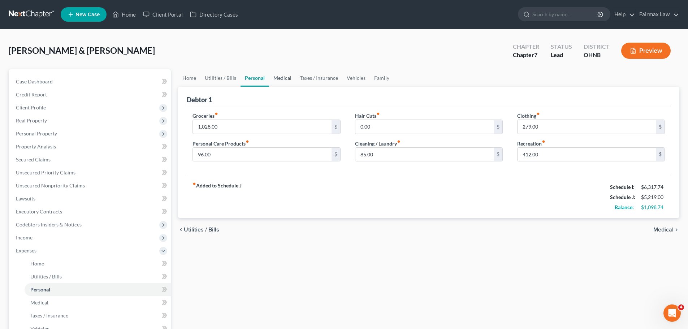
click at [288, 80] on link "Medical" at bounding box center [282, 77] width 27 height 17
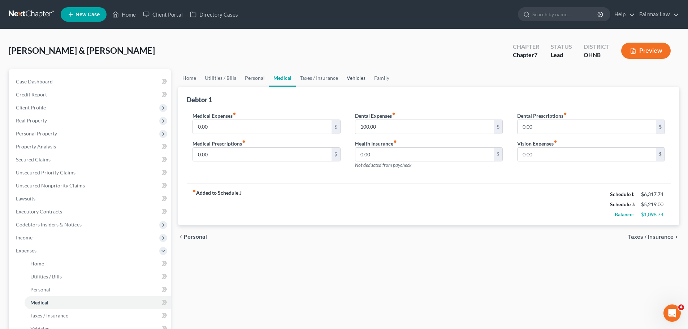
click at [347, 82] on link "Vehicles" at bounding box center [355, 77] width 27 height 17
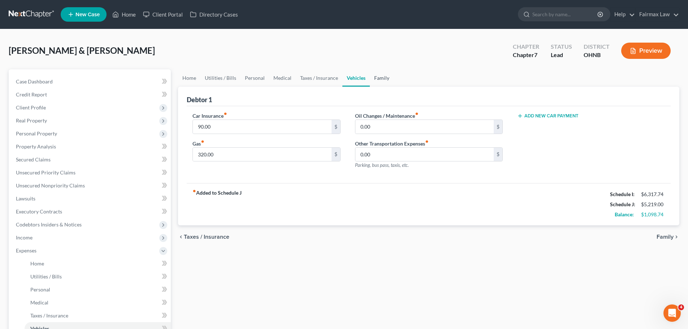
click at [384, 76] on link "Family" at bounding box center [382, 77] width 24 height 17
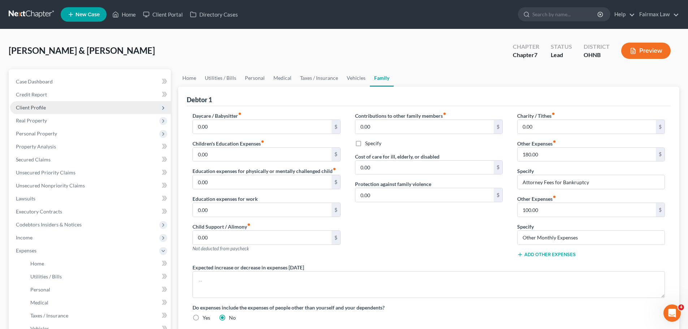
click at [40, 107] on span "Client Profile" at bounding box center [31, 107] width 30 height 6
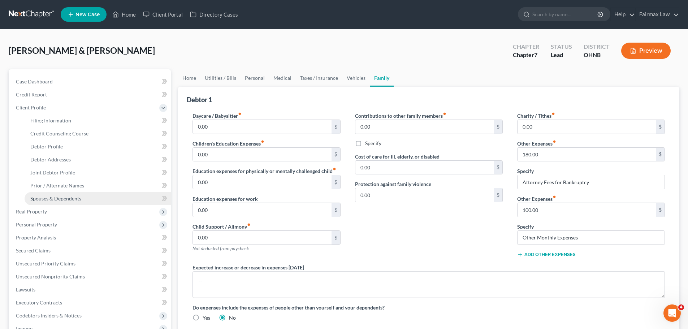
click at [50, 196] on span "Spouses & Dependents" at bounding box center [55, 198] width 51 height 6
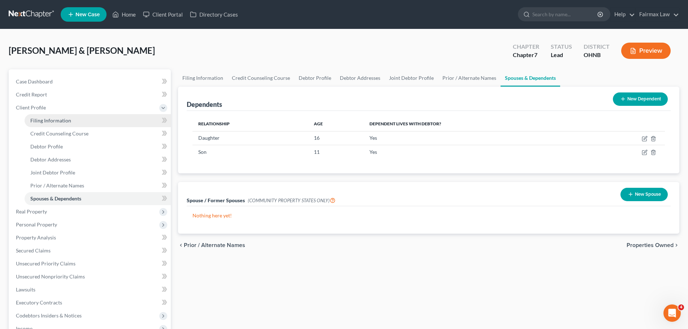
click at [42, 119] on span "Filing Information" at bounding box center [50, 120] width 41 height 6
select select "1"
select select "0"
select select "61"
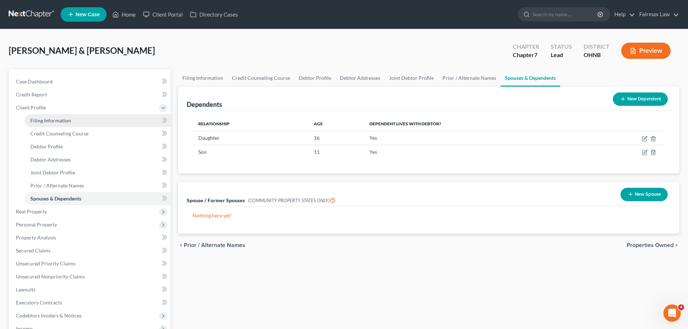
select select "12"
select select "0"
select select "36"
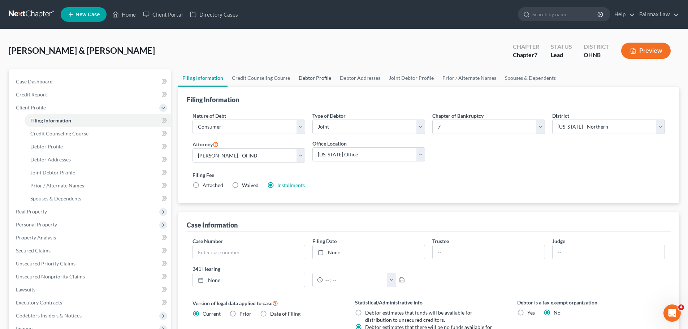
click at [310, 77] on link "Debtor Profile" at bounding box center [314, 77] width 41 height 17
select select "1"
select select "3"
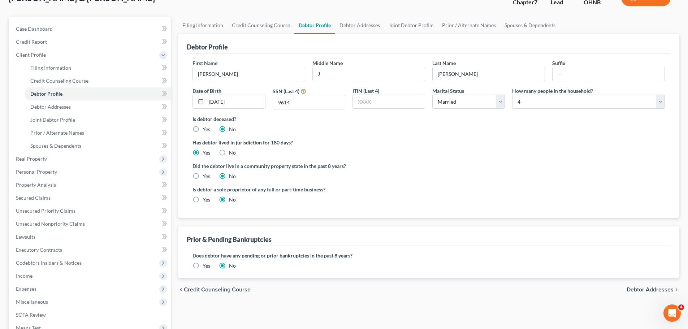
scroll to position [36, 0]
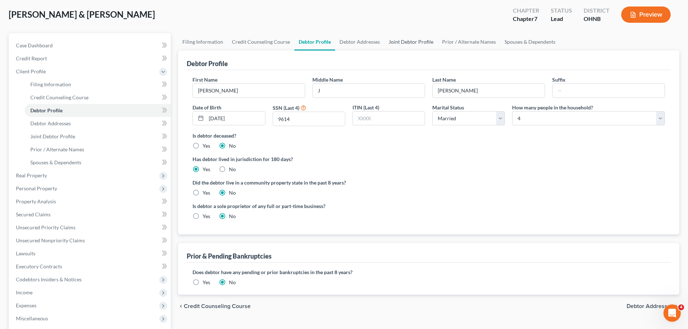
drag, startPoint x: 400, startPoint y: 41, endPoint x: 399, endPoint y: 45, distance: 3.9
click at [401, 41] on link "Joint Debtor Profile" at bounding box center [410, 41] width 53 height 17
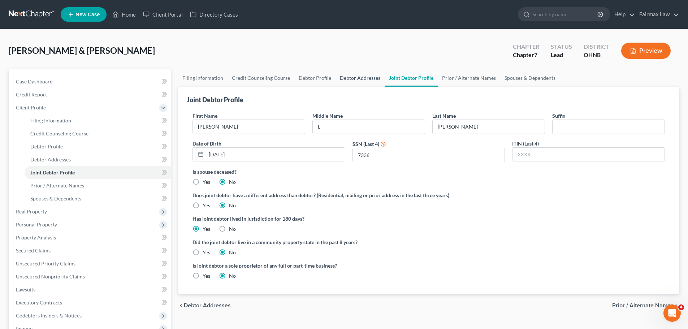
click at [369, 78] on link "Debtor Addresses" at bounding box center [359, 77] width 49 height 17
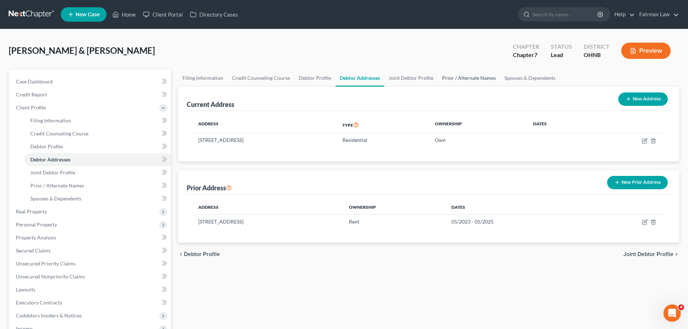
click at [477, 81] on link "Prior / Alternate Names" at bounding box center [469, 77] width 62 height 17
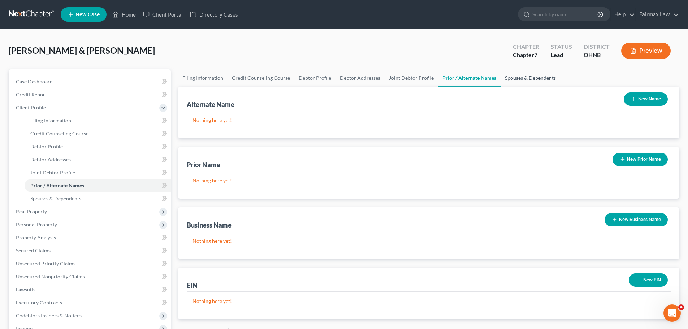
click at [505, 77] on link "Spouses & Dependents" at bounding box center [530, 77] width 60 height 17
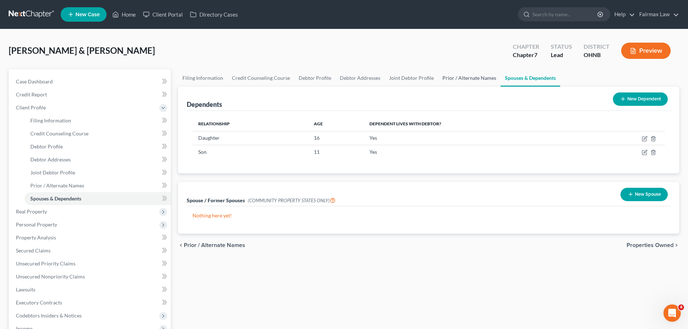
click at [457, 80] on link "Prior / Alternate Names" at bounding box center [469, 77] width 62 height 17
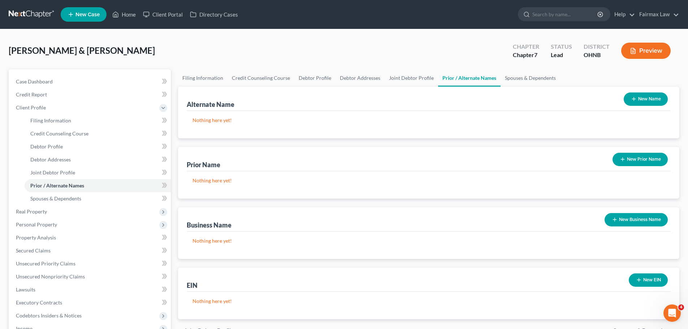
click at [640, 155] on button "New Prior Name" at bounding box center [639, 159] width 55 height 13
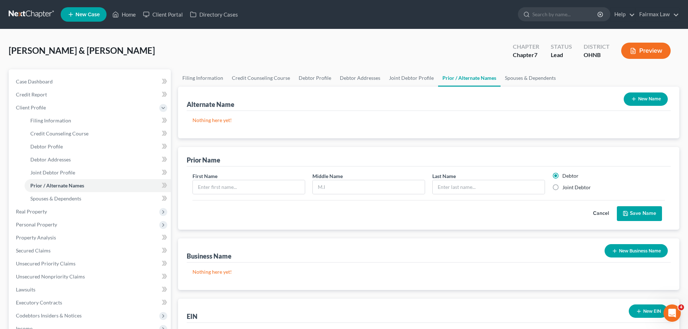
click at [229, 179] on div "First Name" at bounding box center [249, 183] width 120 height 22
click at [229, 182] on input "text" at bounding box center [249, 187] width 112 height 14
type input "[PERSON_NAME]"
click at [328, 189] on input "text" at bounding box center [369, 187] width 112 height 14
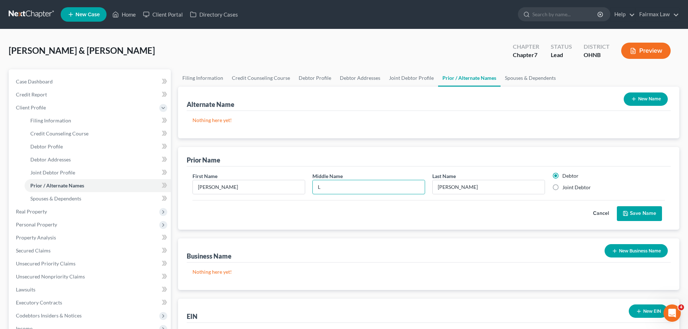
type input "L"
click at [577, 186] on label "Joint Debtor" at bounding box center [576, 187] width 29 height 7
click at [570, 186] on input "Joint Debtor" at bounding box center [567, 186] width 5 height 5
radio input "true"
radio input "false"
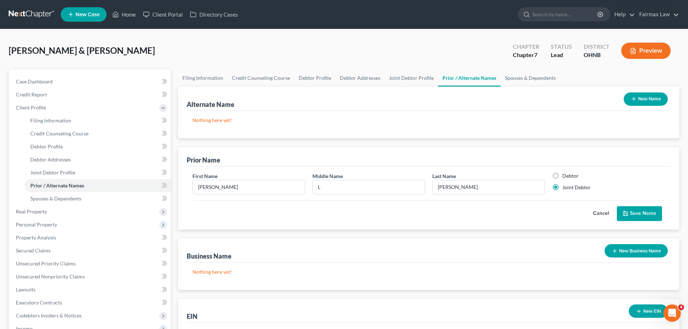
click at [630, 214] on button "Save Name" at bounding box center [639, 213] width 45 height 15
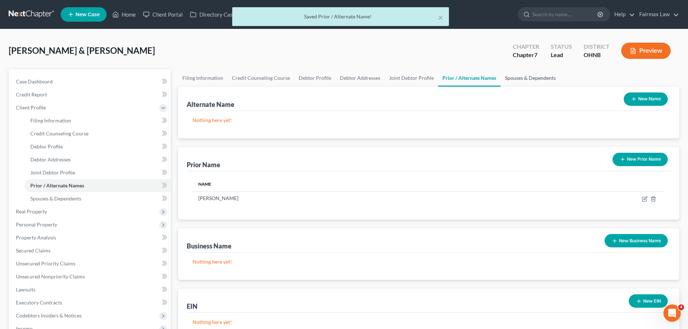
click at [513, 78] on link "Spouses & Dependents" at bounding box center [530, 77] width 60 height 17
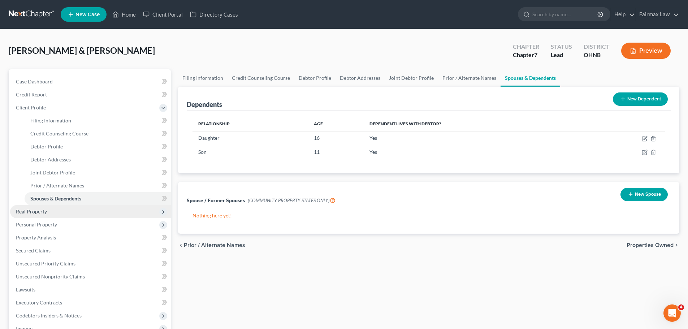
click at [51, 207] on span "Real Property" at bounding box center [90, 211] width 161 height 13
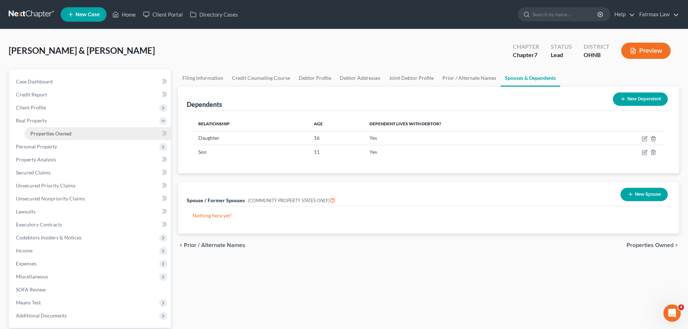
click at [58, 133] on span "Properties Owned" at bounding box center [50, 133] width 41 height 6
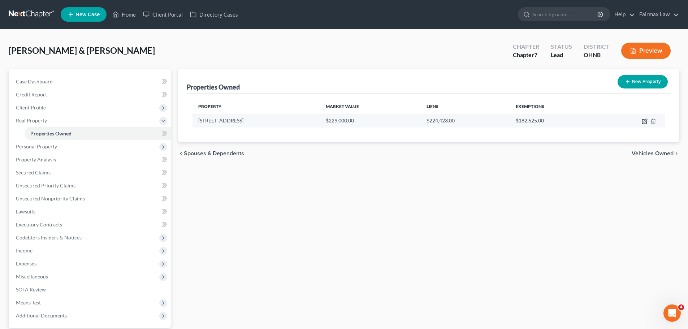
click at [643, 119] on icon "button" at bounding box center [645, 121] width 6 height 6
select select "36"
select select "17"
select select "2"
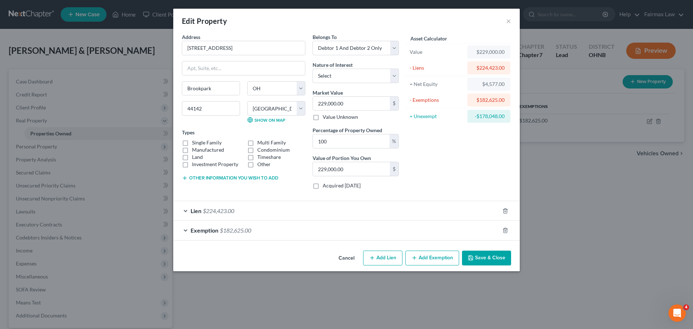
click at [227, 213] on span "$224,423.00" at bounding box center [218, 210] width 31 height 7
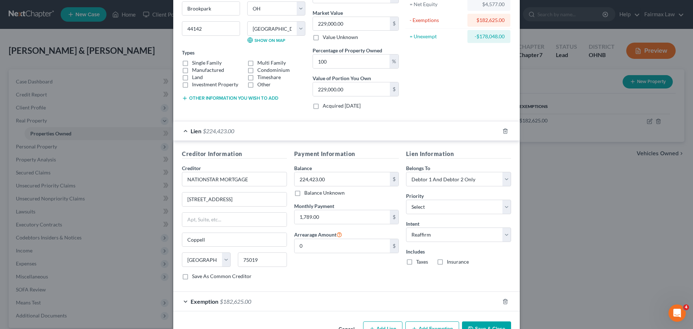
scroll to position [102, 0]
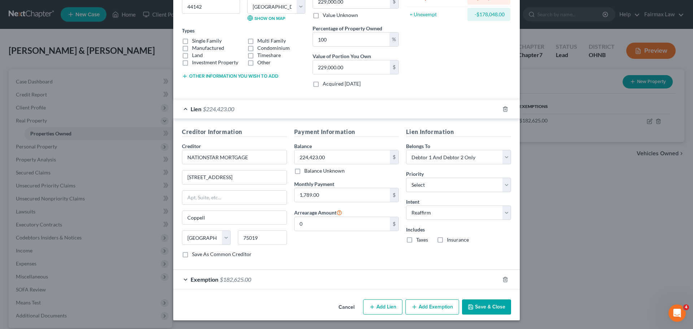
click at [416, 239] on label "Taxes" at bounding box center [422, 239] width 12 height 7
click at [419, 239] on input "Taxes" at bounding box center [421, 238] width 5 height 5
checkbox input "true"
click at [447, 239] on label "Insurance" at bounding box center [458, 239] width 22 height 7
click at [450, 239] on input "Insurance" at bounding box center [452, 238] width 5 height 5
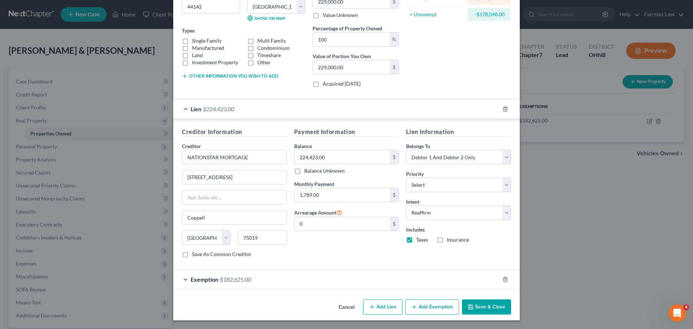
checkbox input "true"
click at [482, 303] on button "Save & Close" at bounding box center [486, 306] width 49 height 15
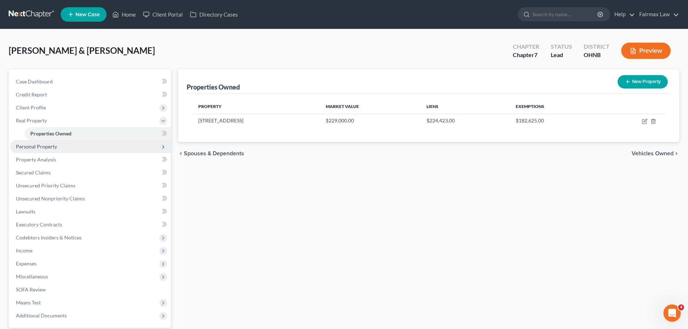
click at [57, 146] on span "Personal Property" at bounding box center [90, 146] width 161 height 13
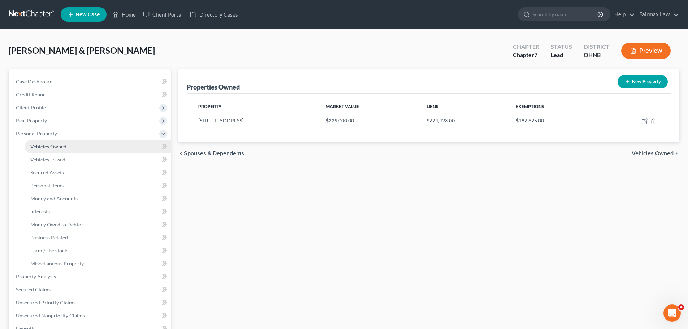
click at [60, 145] on span "Vehicles Owned" at bounding box center [48, 146] width 36 height 6
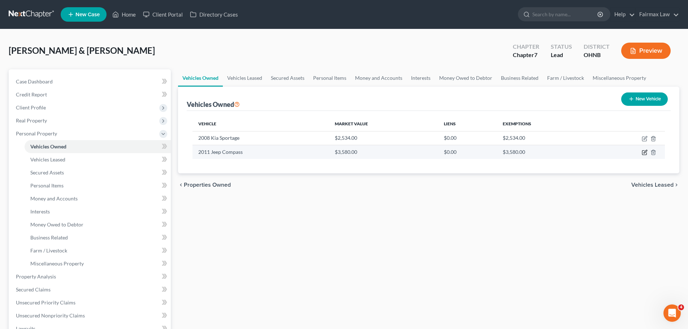
click at [646, 154] on icon "button" at bounding box center [644, 153] width 4 height 4
select select "0"
select select "15"
select select "3"
select select "2"
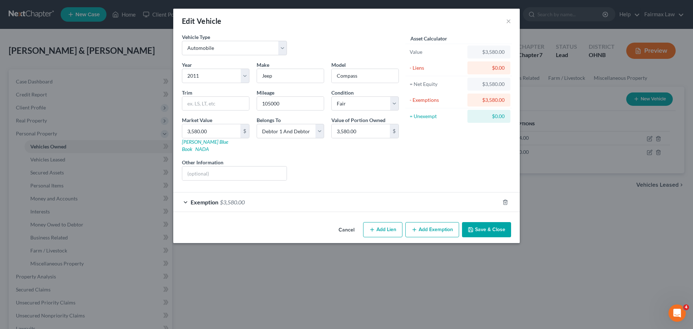
click at [384, 222] on button "Add Lien" at bounding box center [382, 229] width 39 height 15
select select "2"
select select "0"
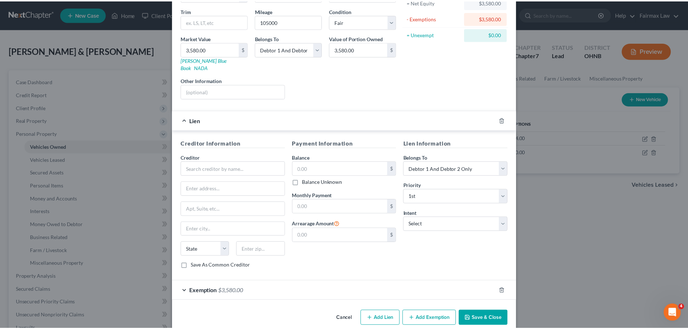
scroll to position [86, 0]
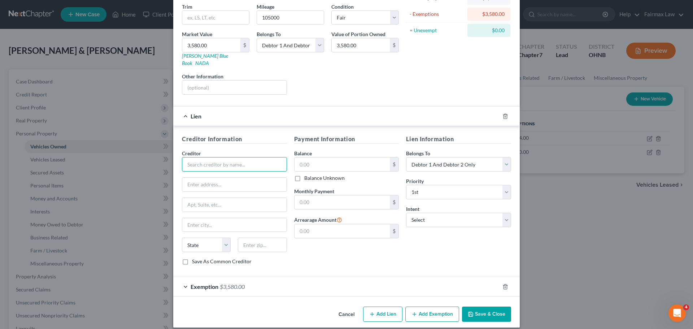
click at [199, 157] on input "text" at bounding box center [234, 164] width 105 height 14
drag, startPoint x: 232, startPoint y: 156, endPoint x: 183, endPoint y: 160, distance: 50.0
click at [183, 160] on input "LGM Auto Finance" at bounding box center [234, 164] width 105 height 14
type input "LGM Auto Finance"
click at [225, 179] on input "text" at bounding box center [234, 185] width 104 height 14
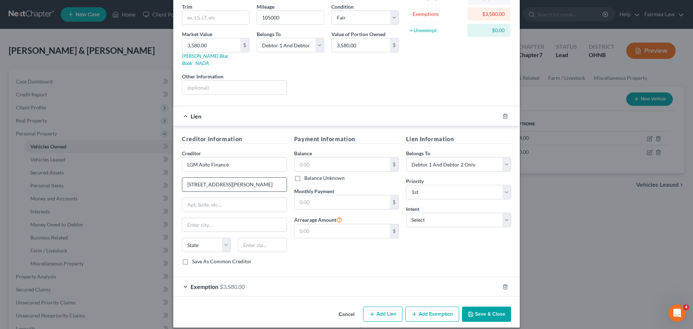
type input "[STREET_ADDRESS][PERSON_NAME]"
type input "Suite 777"
click at [253, 239] on input "text" at bounding box center [262, 245] width 49 height 14
type input "44131"
type input "Independence"
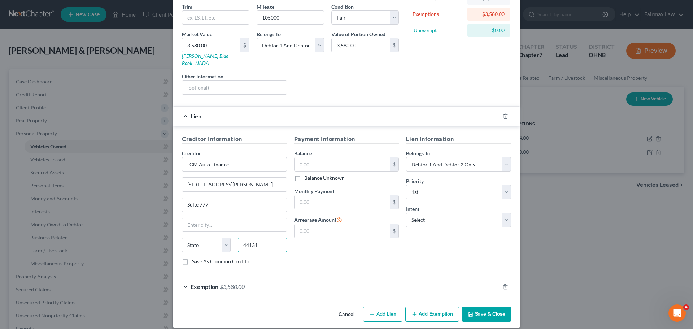
select select "36"
click at [311, 157] on input "text" at bounding box center [343, 164] width 96 height 14
type input "6,000.00"
click at [310, 195] on input "text" at bounding box center [343, 202] width 96 height 14
type input "400.00"
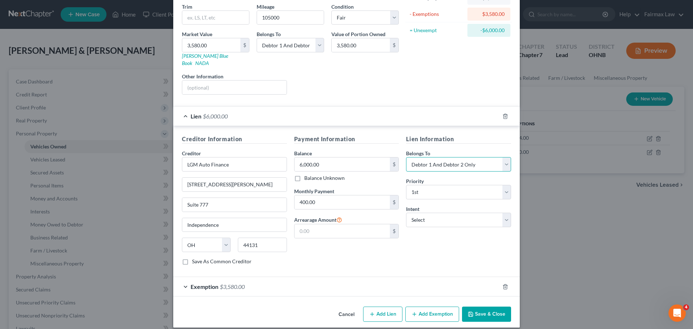
click at [449, 161] on select "Select Debtor 1 Only Debtor 2 Only Debtor 1 And Debtor 2 Only At Least One Of T…" at bounding box center [458, 164] width 105 height 14
select select "1"
click at [406, 157] on select "Select Debtor 1 Only Debtor 2 Only Debtor 1 And Debtor 2 Only At Least One Of T…" at bounding box center [458, 164] width 105 height 14
click at [439, 213] on select "Select Surrender Redeem Reaffirm Avoid Other" at bounding box center [458, 220] width 105 height 14
select select "2"
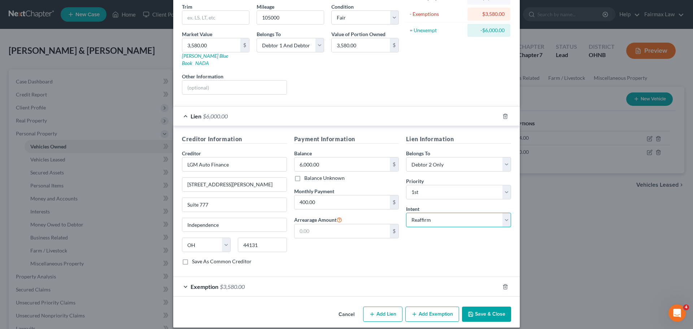
click at [406, 213] on select "Select Surrender Redeem Reaffirm Avoid Other" at bounding box center [458, 220] width 105 height 14
click at [482, 307] on button "Save & Close" at bounding box center [486, 314] width 49 height 15
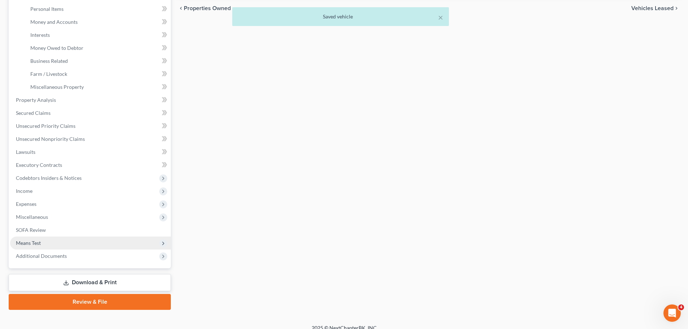
scroll to position [185, 0]
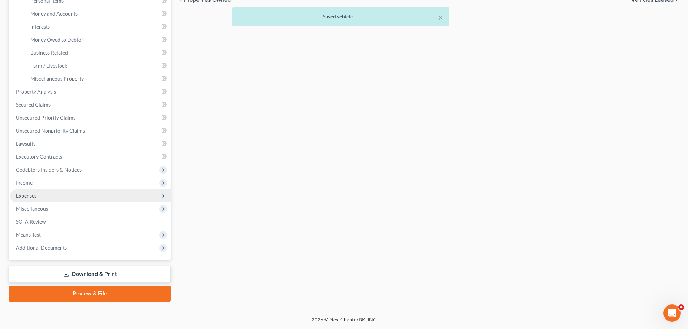
click at [39, 197] on span "Expenses" at bounding box center [90, 195] width 161 height 13
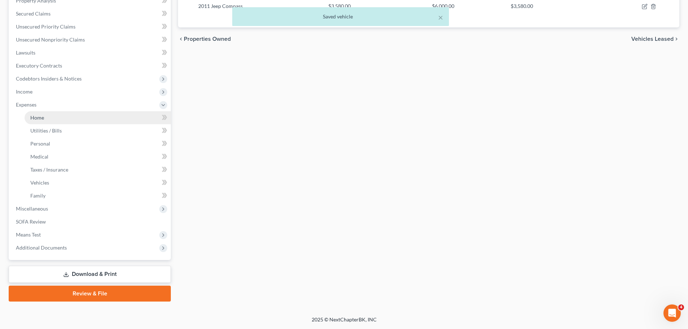
scroll to position [146, 0]
click at [43, 182] on span "Vehicles" at bounding box center [39, 182] width 19 height 6
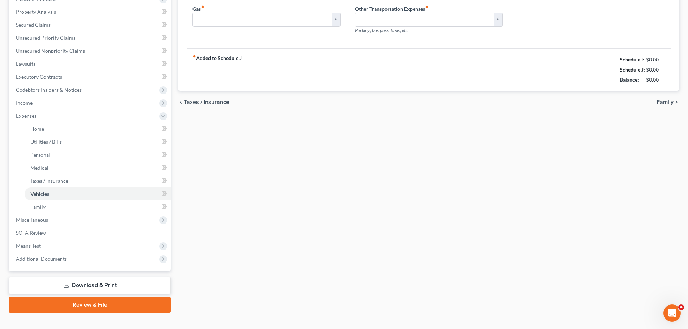
scroll to position [27, 0]
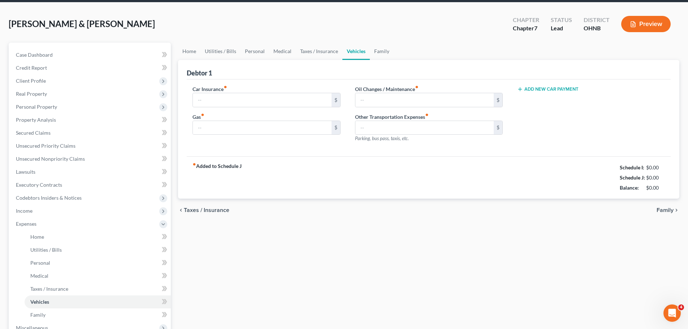
type input "90.00"
type input "320.00"
type input "0.00"
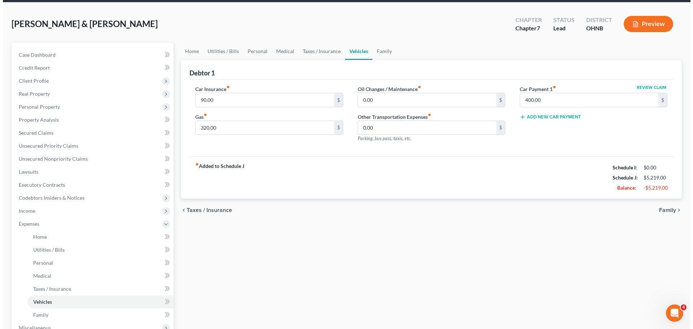
scroll to position [0, 0]
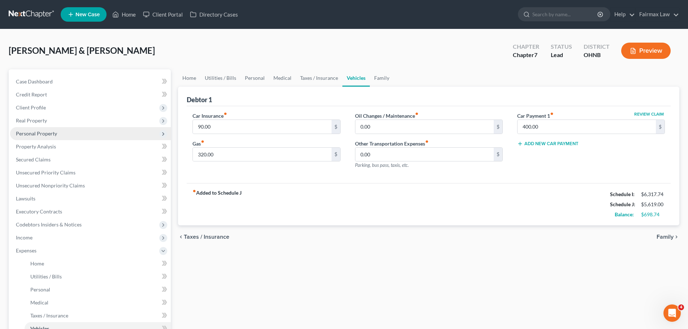
click at [35, 134] on span "Personal Property" at bounding box center [36, 133] width 41 height 6
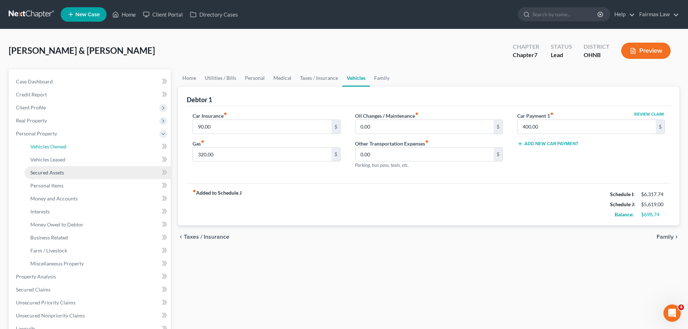
drag, startPoint x: 53, startPoint y: 146, endPoint x: 149, endPoint y: 169, distance: 99.0
click at [53, 146] on span "Vehicles Owned" at bounding box center [48, 146] width 36 height 6
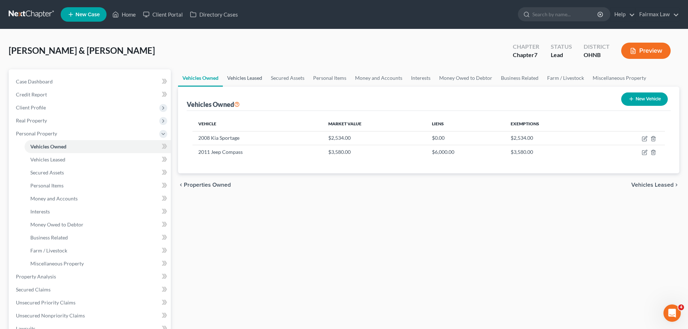
click at [261, 81] on link "Vehicles Leased" at bounding box center [245, 77] width 44 height 17
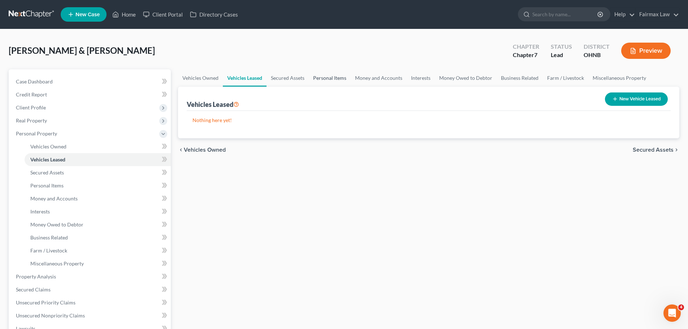
click at [327, 75] on link "Personal Items" at bounding box center [330, 77] width 42 height 17
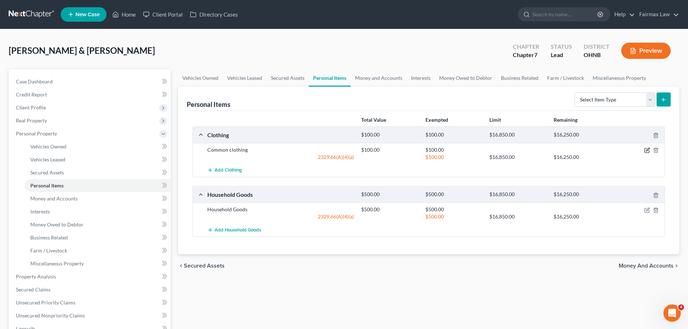
click at [645, 148] on icon "button" at bounding box center [646, 150] width 4 height 4
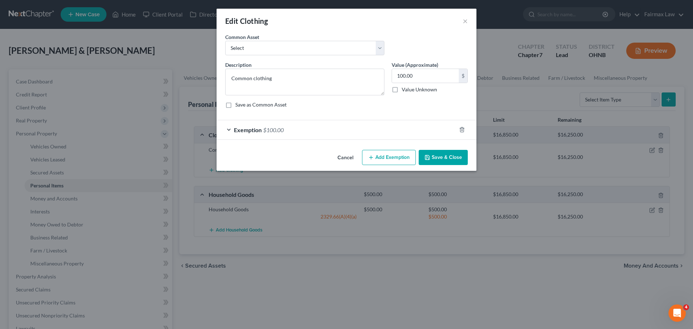
click at [255, 127] on span "Exemption" at bounding box center [248, 129] width 28 height 7
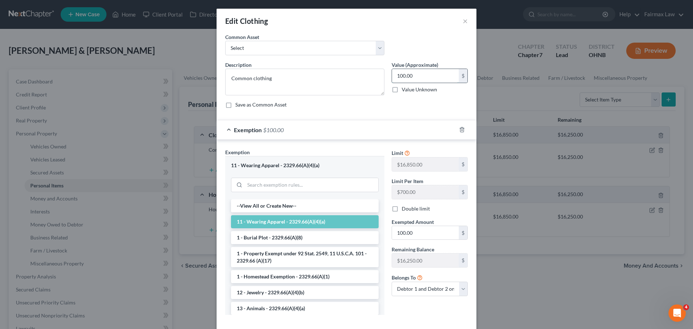
click at [404, 79] on input "100.00" at bounding box center [425, 76] width 67 height 14
type input "2,000.00"
click at [414, 226] on input "100.00" at bounding box center [425, 233] width 67 height 14
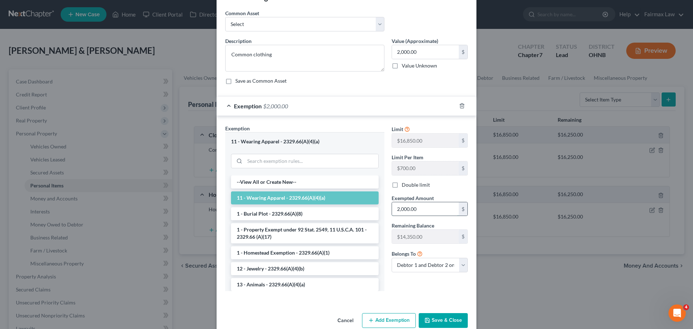
scroll to position [37, 0]
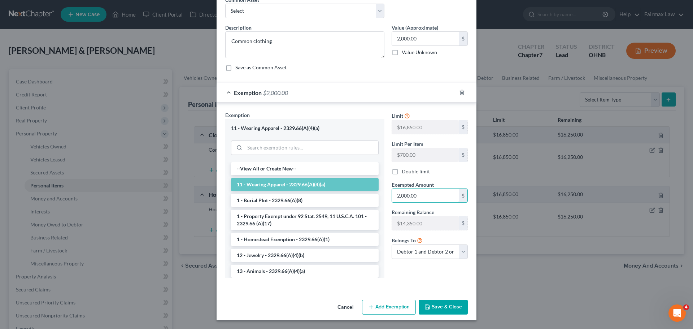
type input "2,000.00"
click at [436, 307] on button "Save & Close" at bounding box center [443, 307] width 49 height 15
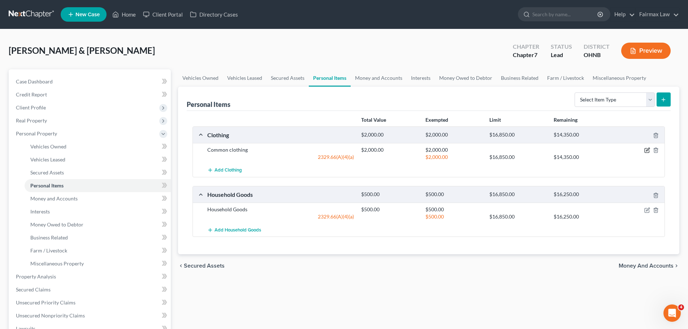
click at [648, 150] on icon "button" at bounding box center [647, 150] width 6 height 6
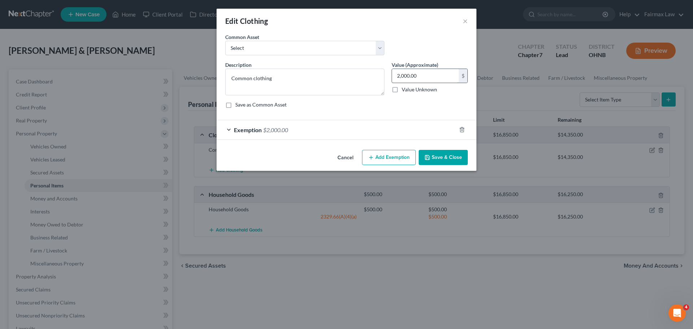
click at [409, 74] on input "2,000.00" at bounding box center [425, 76] width 67 height 14
click at [407, 75] on input "2,000.00" at bounding box center [425, 76] width 67 height 14
drag, startPoint x: 400, startPoint y: 75, endPoint x: 387, endPoint y: 75, distance: 12.6
click at [387, 75] on div "Description * Common clothing Value (Approximate) 2,000.00 $ Value Unknown Bala…" at bounding box center [347, 87] width 250 height 53
type input "3,000.00"
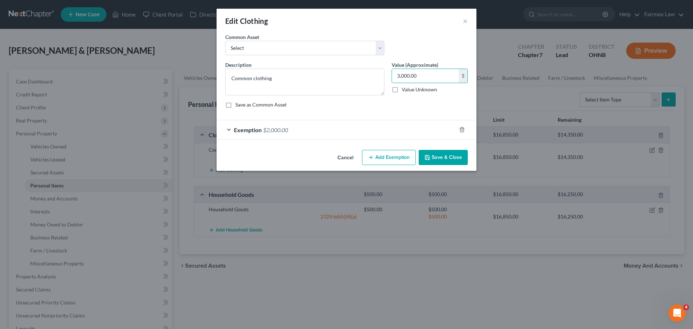
click at [265, 129] on span "$2,000.00" at bounding box center [275, 129] width 25 height 7
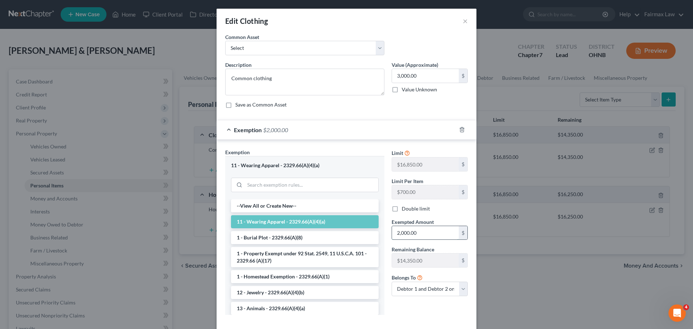
click at [399, 233] on input "2,000.00" at bounding box center [425, 233] width 67 height 14
click at [399, 234] on input "2,000.00" at bounding box center [425, 233] width 67 height 14
click at [395, 233] on input "2,000.00" at bounding box center [425, 233] width 67 height 14
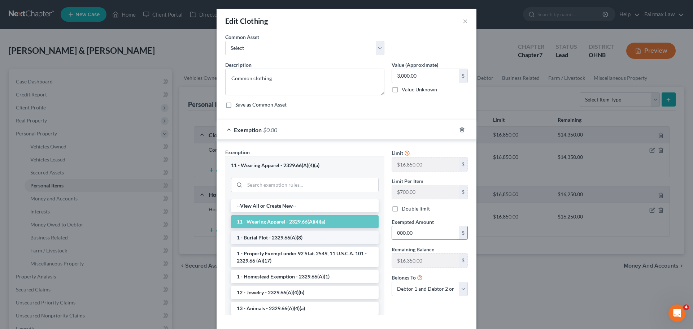
drag, startPoint x: 431, startPoint y: 234, endPoint x: 363, endPoint y: 235, distance: 67.5
click at [363, 235] on div "Exemption Set must be selected for CA. Exemption * 11 - Wearing Apparel - 2329.…" at bounding box center [347, 234] width 250 height 172
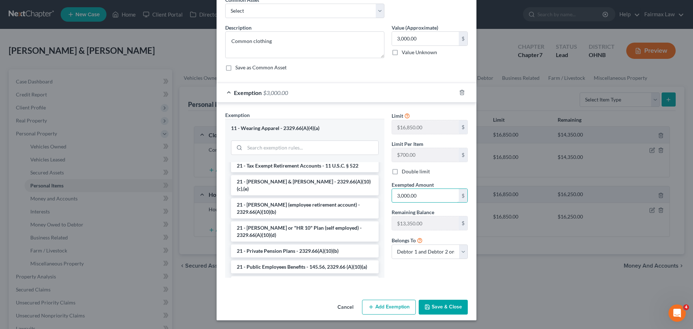
type input "3,000.00"
click at [461, 302] on button "Save & Close" at bounding box center [443, 307] width 49 height 15
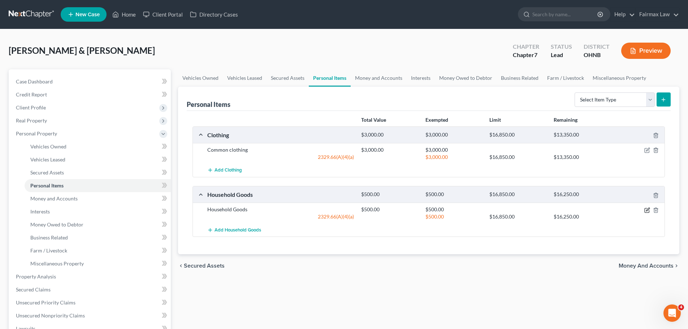
click at [647, 208] on icon "button" at bounding box center [647, 210] width 6 height 6
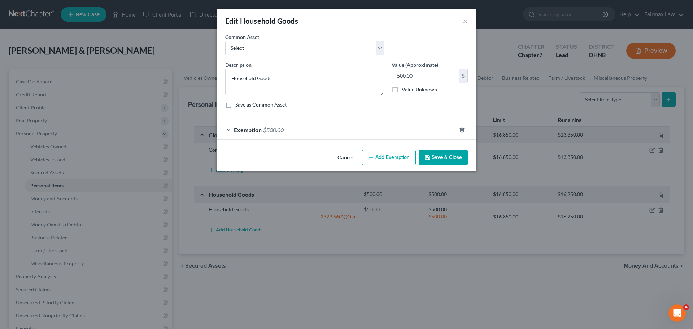
click at [278, 129] on span "$500.00" at bounding box center [273, 129] width 21 height 7
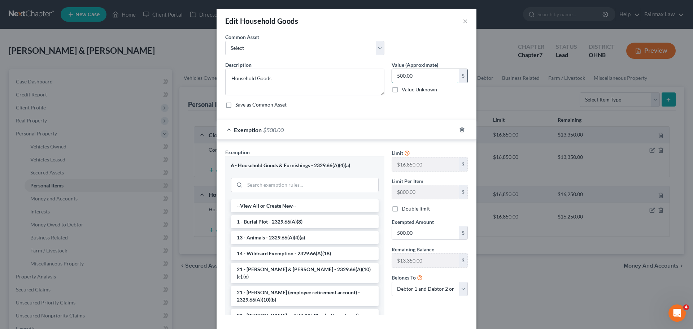
click at [418, 74] on input "500.00" at bounding box center [425, 76] width 67 height 14
type input "5,000.00"
click at [397, 230] on input "500.00" at bounding box center [425, 233] width 67 height 14
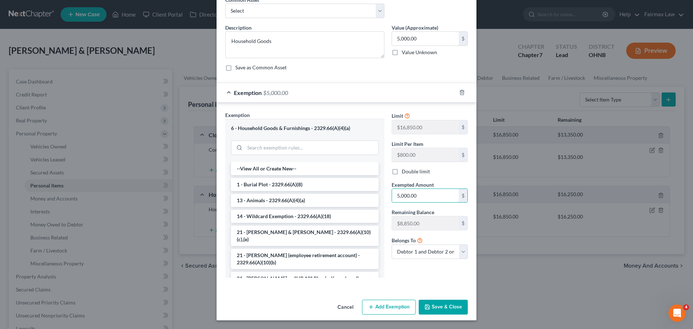
type input "5,000.00"
click at [436, 305] on button "Save & Close" at bounding box center [443, 307] width 49 height 15
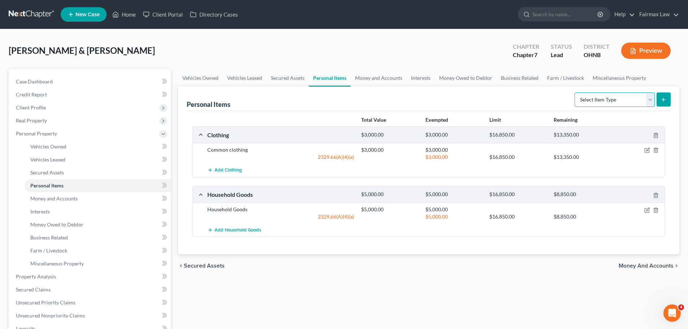
click at [618, 95] on select "Select Item Type Clothing Collectibles Of Value Electronics Firearms Household …" at bounding box center [614, 99] width 80 height 14
select select "electronics"
click at [575, 92] on select "Select Item Type Clothing Collectibles Of Value Electronics Firearms Household …" at bounding box center [614, 99] width 80 height 14
click at [666, 99] on button "submit" at bounding box center [663, 99] width 14 height 14
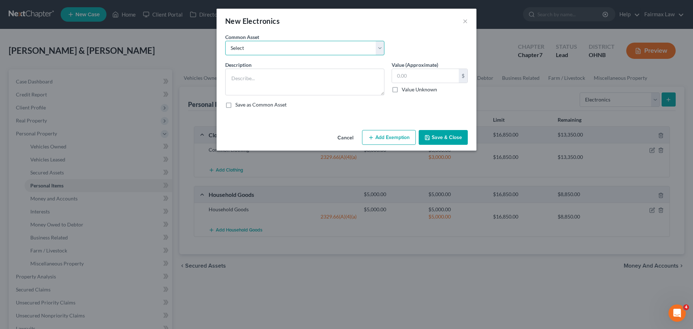
drag, startPoint x: 308, startPoint y: 44, endPoint x: 306, endPoint y: 47, distance: 3.9
click at [308, 44] on select "Select Household Electronics, including cell phones, PC or tablet device, telev…" at bounding box center [304, 48] width 159 height 14
select select "0"
click at [225, 41] on select "Select Household Electronics, including cell phones, PC or tablet device, telev…" at bounding box center [304, 48] width 159 height 14
type textarea "Household Electronics, including cell phones, PC or tablet device, televisions,…"
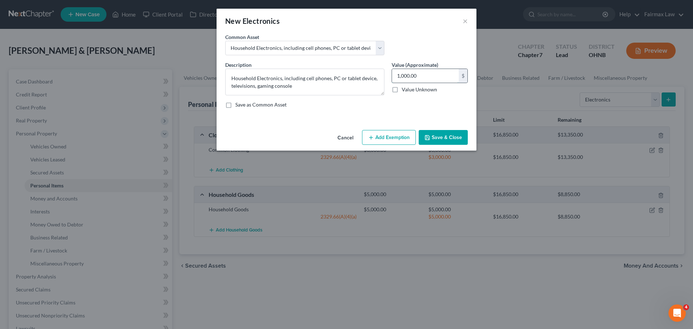
click at [420, 77] on input "1,000.00" at bounding box center [425, 76] width 67 height 14
type input "3,000.00"
click at [387, 139] on button "Add Exemption" at bounding box center [389, 137] width 54 height 15
select select "2"
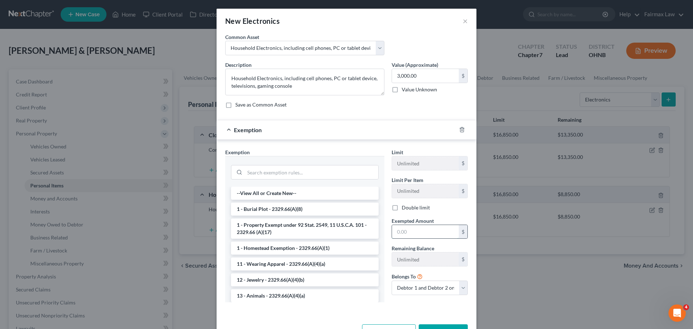
click at [424, 236] on input "text" at bounding box center [425, 232] width 67 height 14
type input "3,000.00"
click at [281, 173] on input "search" at bounding box center [312, 172] width 134 height 14
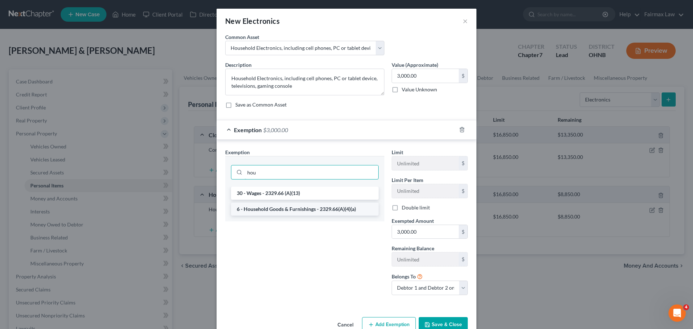
type input "hou"
click at [293, 210] on li "6 - Household Goods & Furnishings - 2329.66(A)(4)(a)" at bounding box center [305, 209] width 148 height 13
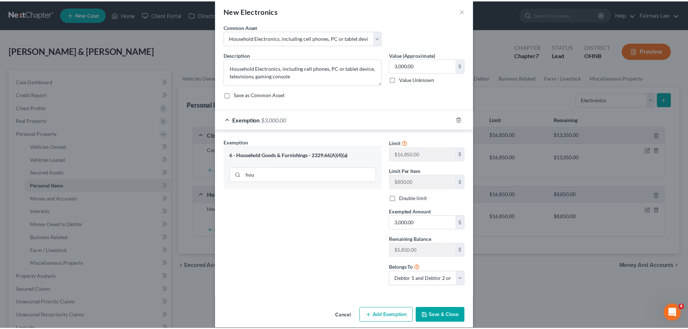
scroll to position [18, 0]
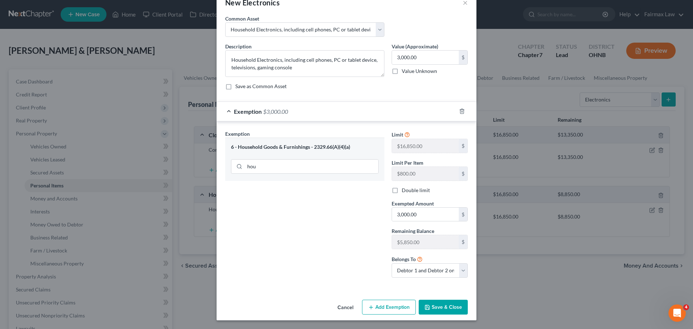
click at [439, 303] on button "Save & Close" at bounding box center [443, 307] width 49 height 15
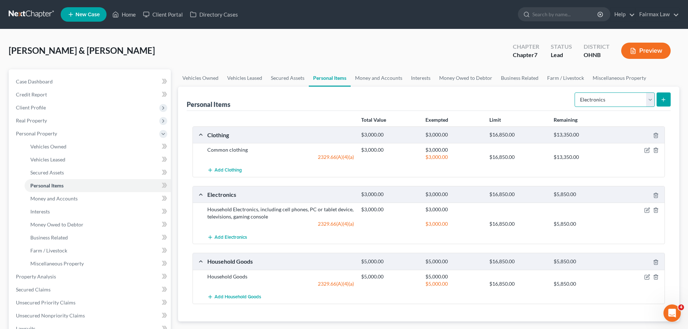
click at [620, 101] on select "Select Item Type Clothing Collectibles Of Value Electronics Firearms Household …" at bounding box center [614, 99] width 80 height 14
drag, startPoint x: 443, startPoint y: 92, endPoint x: 413, endPoint y: 91, distance: 30.0
click at [443, 92] on div "Personal Items Select Item Type Clothing Collectibles Of Value Electronics Fire…" at bounding box center [429, 99] width 484 height 24
click at [370, 80] on link "Money and Accounts" at bounding box center [379, 77] width 56 height 17
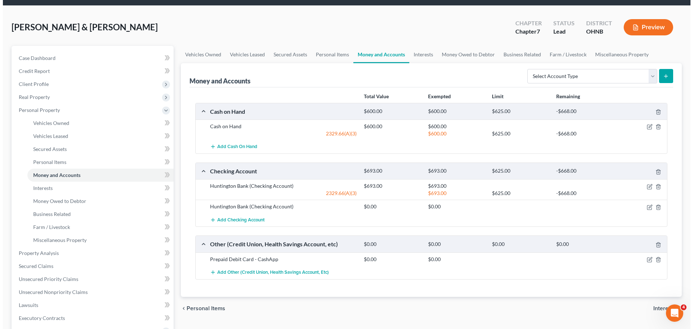
scroll to position [36, 0]
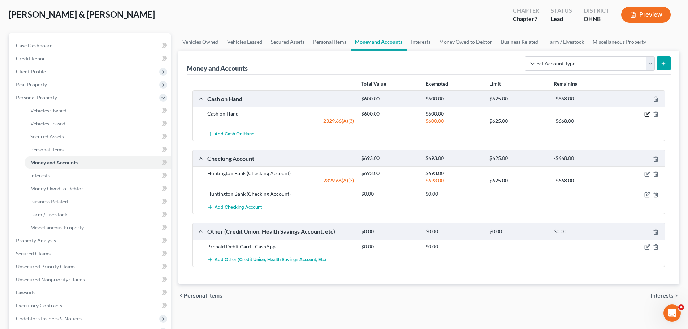
click at [646, 116] on icon "button" at bounding box center [647, 114] width 6 height 6
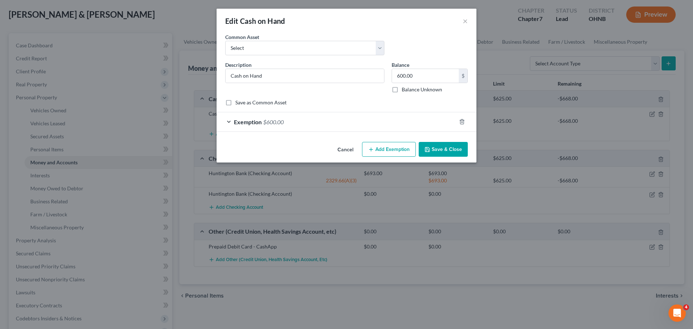
click at [281, 120] on span "$600.00" at bounding box center [273, 121] width 21 height 7
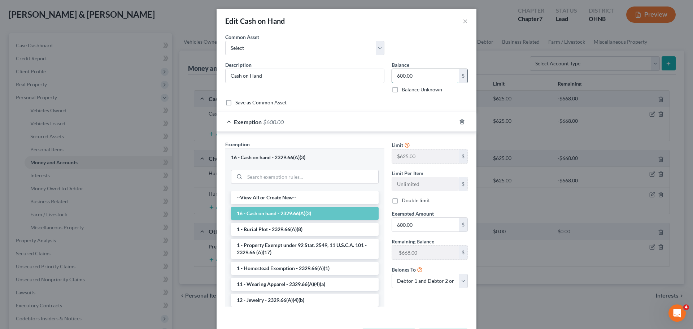
click at [414, 77] on input "600.00" at bounding box center [425, 76] width 67 height 14
type input "100.00"
click at [395, 227] on input "600.00" at bounding box center [425, 225] width 67 height 14
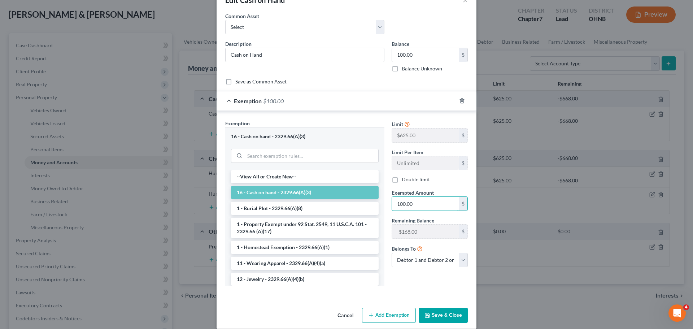
scroll to position [29, 0]
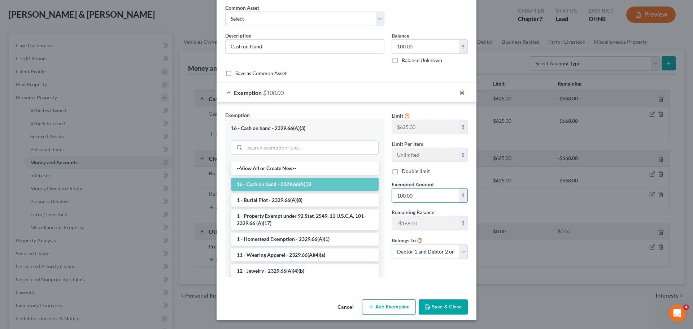
type input "100.00"
click at [442, 307] on button "Save & Close" at bounding box center [443, 306] width 49 height 15
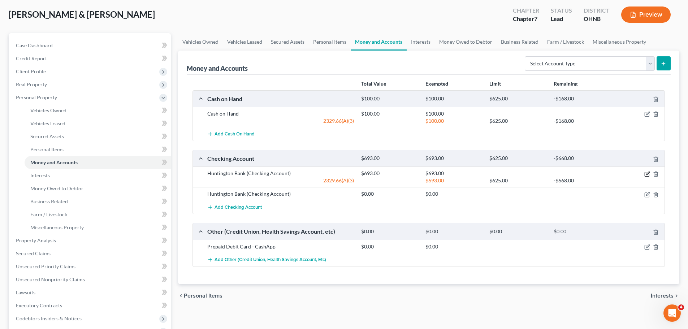
click at [647, 175] on icon "button" at bounding box center [647, 174] width 6 height 6
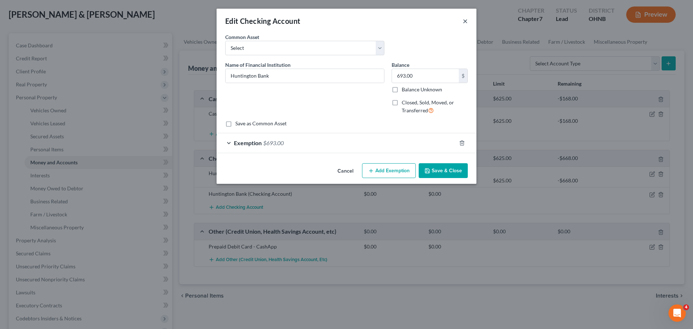
click at [463, 21] on button "×" at bounding box center [465, 21] width 5 height 9
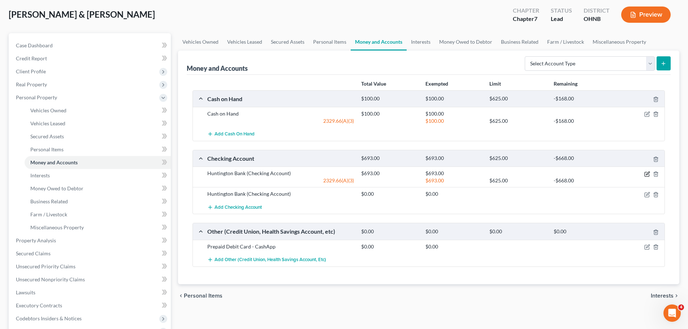
click at [648, 171] on icon "button" at bounding box center [647, 174] width 6 height 6
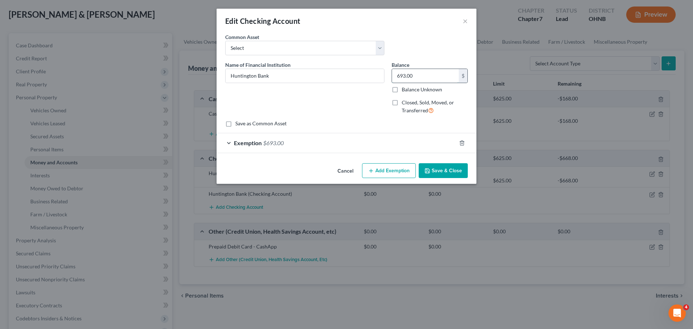
click at [401, 75] on input "693.00" at bounding box center [425, 76] width 67 height 14
type input "2,400.00"
click at [274, 142] on span "$693.00" at bounding box center [273, 142] width 21 height 7
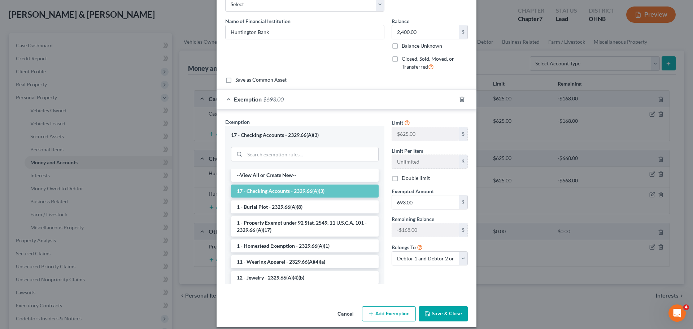
scroll to position [51, 0]
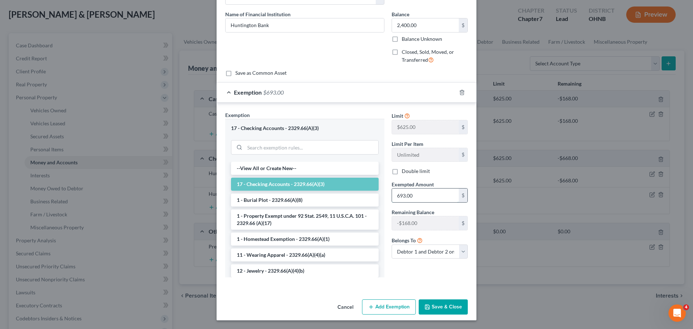
click at [404, 195] on input "693.00" at bounding box center [425, 195] width 67 height 14
type input "2,400.00"
click at [449, 307] on button "Save & Close" at bounding box center [443, 306] width 49 height 15
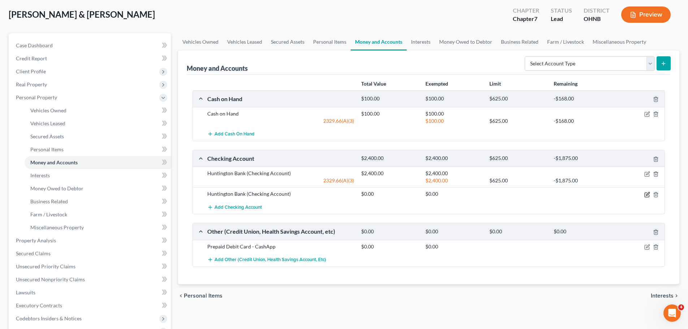
click at [646, 195] on icon "button" at bounding box center [647, 193] width 3 height 3
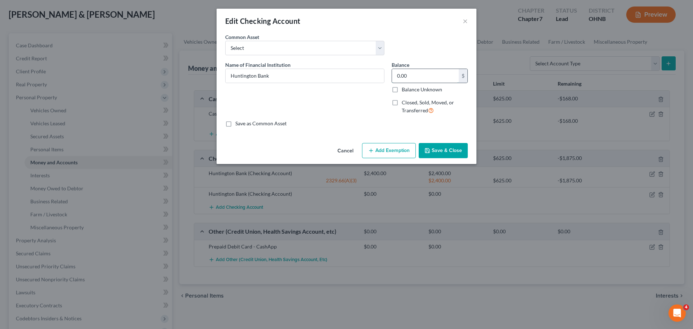
click at [404, 78] on input "0.00" at bounding box center [425, 76] width 67 height 14
type input "50.00"
click at [399, 145] on button "Add Exemption" at bounding box center [389, 150] width 54 height 15
select select "2"
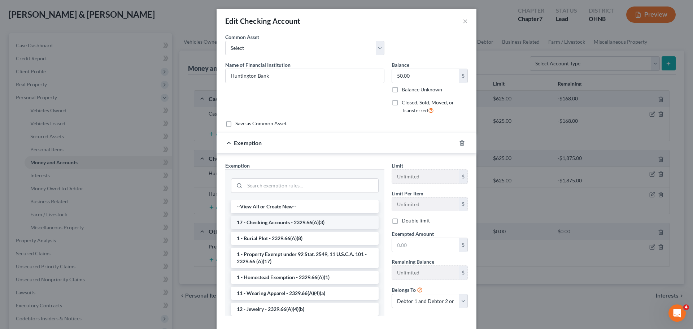
click at [327, 224] on li "17 - Checking Accounts - 2329.66(A)(3)" at bounding box center [305, 222] width 148 height 13
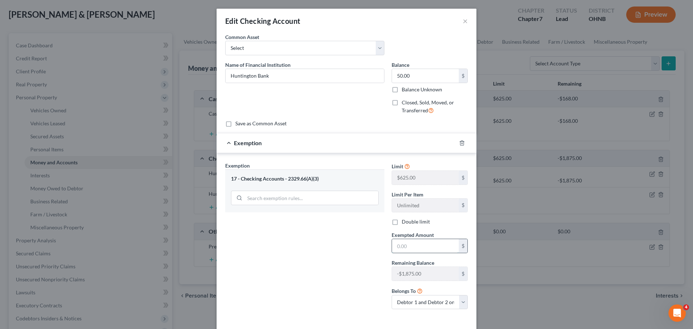
click at [412, 248] on input "text" at bounding box center [425, 246] width 67 height 14
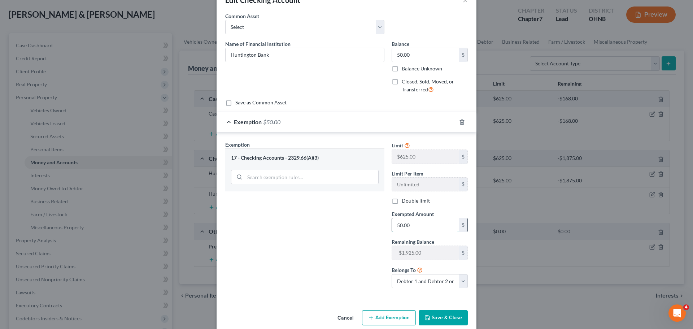
scroll to position [32, 0]
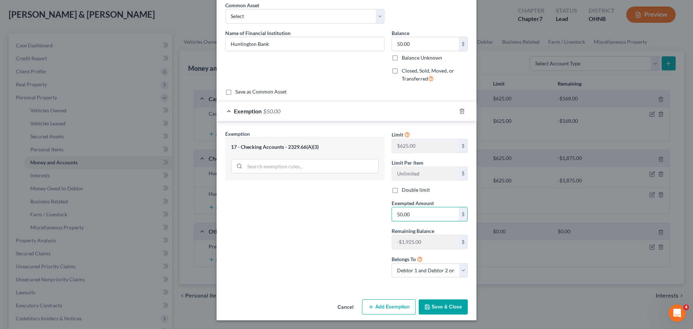
type input "50.00"
click at [430, 306] on button "Save & Close" at bounding box center [443, 306] width 49 height 15
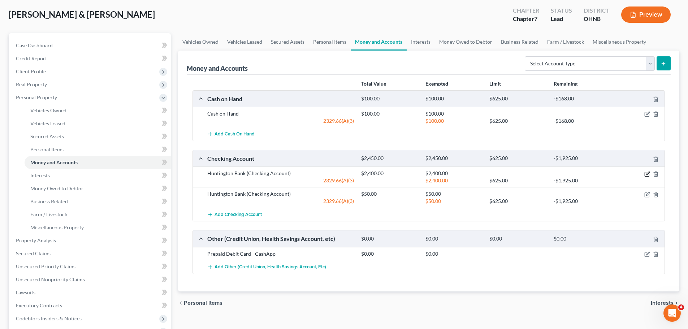
click at [646, 174] on icon "button" at bounding box center [647, 172] width 3 height 3
select select "2"
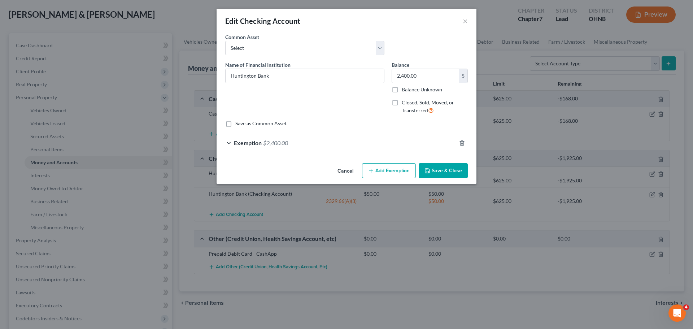
click at [272, 144] on span "$2,400.00" at bounding box center [275, 142] width 25 height 7
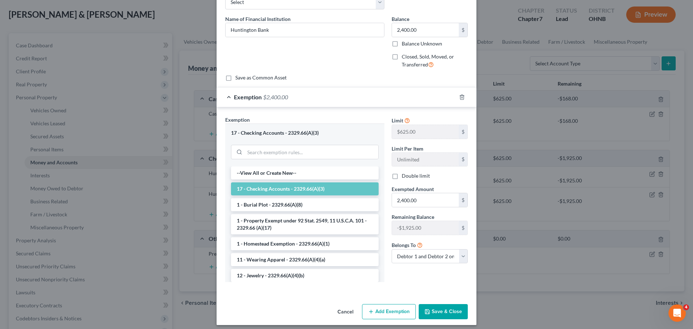
scroll to position [51, 0]
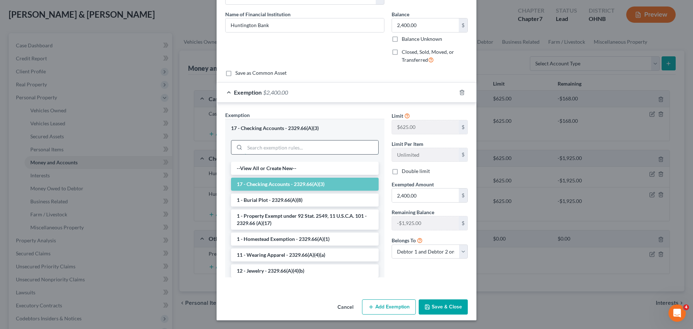
click at [311, 140] on input "search" at bounding box center [312, 147] width 134 height 14
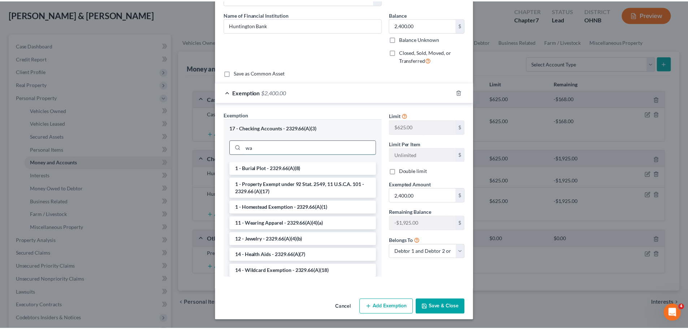
scroll to position [32, 0]
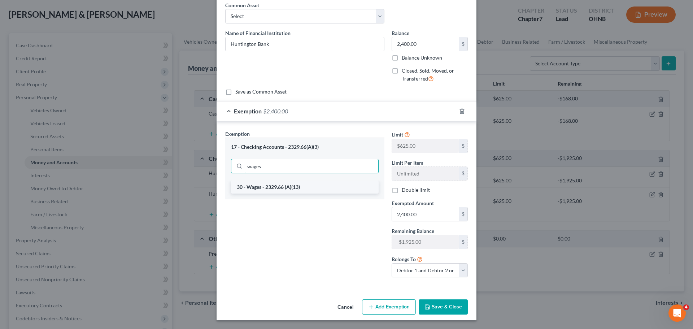
type input "wages"
click at [313, 190] on li "30 - Wages - 2329.66 (A)(13)" at bounding box center [305, 187] width 148 height 13
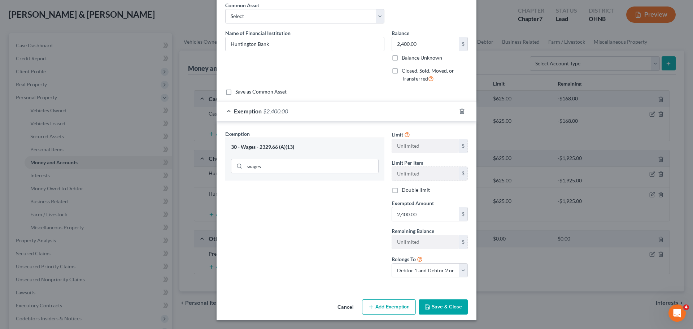
click at [441, 304] on button "Save & Close" at bounding box center [443, 306] width 49 height 15
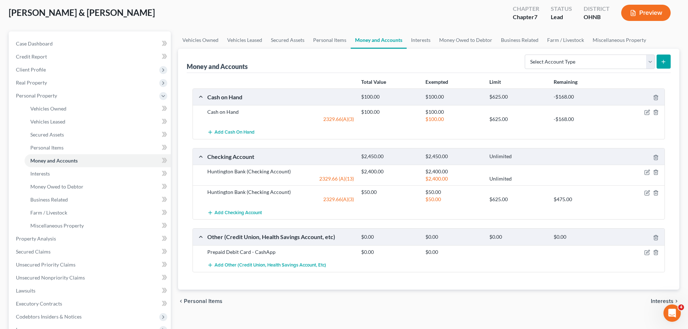
scroll to position [36, 0]
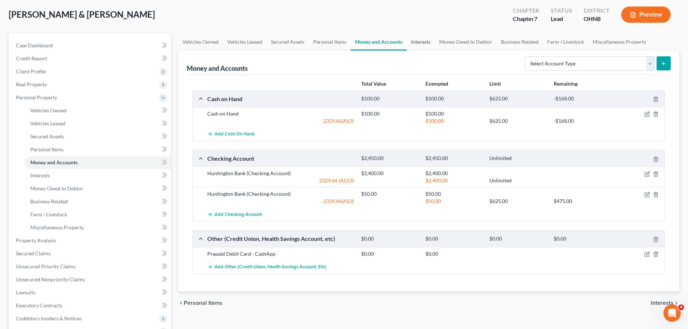
drag, startPoint x: 423, startPoint y: 41, endPoint x: 307, endPoint y: 75, distance: 121.5
click at [423, 41] on link "Interests" at bounding box center [421, 41] width 28 height 17
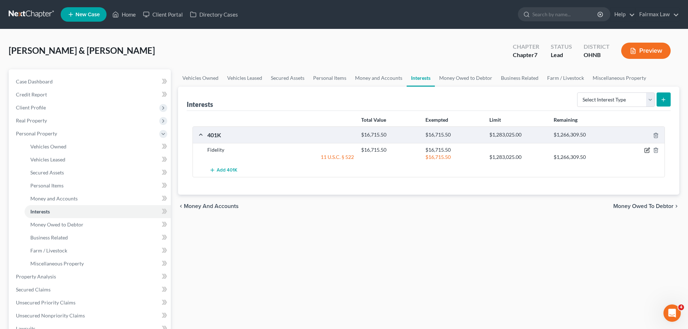
click at [645, 152] on icon "button" at bounding box center [647, 150] width 6 height 6
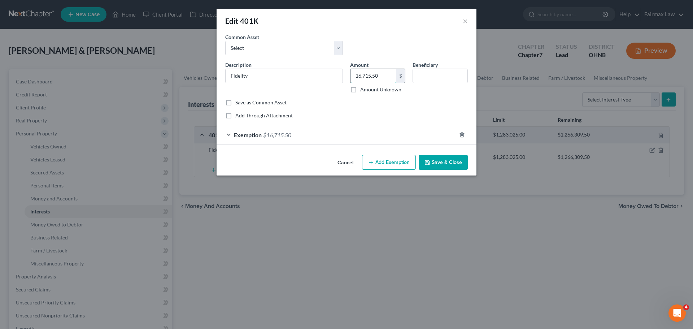
click at [371, 77] on input "16,715.50" at bounding box center [374, 76] width 46 height 14
type input "9,715"
click at [279, 130] on div "Exemption $16,715.50" at bounding box center [337, 134] width 240 height 19
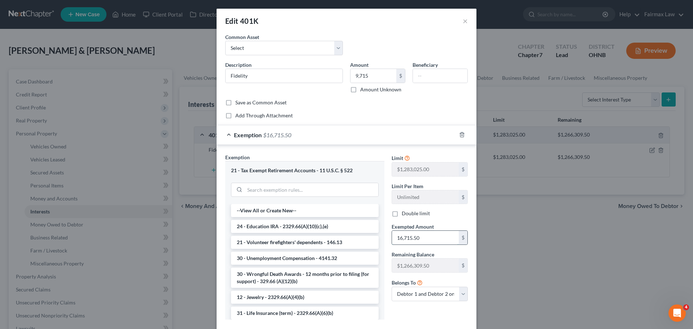
click at [417, 242] on input "16,715.50" at bounding box center [425, 238] width 67 height 14
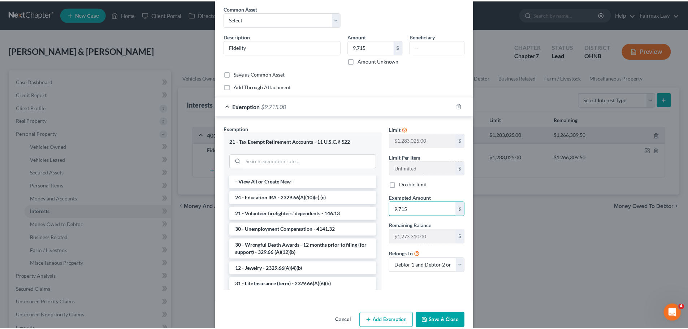
scroll to position [42, 0]
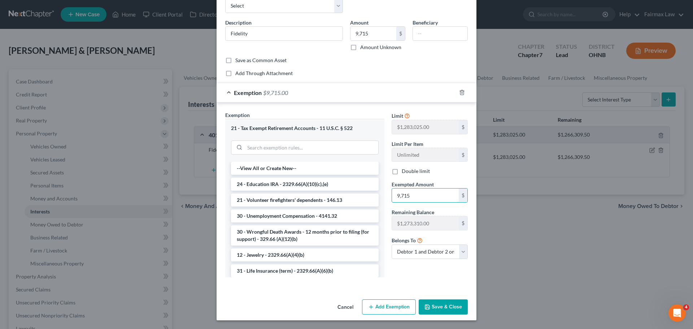
type input "9,715"
click at [443, 302] on button "Save & Close" at bounding box center [443, 306] width 49 height 15
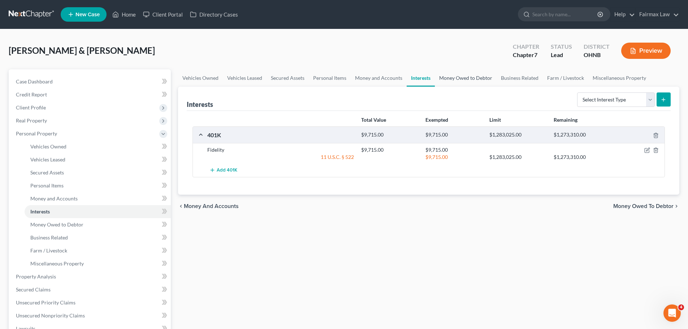
drag, startPoint x: 447, startPoint y: 74, endPoint x: 439, endPoint y: 77, distance: 7.6
click at [447, 74] on link "Money Owed to Debtor" at bounding box center [466, 77] width 62 height 17
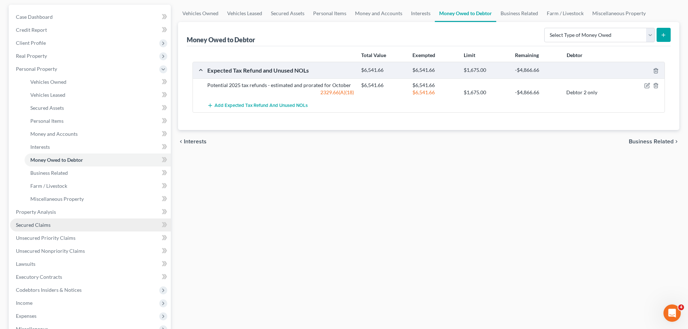
scroll to position [72, 0]
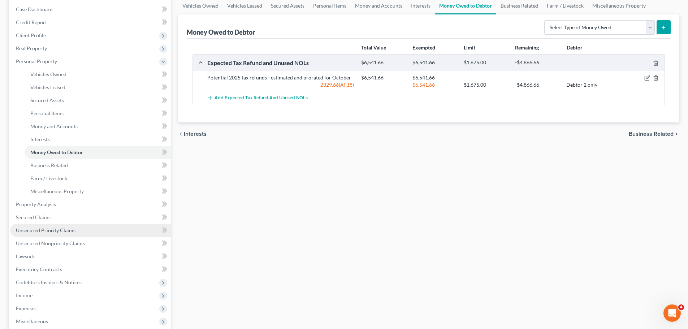
drag, startPoint x: 47, startPoint y: 232, endPoint x: 68, endPoint y: 230, distance: 21.0
click at [47, 232] on span "Unsecured Priority Claims" at bounding box center [46, 230] width 60 height 6
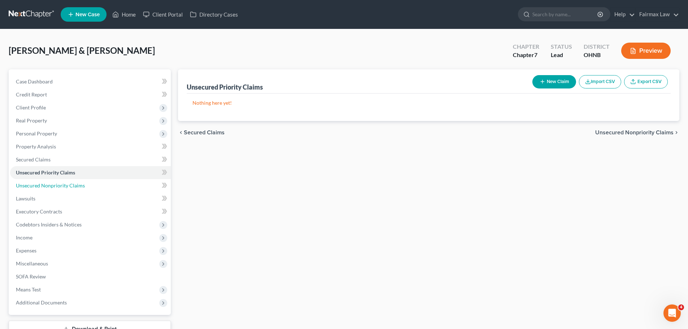
drag, startPoint x: 65, startPoint y: 185, endPoint x: 348, endPoint y: 197, distance: 283.7
click at [65, 185] on span "Unsecured Nonpriority Claims" at bounding box center [50, 185] width 69 height 6
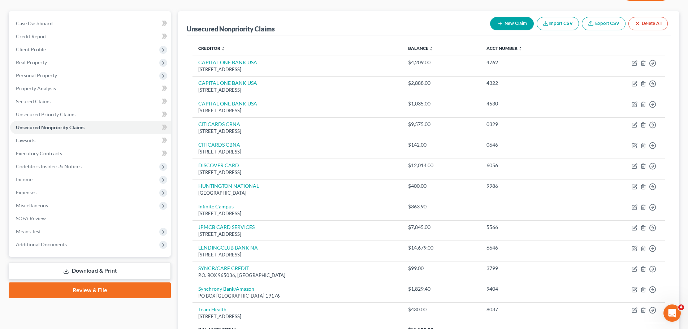
scroll to position [94, 0]
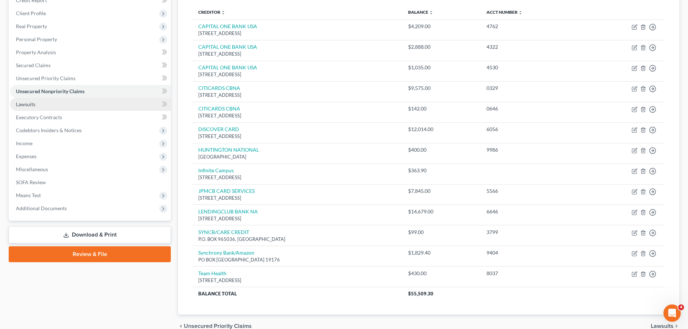
click at [49, 104] on link "Lawsuits" at bounding box center [90, 104] width 161 height 13
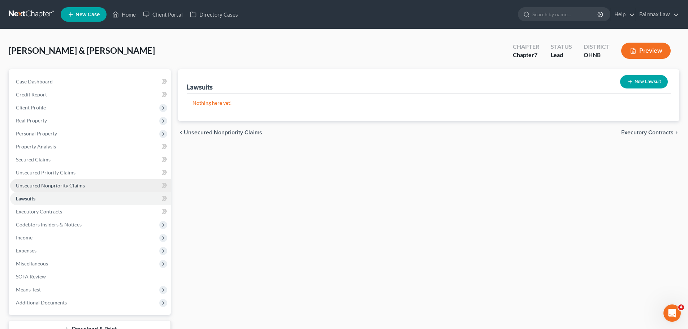
click at [40, 186] on span "Unsecured Nonpriority Claims" at bounding box center [50, 185] width 69 height 6
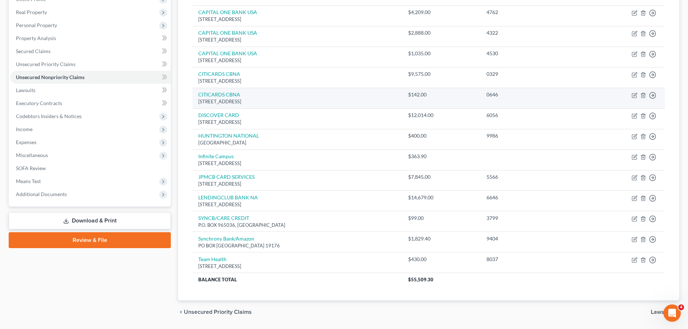
scroll to position [72, 0]
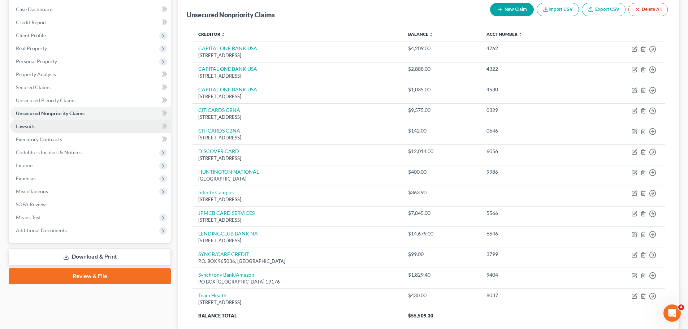
click at [53, 125] on link "Lawsuits" at bounding box center [90, 126] width 161 height 13
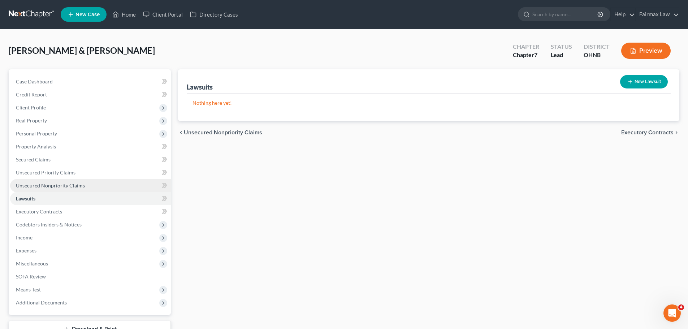
click at [67, 181] on link "Unsecured Nonpriority Claims" at bounding box center [90, 185] width 161 height 13
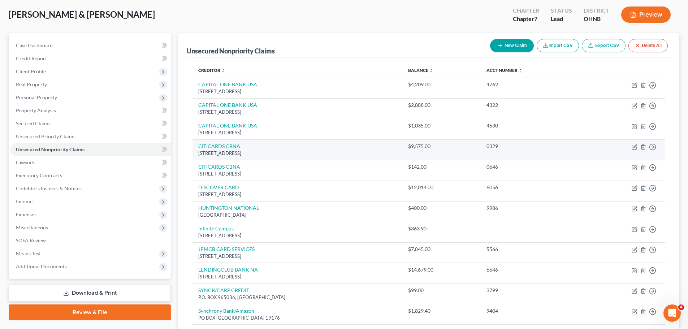
scroll to position [72, 0]
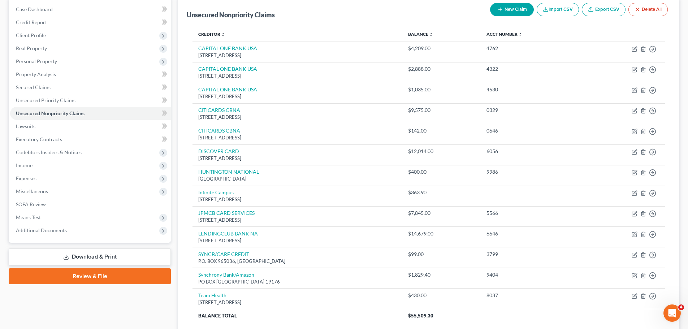
click at [503, 5] on button "New Claim" at bounding box center [512, 9] width 44 height 13
select select "2"
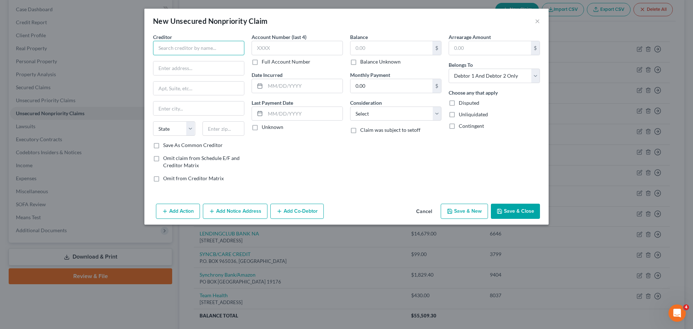
click at [220, 51] on input "text" at bounding box center [198, 48] width 91 height 14
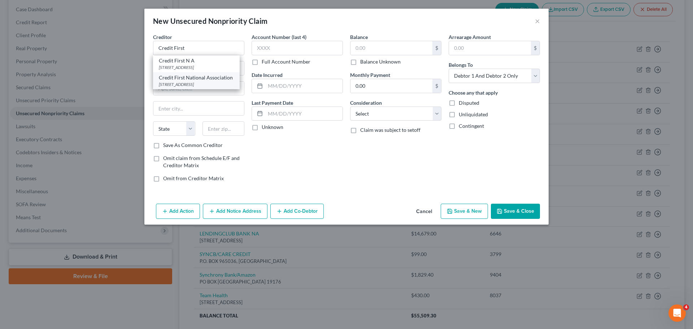
click at [220, 82] on div "[STREET_ADDRESS]" at bounding box center [196, 84] width 75 height 6
type input "Credit First National Association"
type input "[STREET_ADDRESS]"
type input "Brookpark"
select select "36"
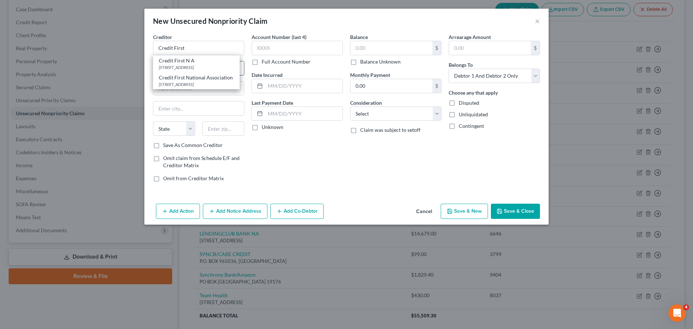
type input "44142"
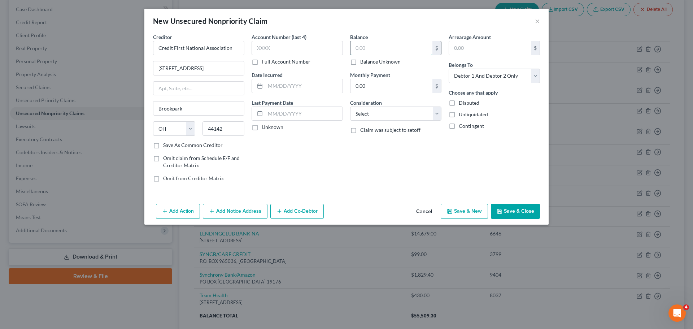
click at [367, 43] on input "text" at bounding box center [392, 48] width 82 height 14
type input "2,890.80"
click at [512, 211] on button "Save & Close" at bounding box center [515, 211] width 49 height 15
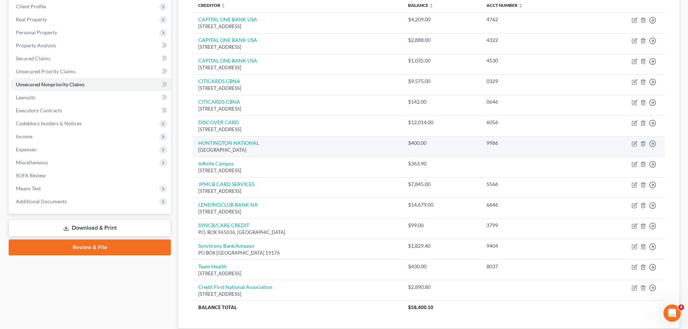
scroll to position [108, 0]
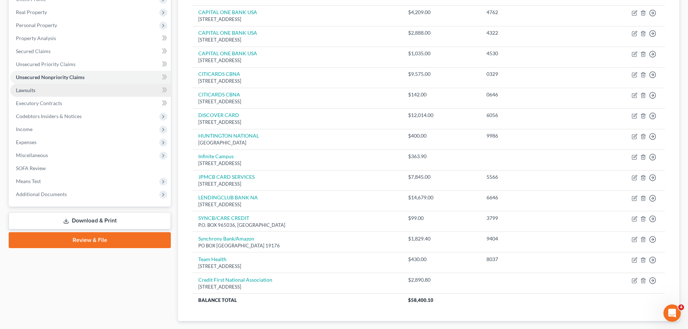
click at [77, 92] on link "Lawsuits" at bounding box center [90, 90] width 161 height 13
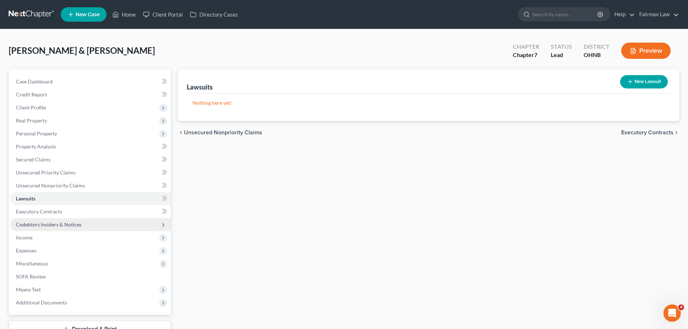
click at [80, 222] on span "Codebtors Insiders & Notices" at bounding box center [49, 224] width 66 height 6
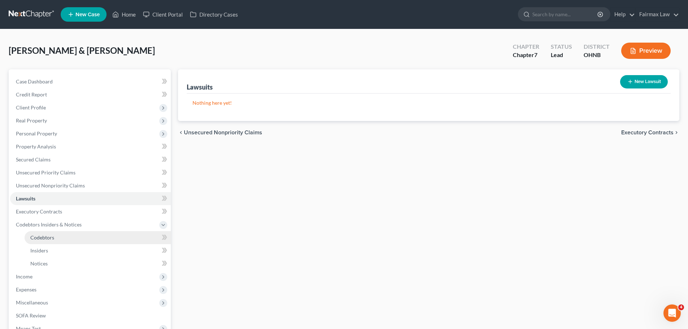
click at [40, 238] on span "Codebtors" at bounding box center [42, 237] width 24 height 6
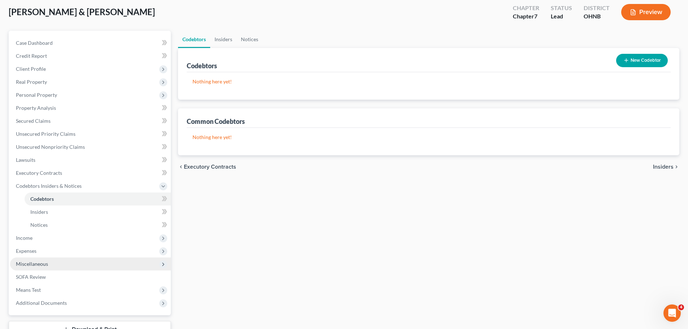
scroll to position [72, 0]
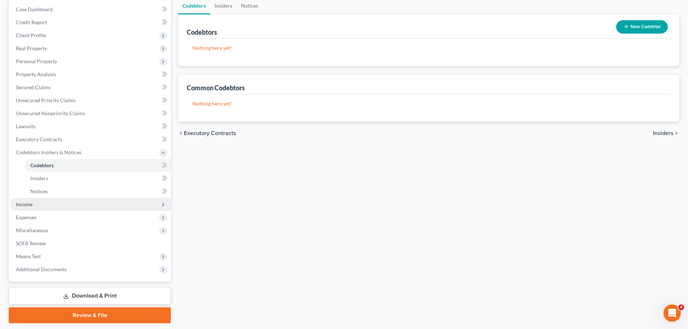
click at [46, 205] on span "Income" at bounding box center [90, 204] width 161 height 13
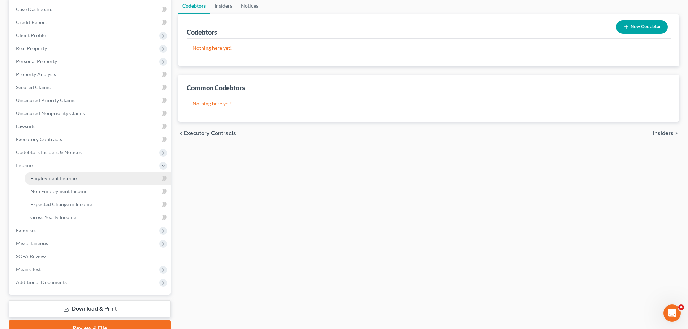
click at [57, 180] on span "Employment Income" at bounding box center [53, 178] width 46 height 6
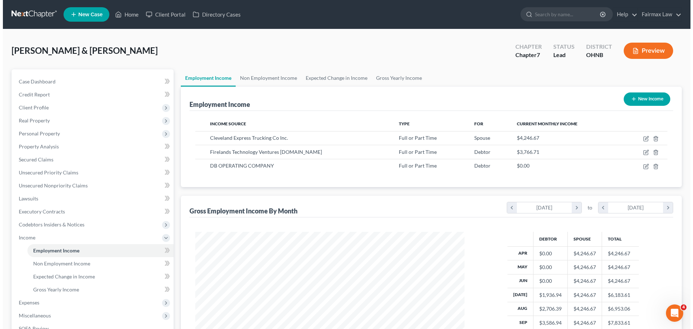
scroll to position [135, 284]
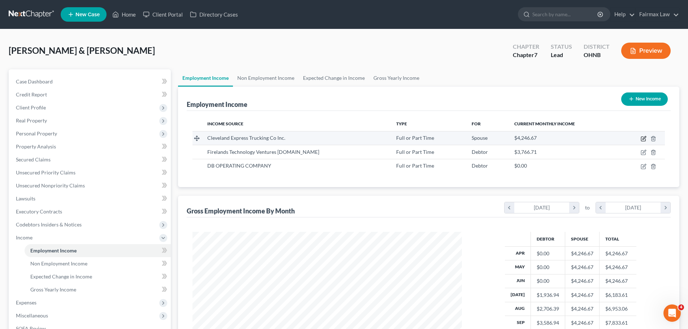
click at [641, 137] on icon "button" at bounding box center [643, 139] width 4 height 4
select select "0"
select select "36"
select select "3"
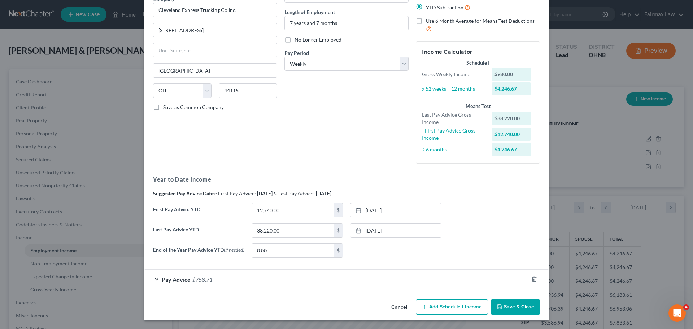
scroll to position [67, 0]
click at [209, 279] on span "$758.71" at bounding box center [202, 279] width 21 height 7
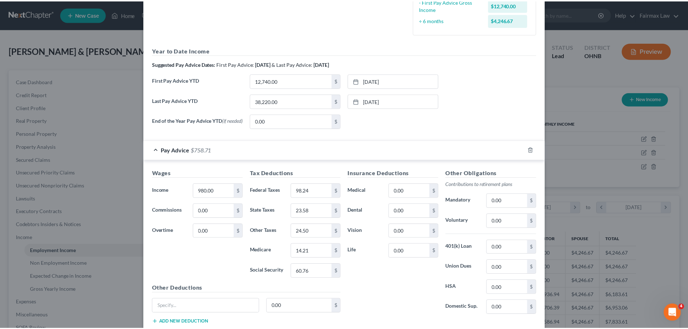
scroll to position [244, 0]
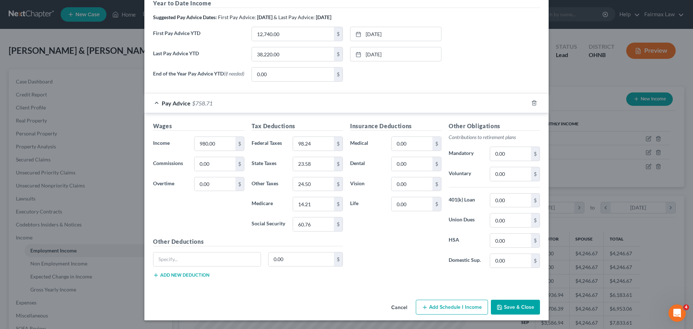
click at [520, 302] on button "Save & Close" at bounding box center [515, 307] width 49 height 15
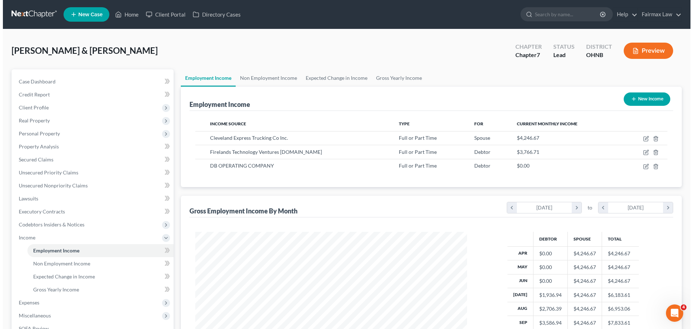
scroll to position [360887, 360738]
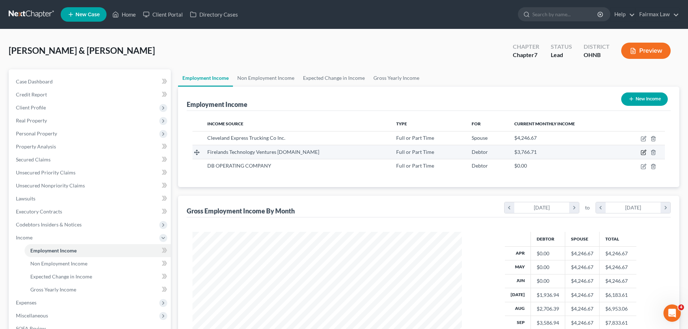
click at [644, 153] on icon "button" at bounding box center [643, 152] width 6 height 6
select select "0"
select select "36"
select select "2"
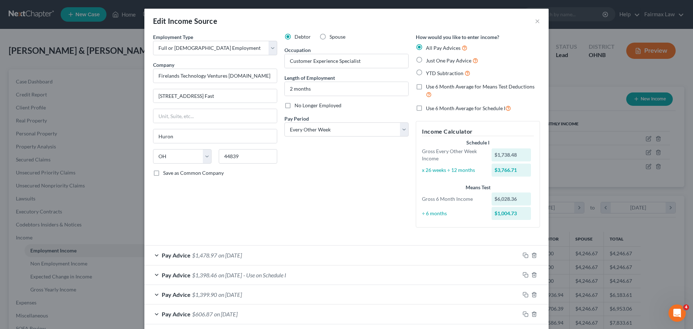
scroll to position [35, 0]
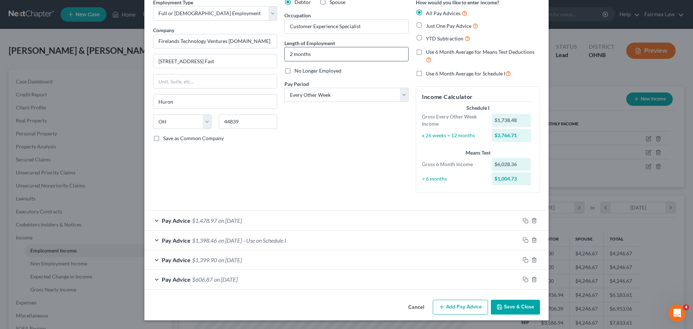
click at [291, 53] on input "2 months" at bounding box center [346, 54] width 123 height 14
drag, startPoint x: 310, startPoint y: 55, endPoint x: 280, endPoint y: 54, distance: 29.6
click at [281, 54] on div "Debtor Spouse Occupation Customer Experience Specialist Length of Employment 2 …" at bounding box center [346, 99] width 131 height 200
type input "90 days"
click at [242, 220] on span "on [DATE]" at bounding box center [229, 220] width 23 height 7
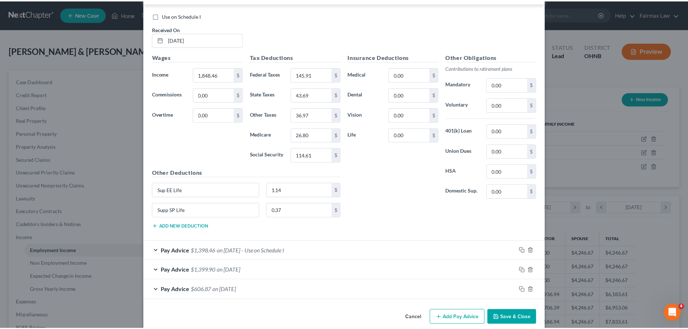
scroll to position [272, 0]
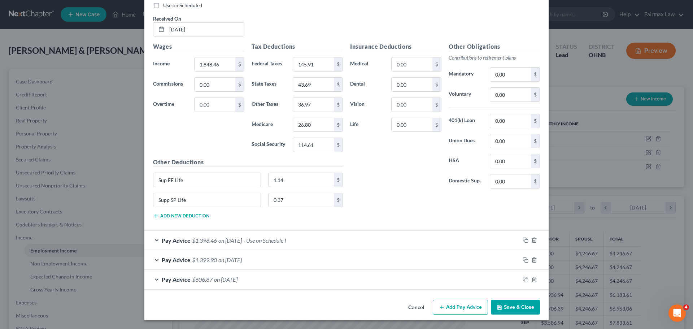
click at [511, 305] on button "Save & Close" at bounding box center [515, 307] width 49 height 15
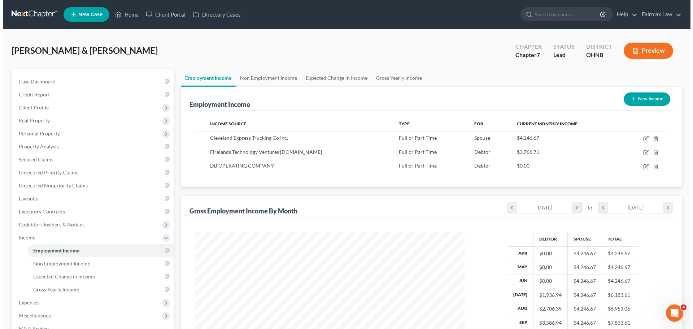
scroll to position [360887, 360738]
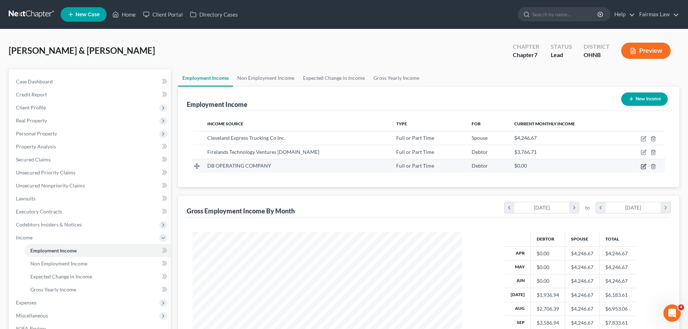
click at [642, 166] on icon "button" at bounding box center [643, 167] width 6 height 6
select select "0"
select select "22"
select select "3"
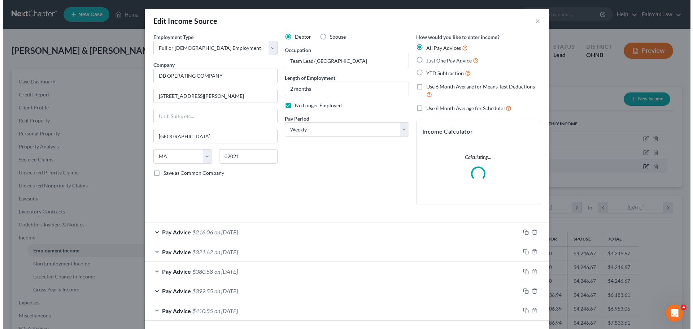
scroll to position [136, 286]
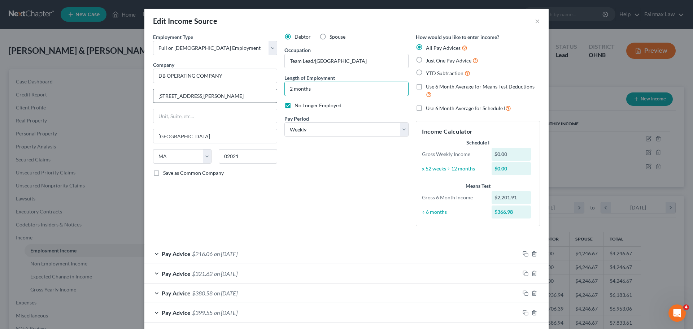
drag, startPoint x: 320, startPoint y: 88, endPoint x: 251, endPoint y: 90, distance: 69.0
click at [251, 90] on div "Employment Type * Select Full or [DEMOGRAPHIC_DATA] Employment Self Employment …" at bounding box center [346, 135] width 394 height 205
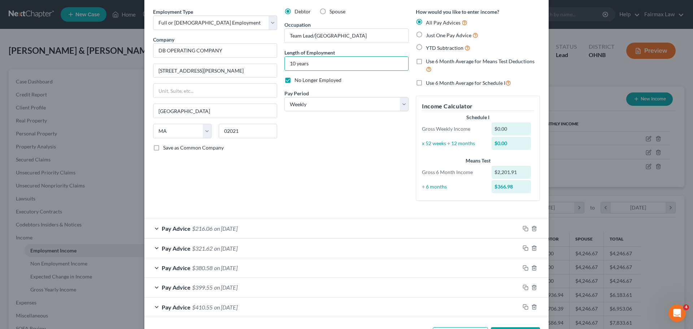
scroll to position [53, 0]
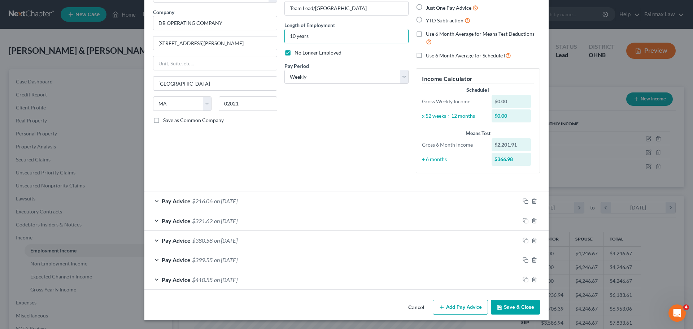
type input "10 years"
click at [234, 203] on span "on [DATE]" at bounding box center [225, 200] width 23 height 7
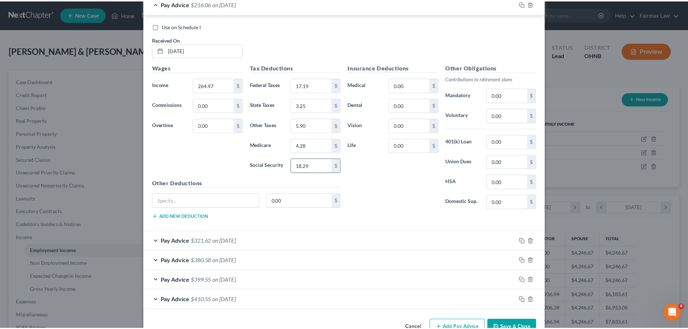
scroll to position [270, 0]
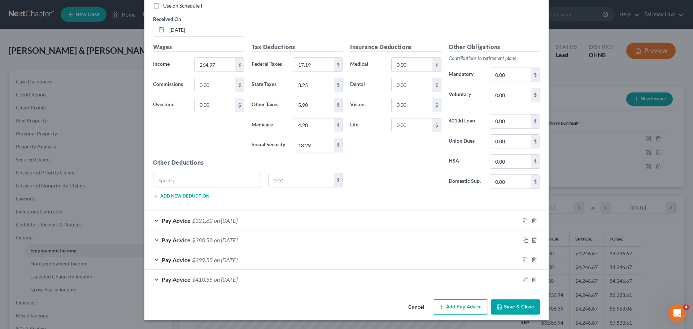
click at [507, 308] on button "Save & Close" at bounding box center [515, 306] width 49 height 15
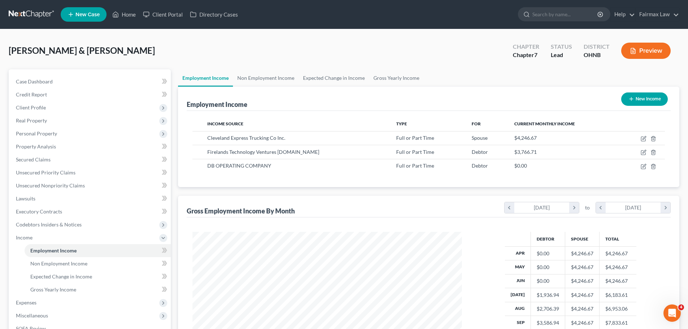
scroll to position [360887, 360738]
drag, startPoint x: 288, startPoint y: 80, endPoint x: 299, endPoint y: 103, distance: 25.5
click at [288, 80] on link "Non Employment Income" at bounding box center [266, 77] width 66 height 17
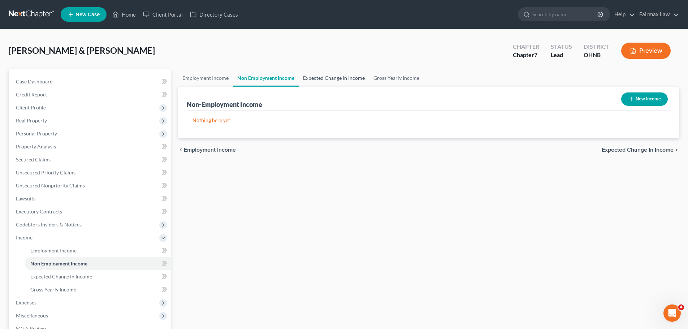
click at [333, 82] on link "Expected Change in Income" at bounding box center [334, 77] width 70 height 17
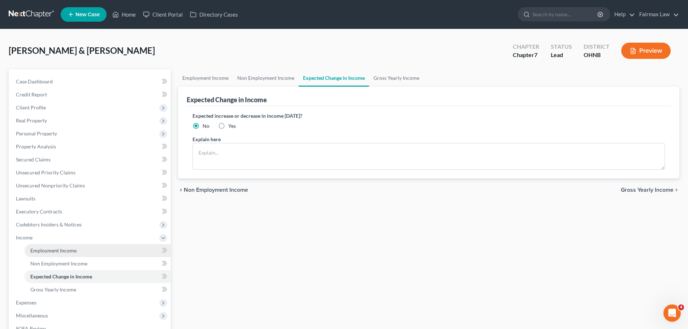
scroll to position [36, 0]
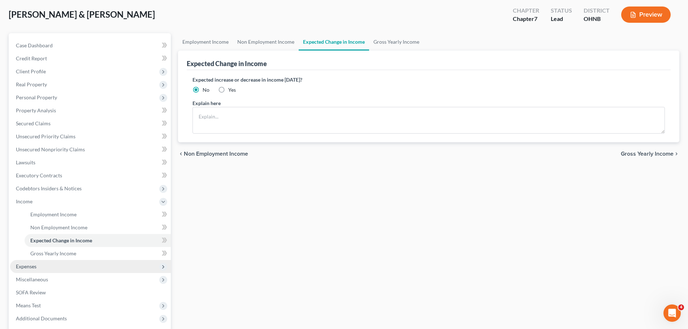
click at [39, 262] on span "Expenses" at bounding box center [90, 266] width 161 height 13
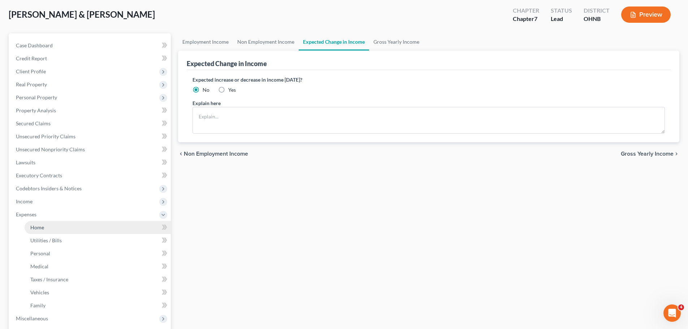
click at [48, 226] on link "Home" at bounding box center [98, 227] width 146 height 13
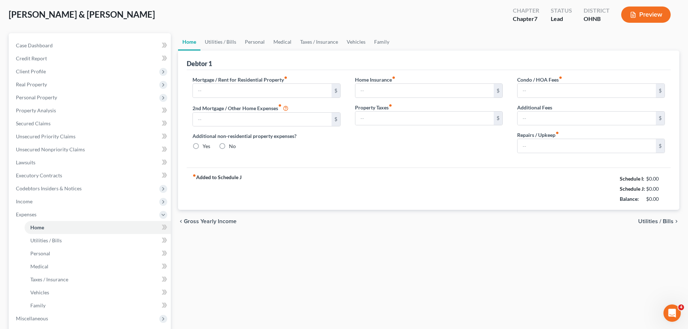
scroll to position [1, 0]
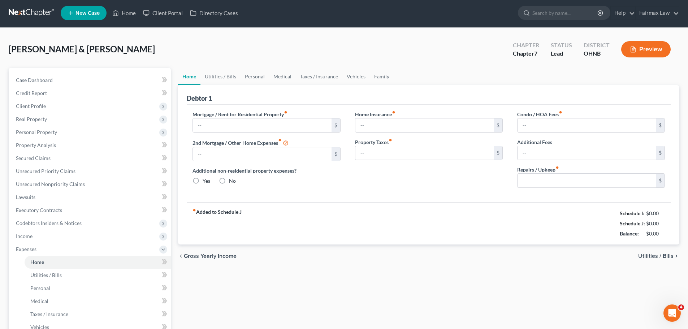
type input "1,789.00"
type input "0.00"
radio input "true"
type input "0.00"
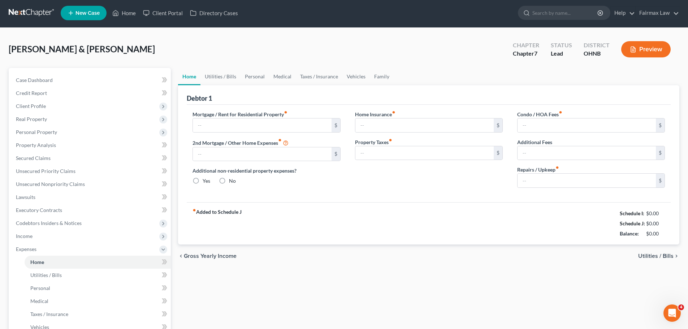
type input "0.00"
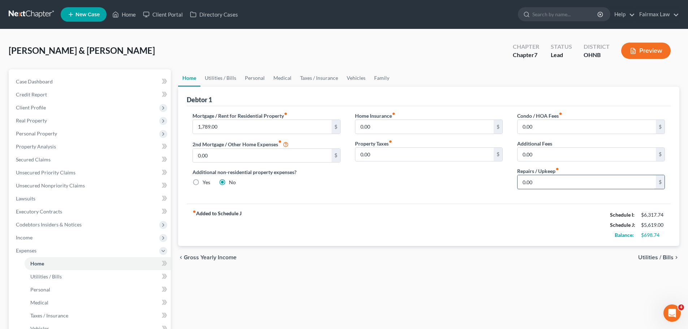
click at [543, 184] on input "0.00" at bounding box center [586, 182] width 138 height 14
type input "165.00"
click at [472, 244] on div "fiber_manual_record Added to Schedule J Schedule I: $6,317.74 Schedule J: $5,78…" at bounding box center [429, 225] width 484 height 42
click at [227, 75] on link "Utilities / Bills" at bounding box center [220, 77] width 40 height 17
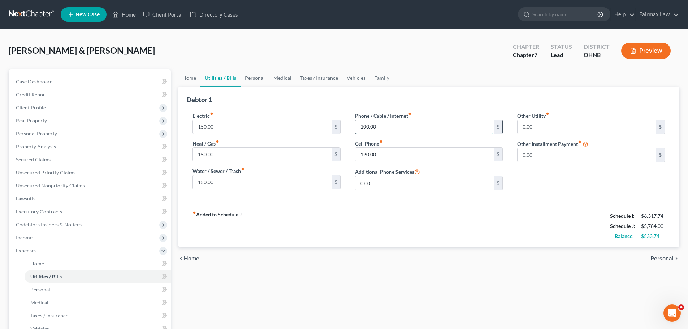
click at [368, 130] on input "100.00" at bounding box center [424, 127] width 138 height 14
type input "130.00"
click at [361, 248] on div "chevron_left Home Personal chevron_right" at bounding box center [428, 258] width 501 height 23
drag, startPoint x: 251, startPoint y: 77, endPoint x: 272, endPoint y: 133, distance: 60.2
click at [251, 77] on link "Personal" at bounding box center [254, 77] width 29 height 17
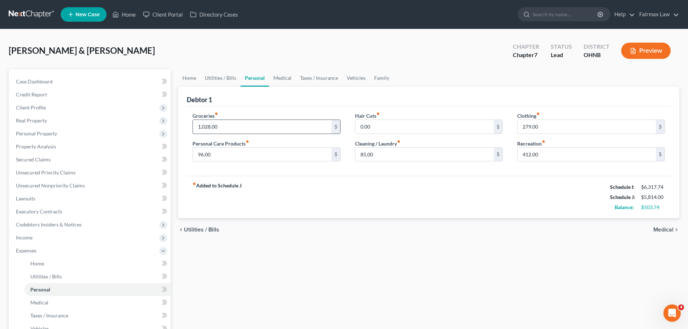
click at [203, 126] on input "1,028.00" at bounding box center [262, 127] width 138 height 14
type input "1,200.00"
click at [334, 200] on div "fiber_manual_record Added to Schedule J Schedule I: $6,317.74 Schedule J: $5,98…" at bounding box center [429, 197] width 484 height 42
click at [538, 154] on input "412.00" at bounding box center [586, 155] width 138 height 14
type input "200.00"
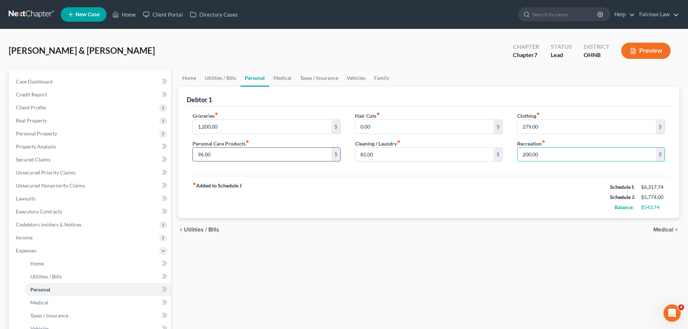
click at [227, 156] on input "96.00" at bounding box center [262, 155] width 138 height 14
type input "200.00"
click at [344, 195] on div "fiber_manual_record Added to Schedule J Schedule I: $6,317.74 Schedule J: $5,87…" at bounding box center [429, 197] width 484 height 42
click at [376, 152] on input "85.00" at bounding box center [424, 155] width 138 height 14
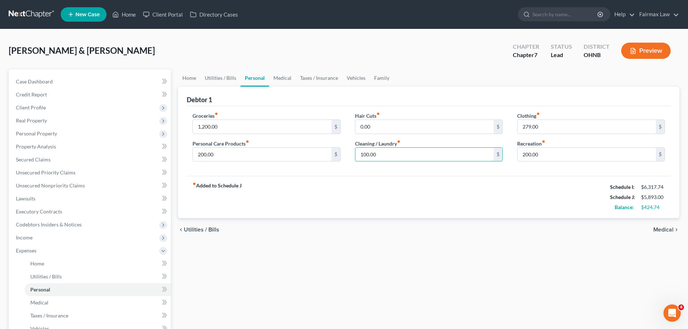
type input "100.00"
click at [346, 195] on div "fiber_manual_record Added to Schedule J Schedule I: $6,317.74 Schedule J: $5,89…" at bounding box center [429, 197] width 484 height 42
click at [240, 153] on input "200.00" at bounding box center [262, 155] width 138 height 14
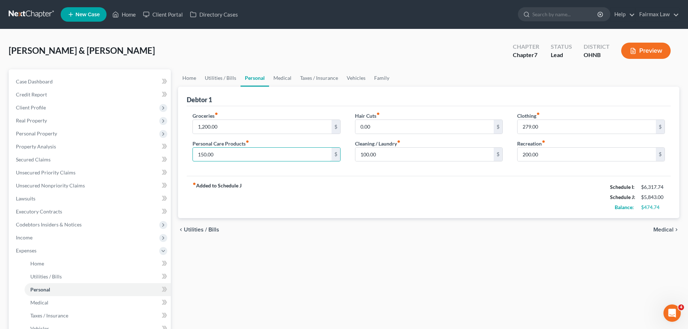
type input "150.00"
click at [348, 203] on div "fiber_manual_record Added to Schedule J Schedule I: $6,317.74 Schedule J: $5,84…" at bounding box center [429, 197] width 484 height 42
click at [370, 129] on input "0.00" at bounding box center [424, 127] width 138 height 14
type input "100.00"
click at [282, 225] on div "chevron_left Utilities / Bills Medical chevron_right" at bounding box center [428, 229] width 501 height 23
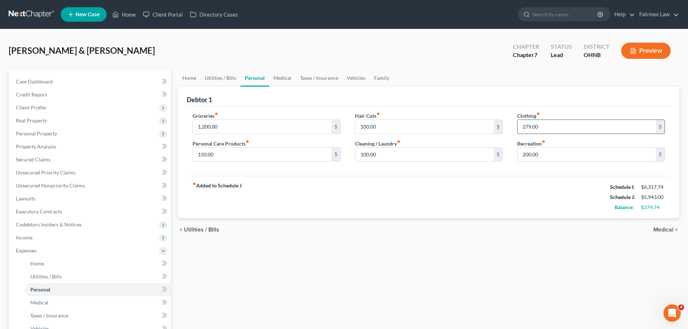
click at [588, 131] on input "279.00" at bounding box center [586, 127] width 138 height 14
type input "125.00"
click at [521, 196] on div "fiber_manual_record Added to Schedule J Schedule I: $6,317.74 Schedule J: $5,78…" at bounding box center [429, 197] width 484 height 42
drag, startPoint x: 285, startPoint y: 75, endPoint x: 284, endPoint y: 82, distance: 7.0
click at [285, 75] on link "Medical" at bounding box center [282, 77] width 27 height 17
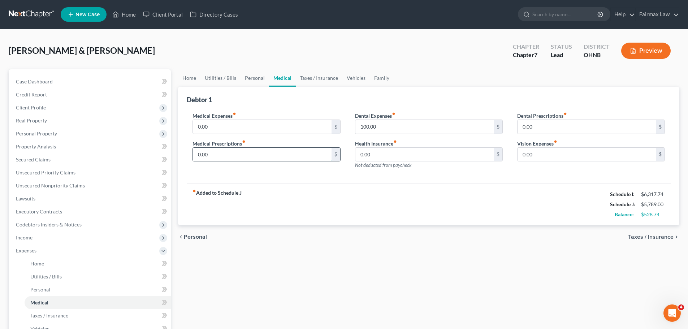
click at [241, 156] on input "0.00" at bounding box center [262, 155] width 138 height 14
type input "30.00"
click at [328, 213] on div "fiber_manual_record Added to Schedule J Schedule I: $6,317.74 Schedule J: $5,81…" at bounding box center [429, 204] width 484 height 42
drag, startPoint x: 556, startPoint y: 145, endPoint x: 542, endPoint y: 153, distance: 16.3
click at [556, 145] on label "Vision Expenses fiber_manual_record" at bounding box center [537, 144] width 40 height 8
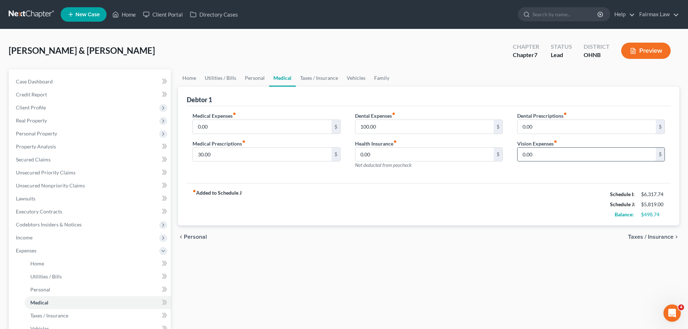
click at [550, 149] on input "0.00" at bounding box center [586, 155] width 138 height 14
click at [542, 153] on input "0.00" at bounding box center [586, 155] width 138 height 14
type input "0"
type input "42.00"
click at [465, 197] on div "fiber_manual_record Added to Schedule J Schedule I: $6,317.74 Schedule J: $5,86…" at bounding box center [429, 204] width 484 height 42
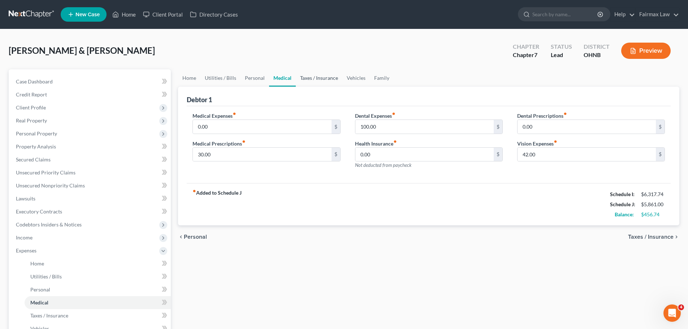
click at [319, 73] on link "Taxes / Insurance" at bounding box center [319, 77] width 47 height 17
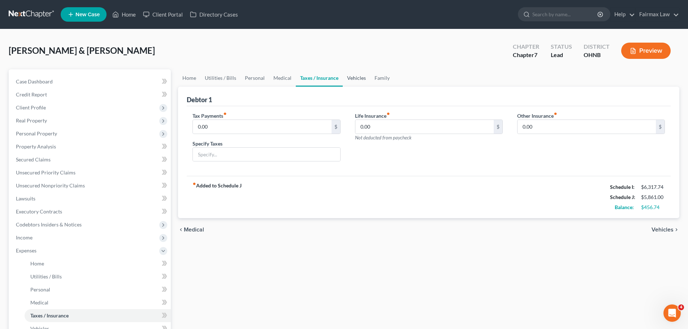
click at [352, 75] on link "Vehicles" at bounding box center [356, 77] width 27 height 17
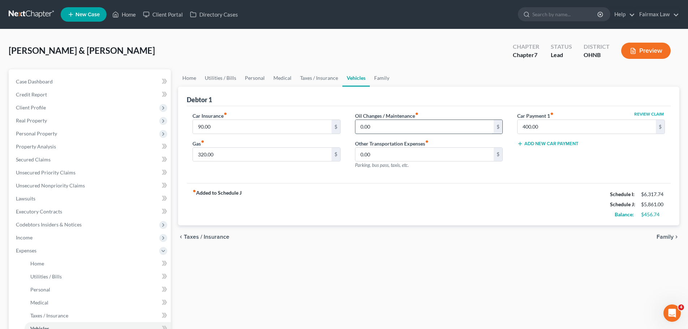
click at [372, 127] on input "0.00" at bounding box center [424, 127] width 138 height 14
type input "85.00"
click at [230, 156] on input "320.00" at bounding box center [262, 155] width 138 height 14
type input "350.00"
click at [317, 203] on div "fiber_manual_record Added to Schedule J Schedule I: $6,317.74 Schedule J: $5,97…" at bounding box center [429, 204] width 484 height 42
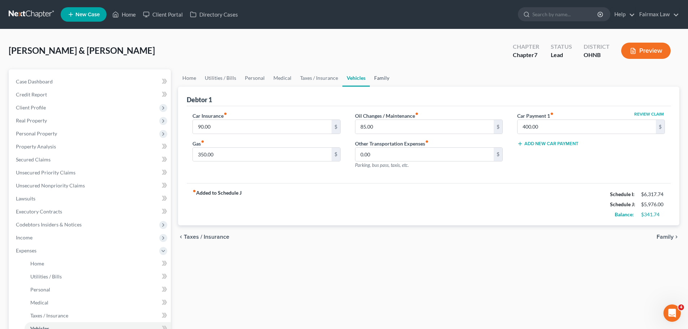
click at [372, 81] on link "Family" at bounding box center [382, 77] width 24 height 17
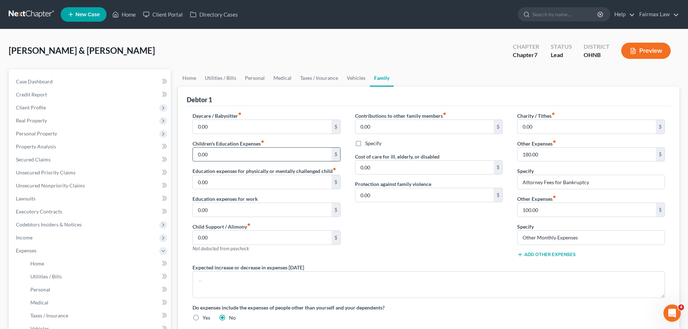
click at [239, 157] on input "0.00" at bounding box center [262, 155] width 138 height 14
type input "100.00"
click at [479, 247] on div "Contributions to other family members fiber_manual_record 0.00 $ Specify Cost o…" at bounding box center [429, 188] width 162 height 152
drag, startPoint x: 587, startPoint y: 238, endPoint x: 517, endPoint y: 238, distance: 69.7
click at [517, 238] on input "Other Monthly Expenses" at bounding box center [590, 238] width 147 height 14
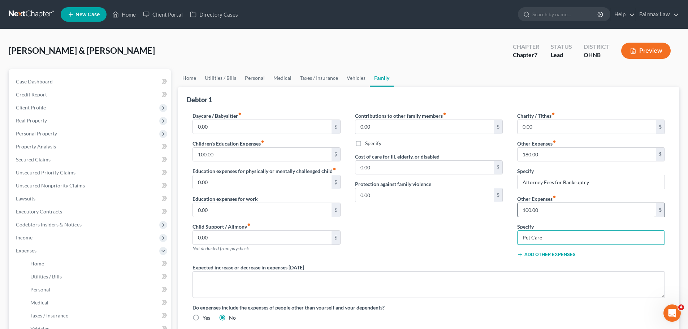
type input "Pet Care"
click at [543, 207] on input "100.00" at bounding box center [586, 210] width 138 height 14
type input "200.00"
click at [470, 214] on div "Contributions to other family members fiber_manual_record 0.00 $ Specify Cost o…" at bounding box center [429, 188] width 162 height 152
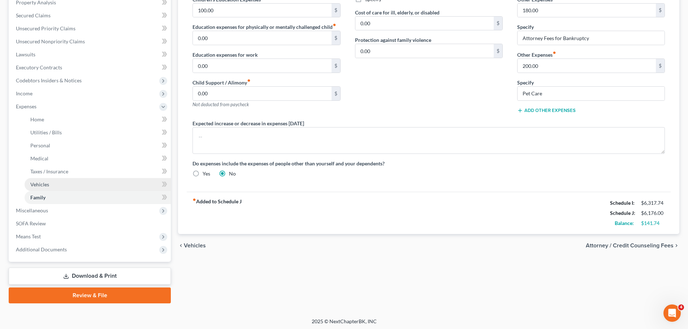
scroll to position [146, 0]
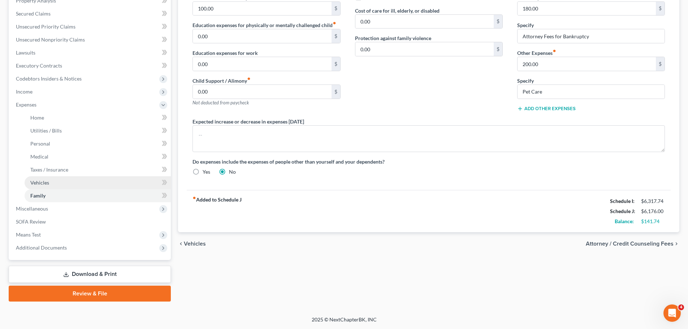
drag, startPoint x: 52, startPoint y: 207, endPoint x: 66, endPoint y: 178, distance: 32.6
click at [52, 207] on span "Miscellaneous" at bounding box center [90, 208] width 161 height 13
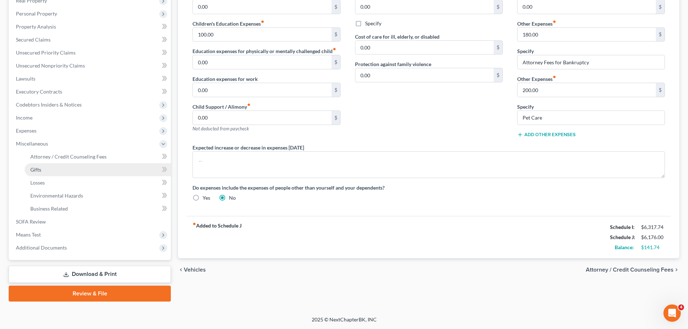
scroll to position [120, 0]
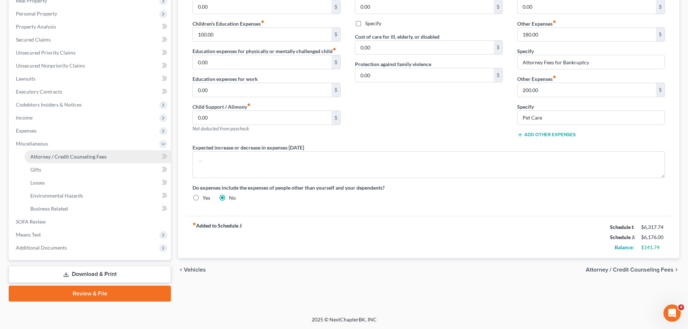
click at [73, 153] on span "Attorney / Credit Counseling Fees" at bounding box center [68, 156] width 76 height 6
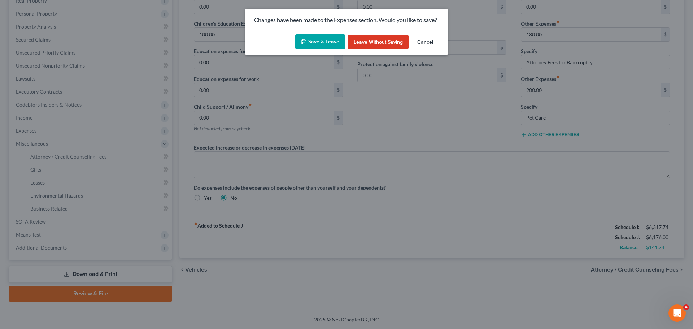
click at [330, 42] on button "Save & Leave" at bounding box center [320, 41] width 50 height 15
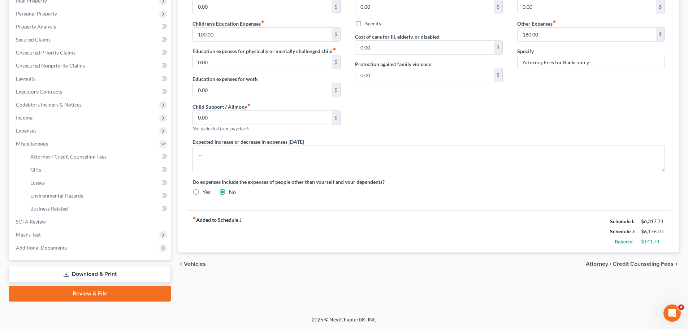
select select "1"
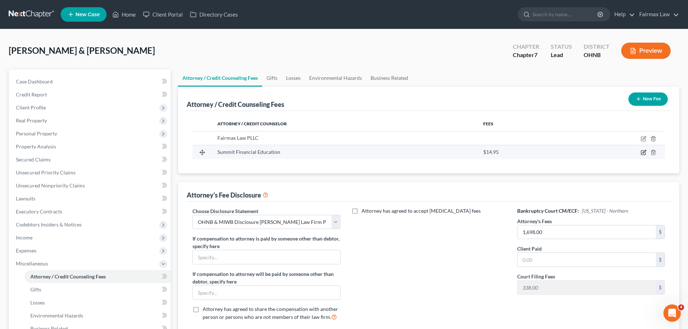
click at [644, 151] on icon "button" at bounding box center [643, 152] width 6 height 6
select select "3"
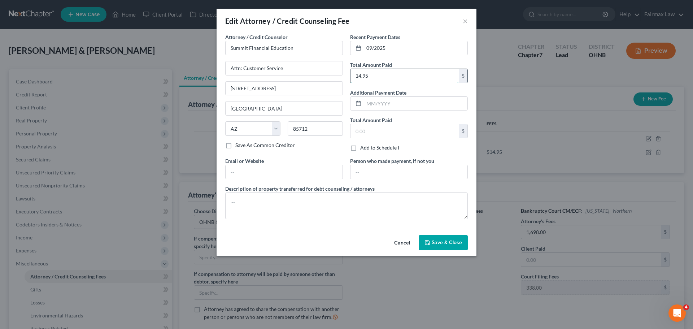
click at [359, 74] on input "14.95" at bounding box center [405, 76] width 108 height 14
type input "29.95"
click at [447, 244] on span "Save & Close" at bounding box center [447, 242] width 30 height 6
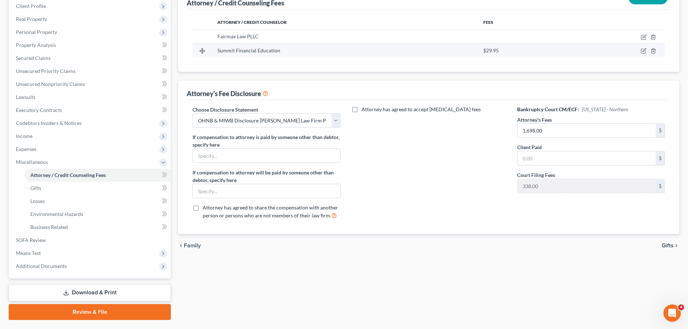
scroll to position [108, 0]
